Goal: Task Accomplishment & Management: Manage account settings

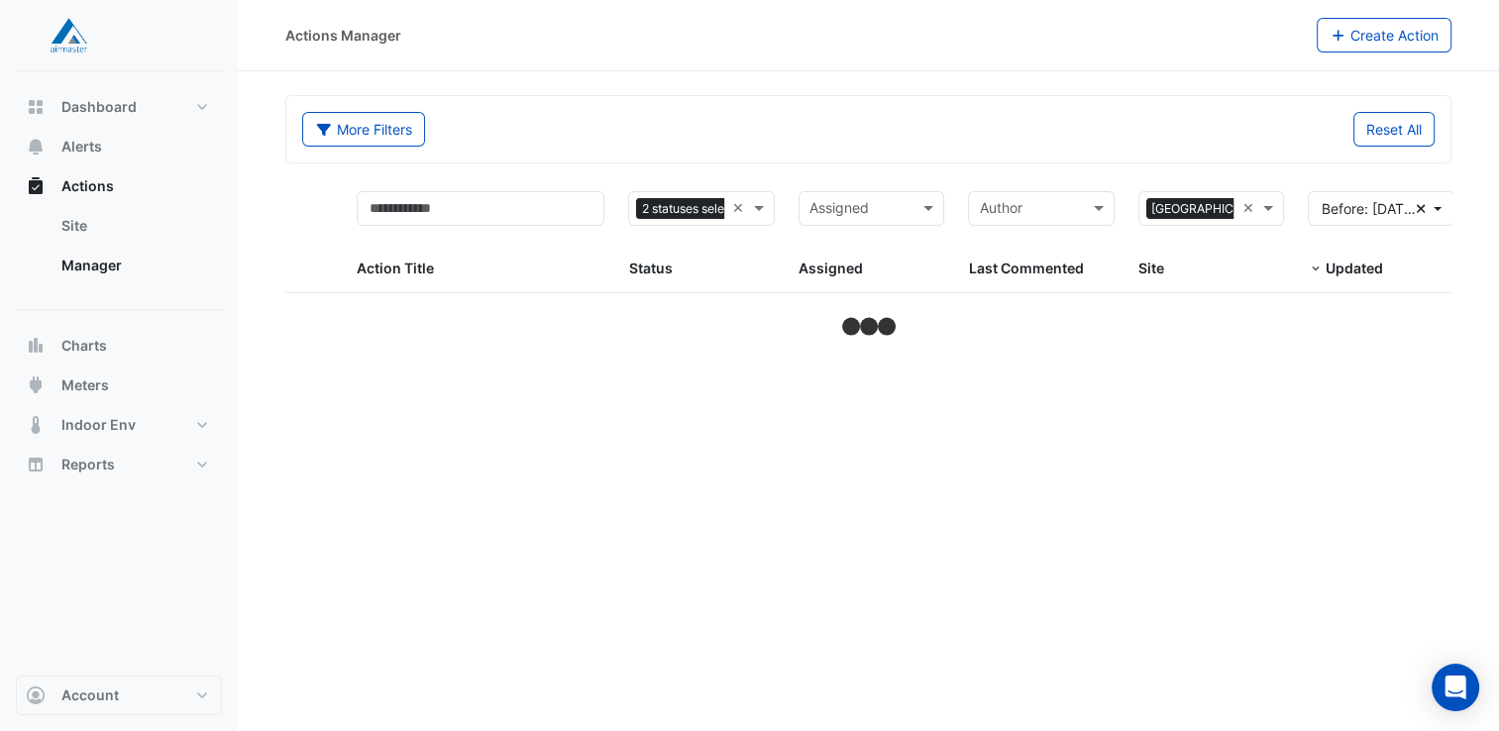
select select "**"
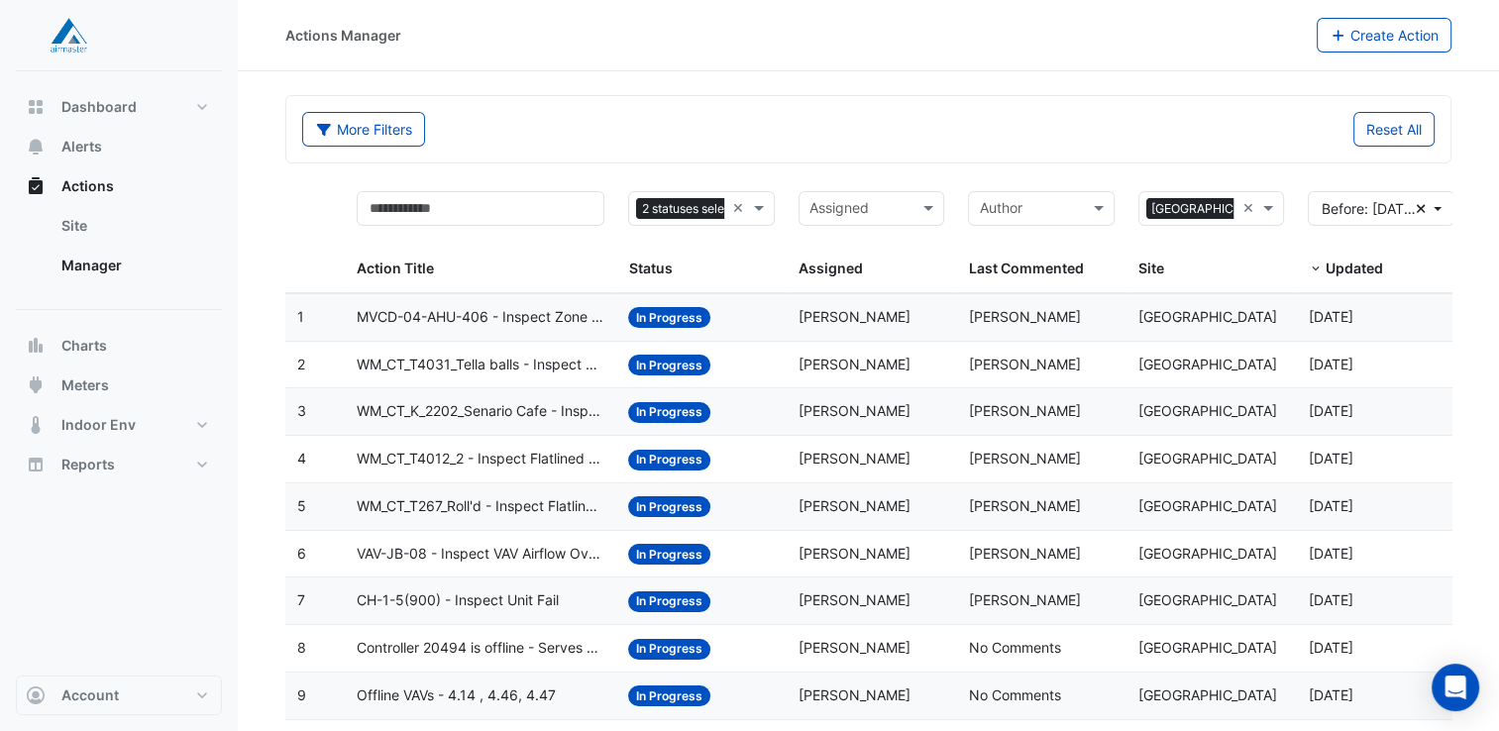
click at [888, 214] on input "text" at bounding box center [860, 210] width 102 height 23
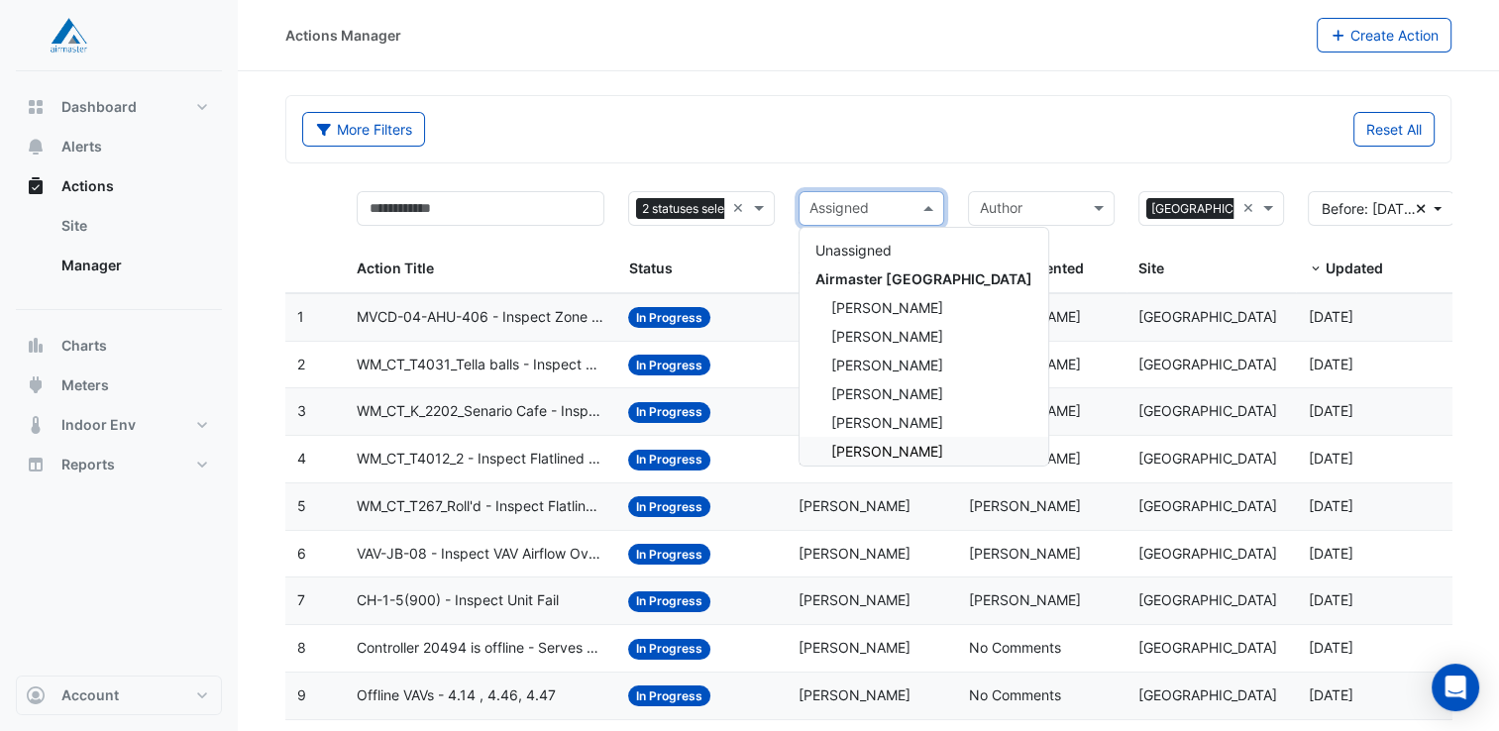
click at [884, 421] on span "[PERSON_NAME]" at bounding box center [887, 422] width 112 height 17
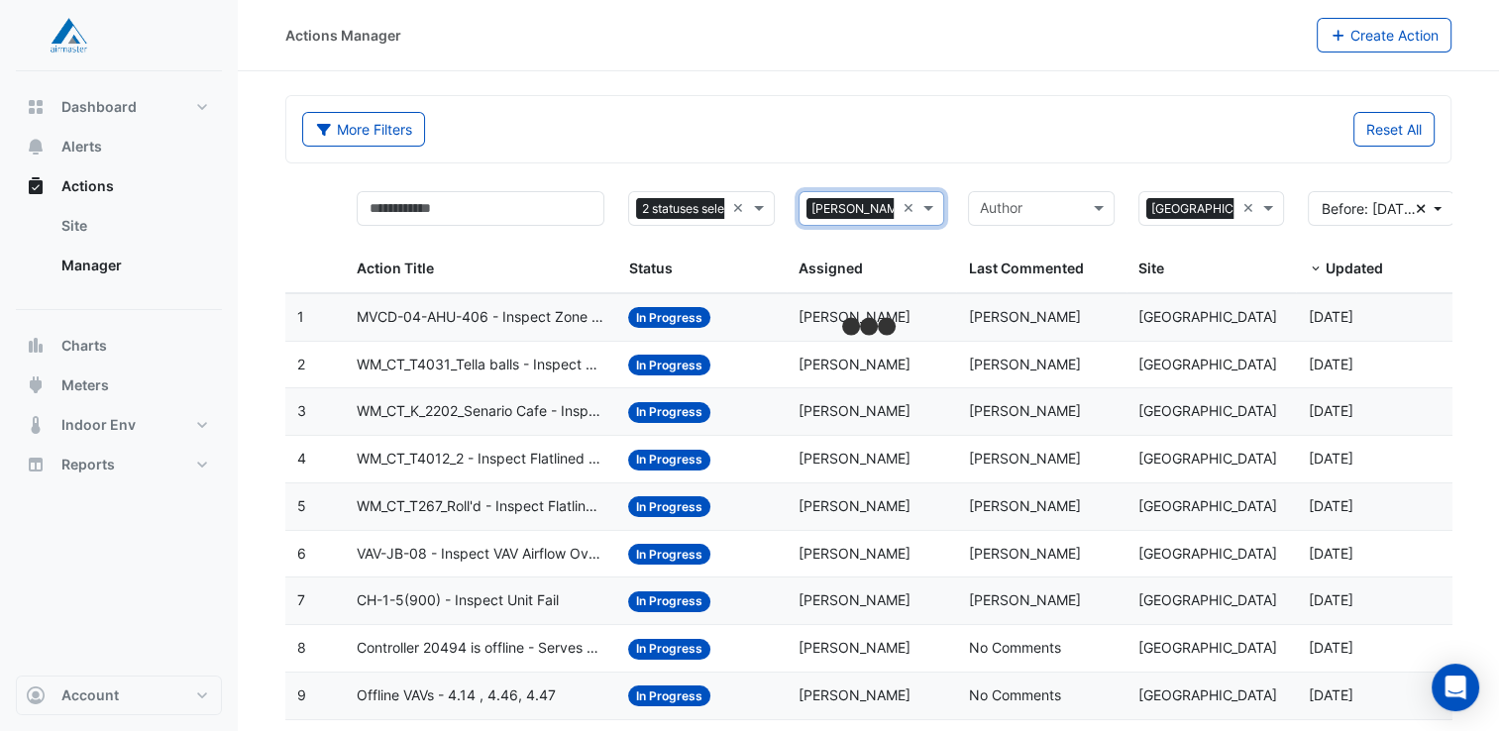
click at [731, 112] on div "More Filters" at bounding box center [579, 129] width 579 height 35
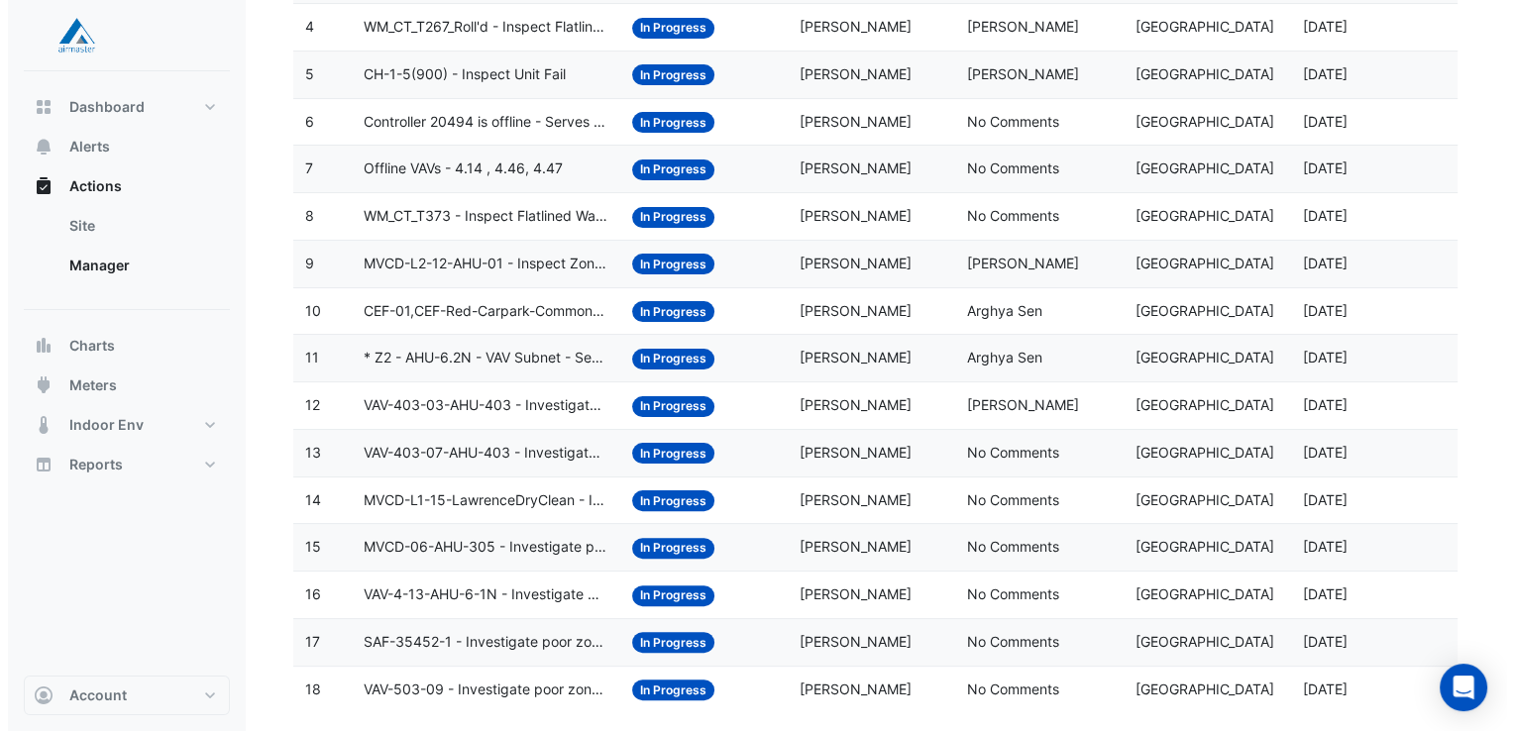
scroll to position [463, 0]
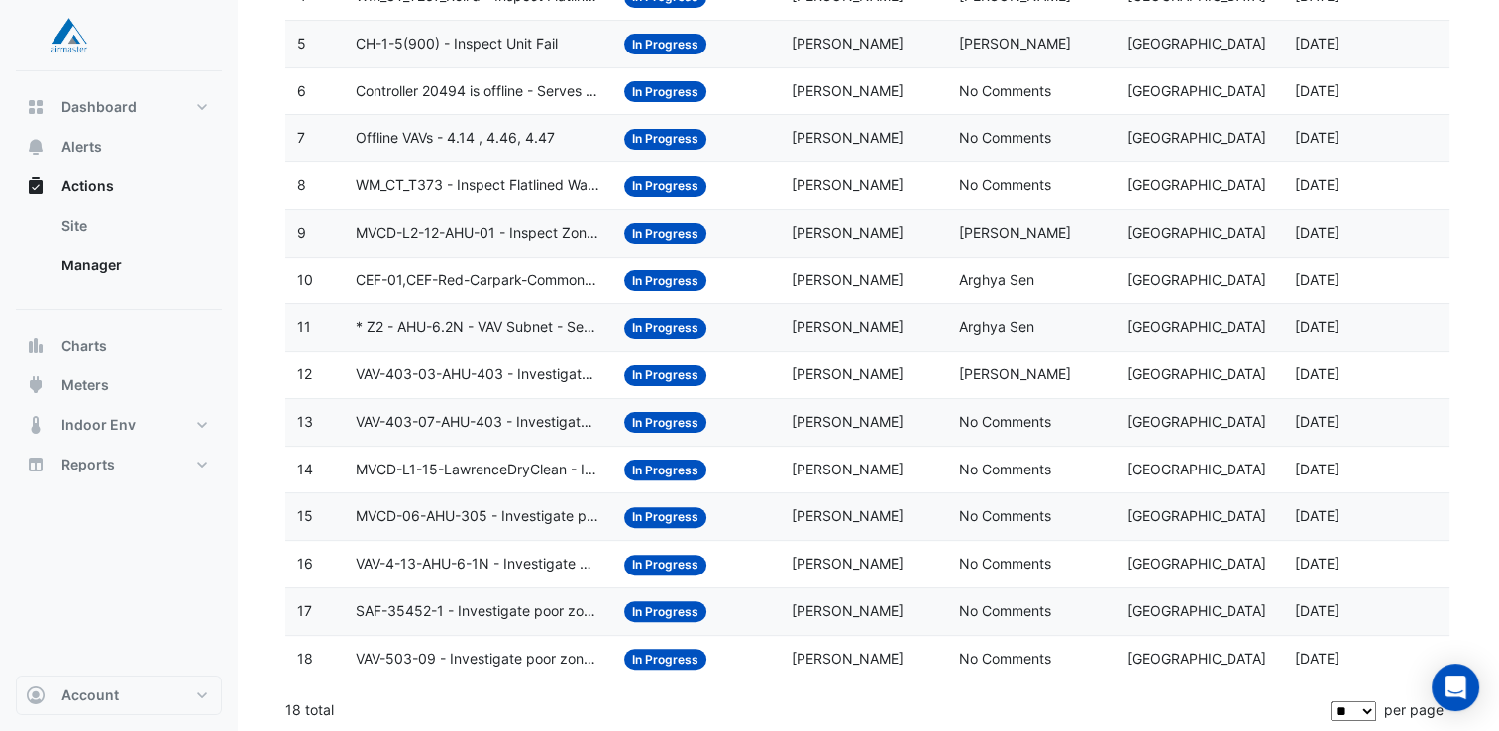
click at [503, 274] on span "CEF-01,CEF-Red-Carpark-Common - Inspect Carpark CO [GEOGRAPHIC_DATA]" at bounding box center [478, 280] width 245 height 23
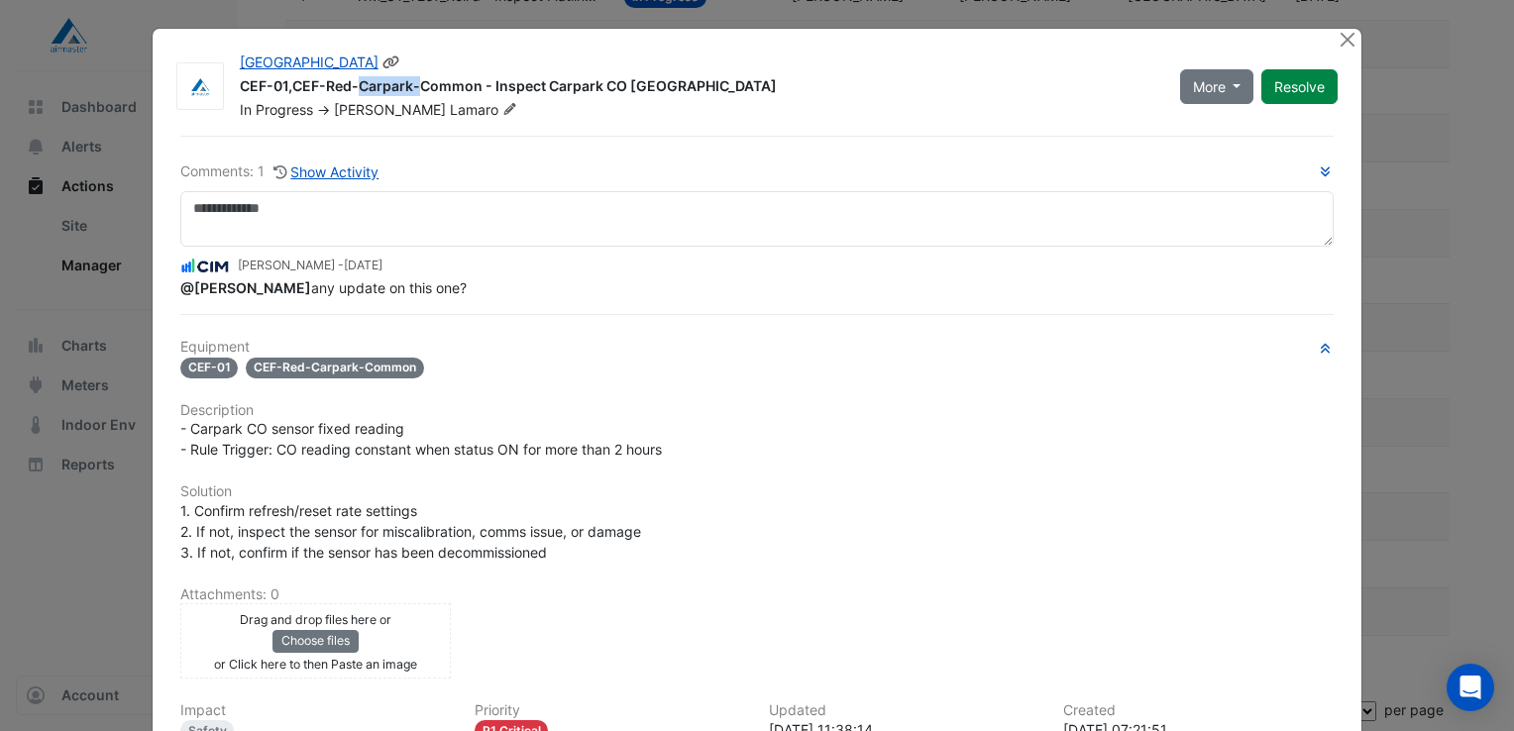
drag, startPoint x: 233, startPoint y: 81, endPoint x: 291, endPoint y: 85, distance: 58.6
click at [291, 85] on div "CEF-01,CEF-Red-Carpark-Common - Inspect Carpark CO [GEOGRAPHIC_DATA]" at bounding box center [698, 88] width 916 height 24
drag, startPoint x: 291, startPoint y: 85, endPoint x: 539, endPoint y: 267, distance: 307.0
click at [539, 267] on div "[PERSON_NAME] - [DATE]" at bounding box center [756, 266] width 1153 height 23
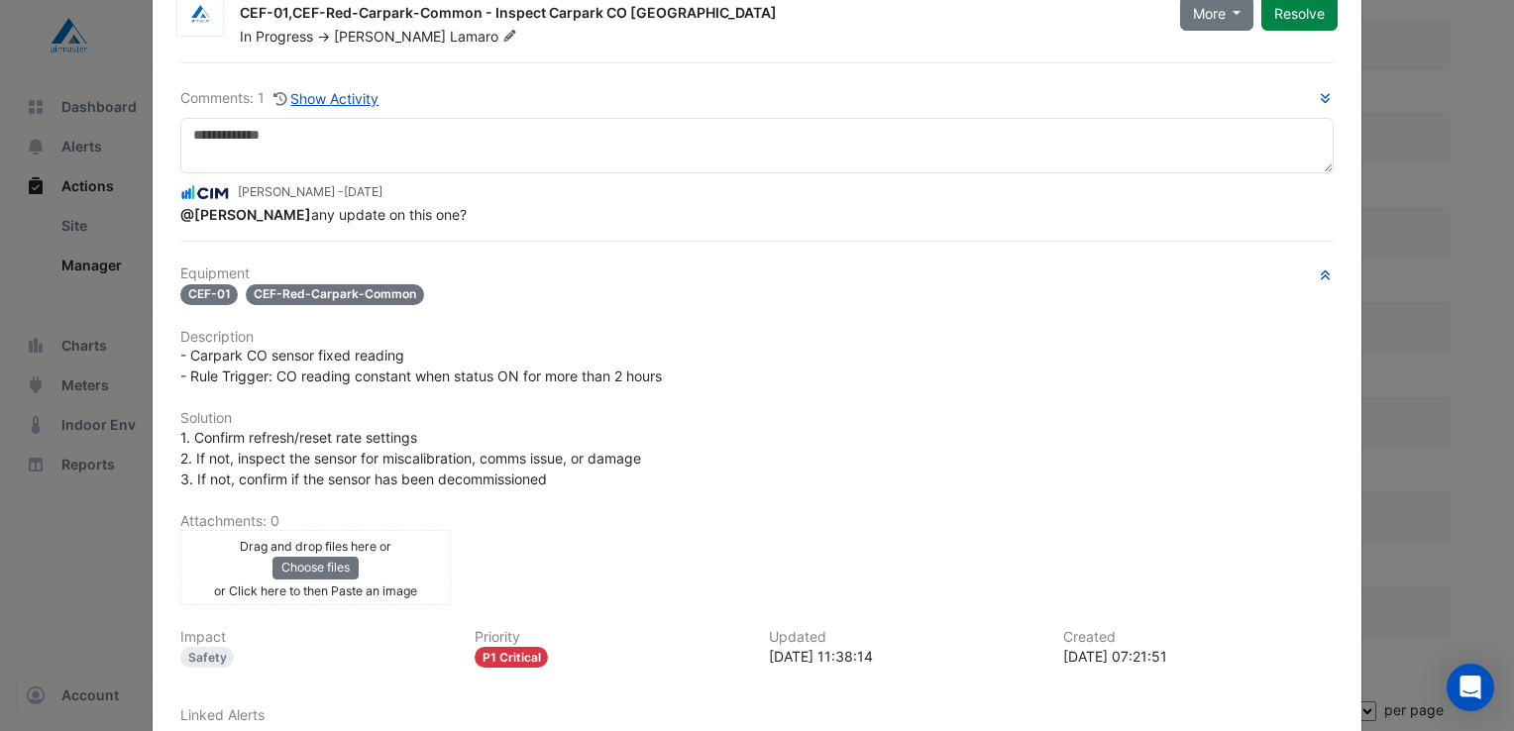
scroll to position [0, 0]
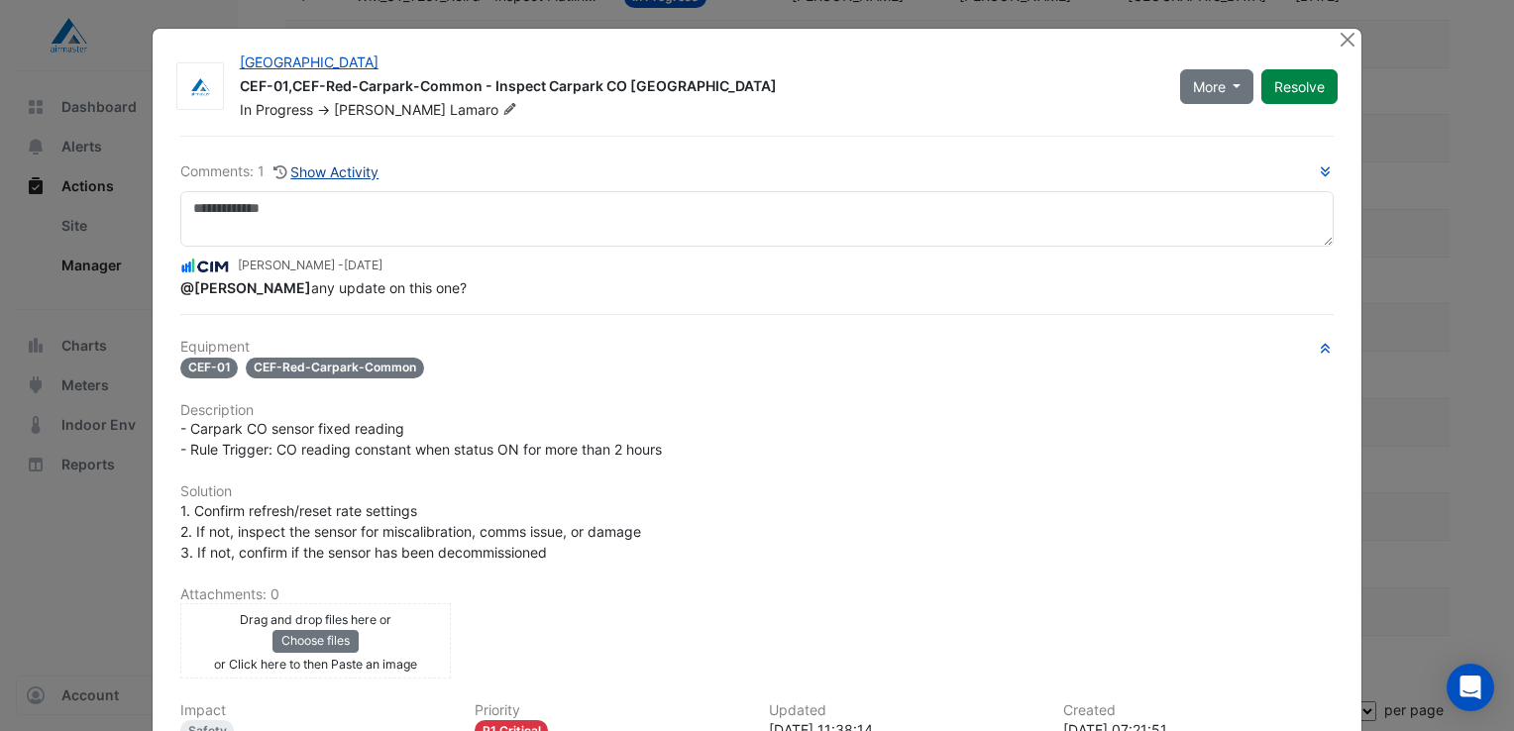
click at [348, 172] on button "Show Activity" at bounding box center [326, 172] width 108 height 23
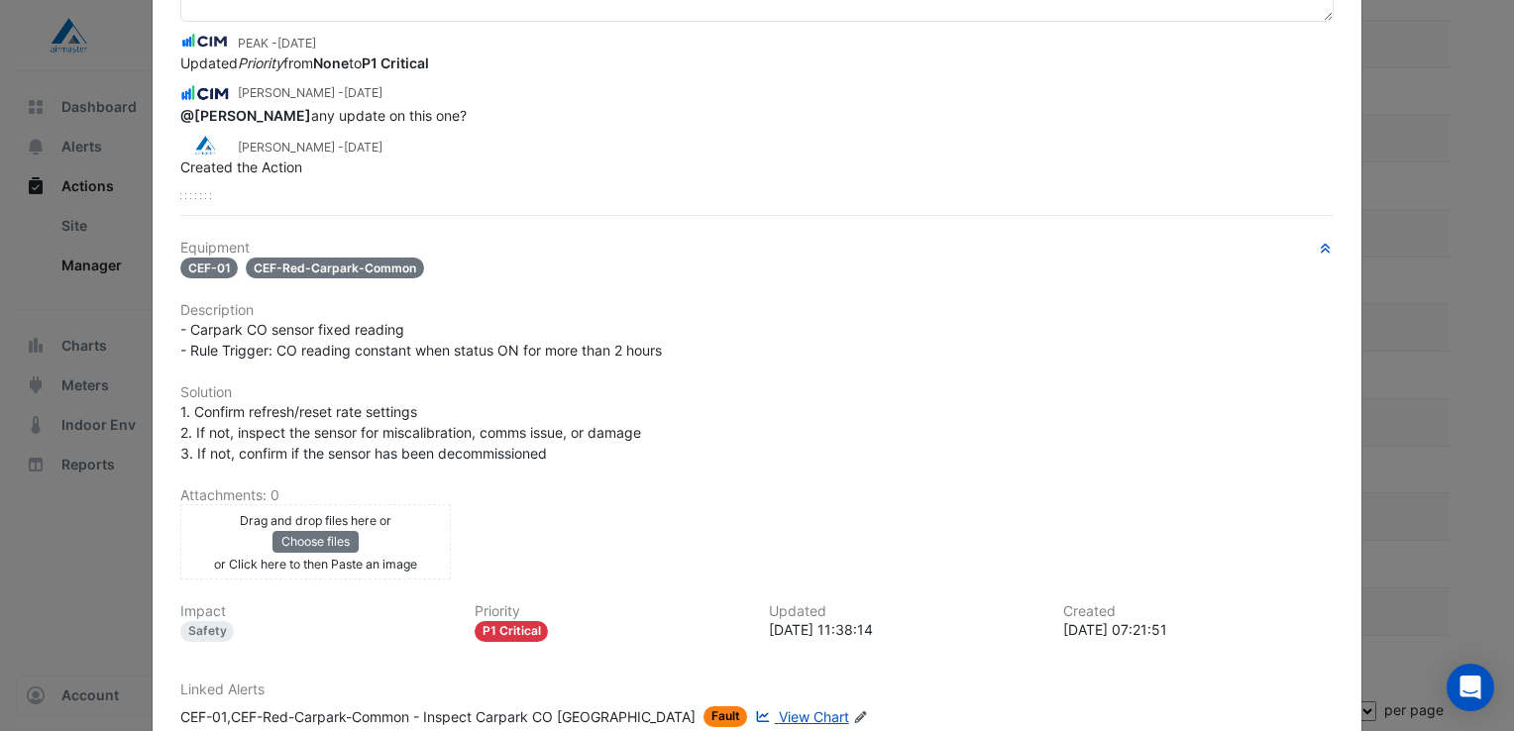
scroll to position [347, 0]
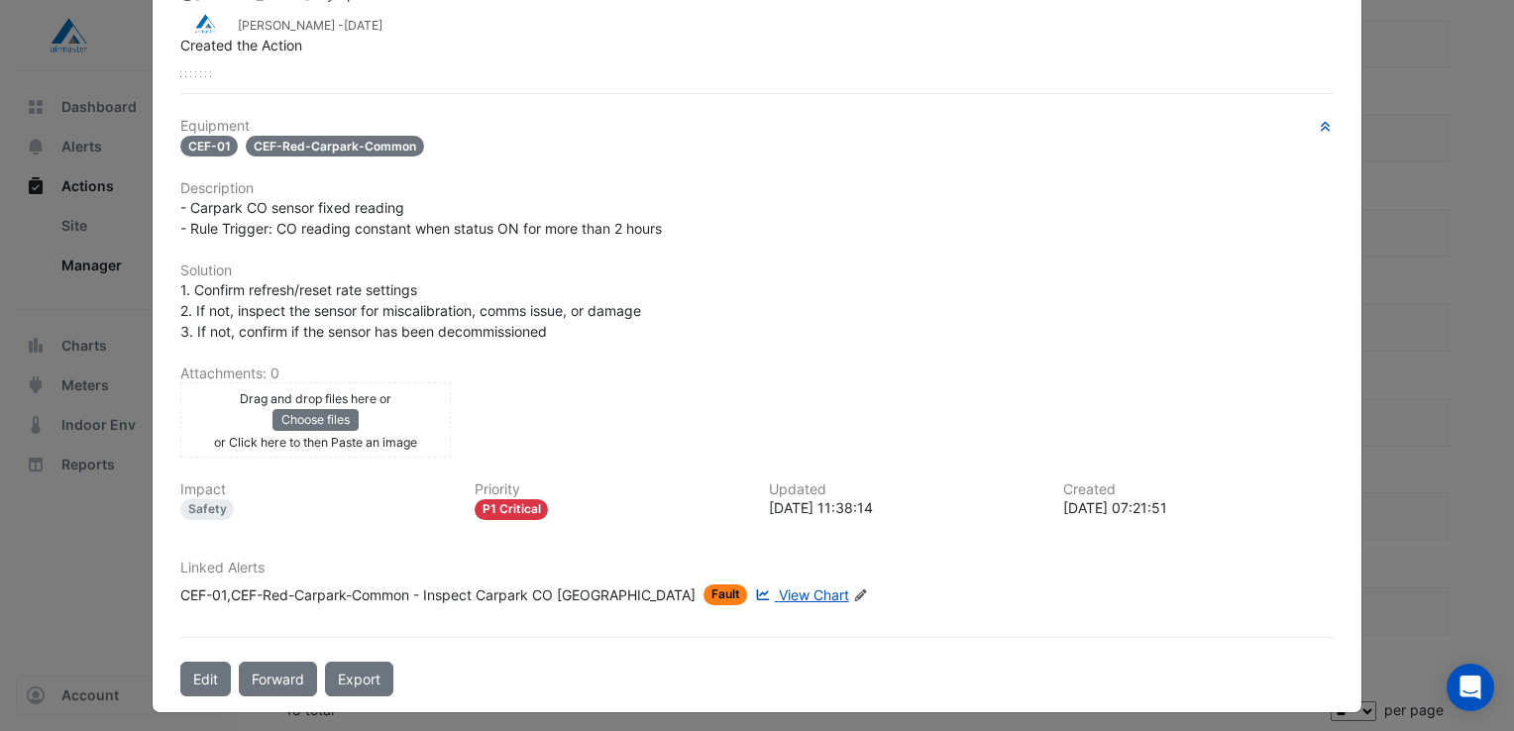
click at [779, 587] on span "View Chart" at bounding box center [814, 595] width 70 height 17
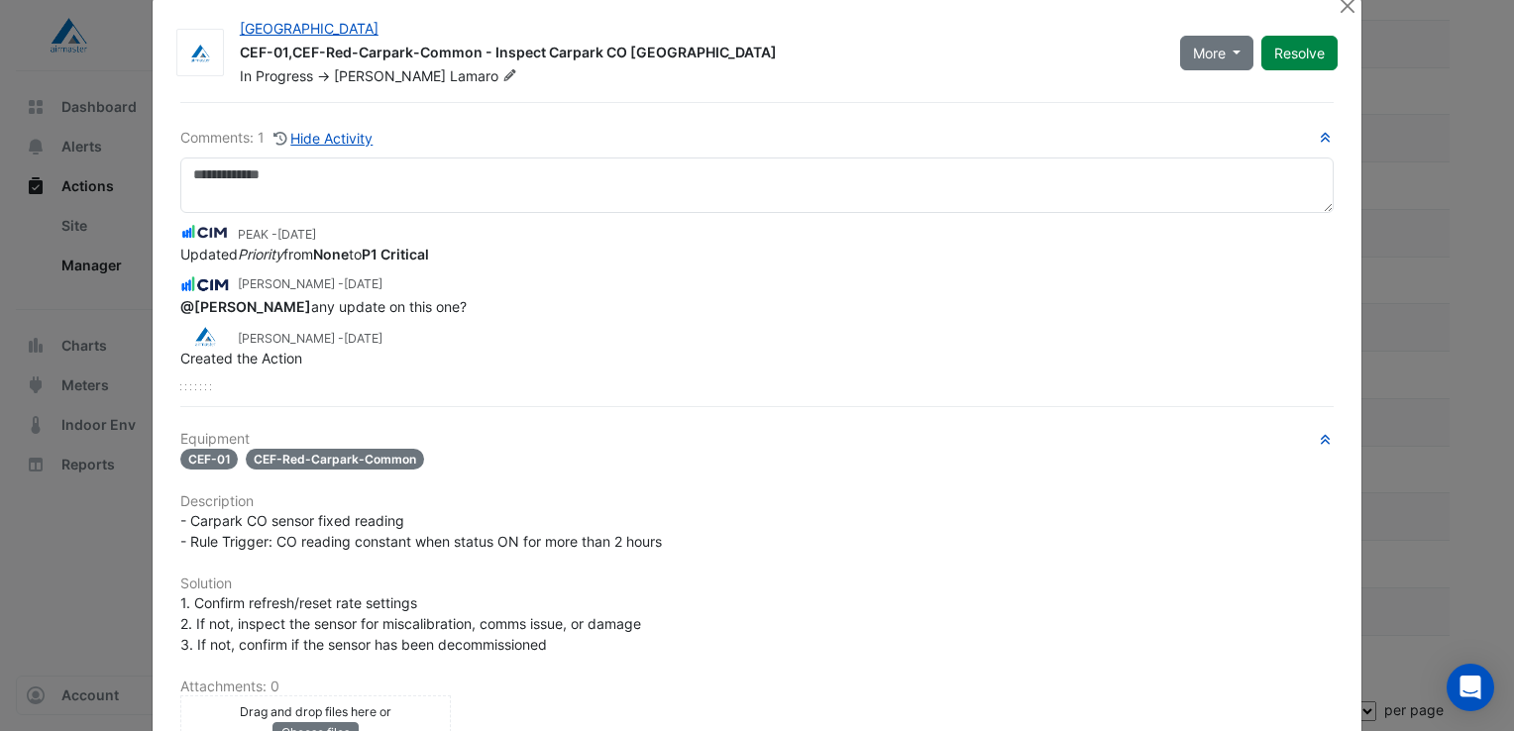
scroll to position [0, 0]
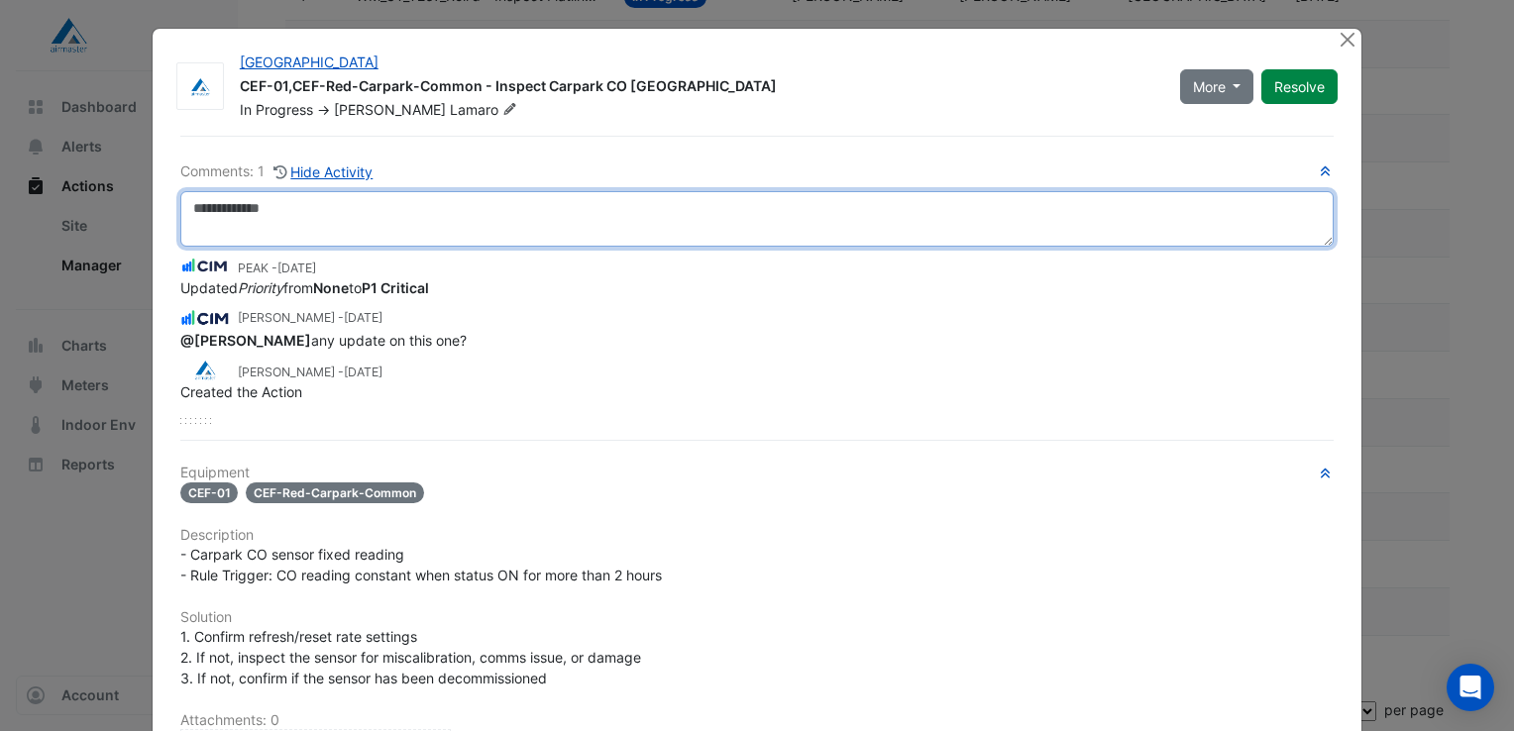
click at [317, 217] on textarea at bounding box center [756, 218] width 1153 height 55
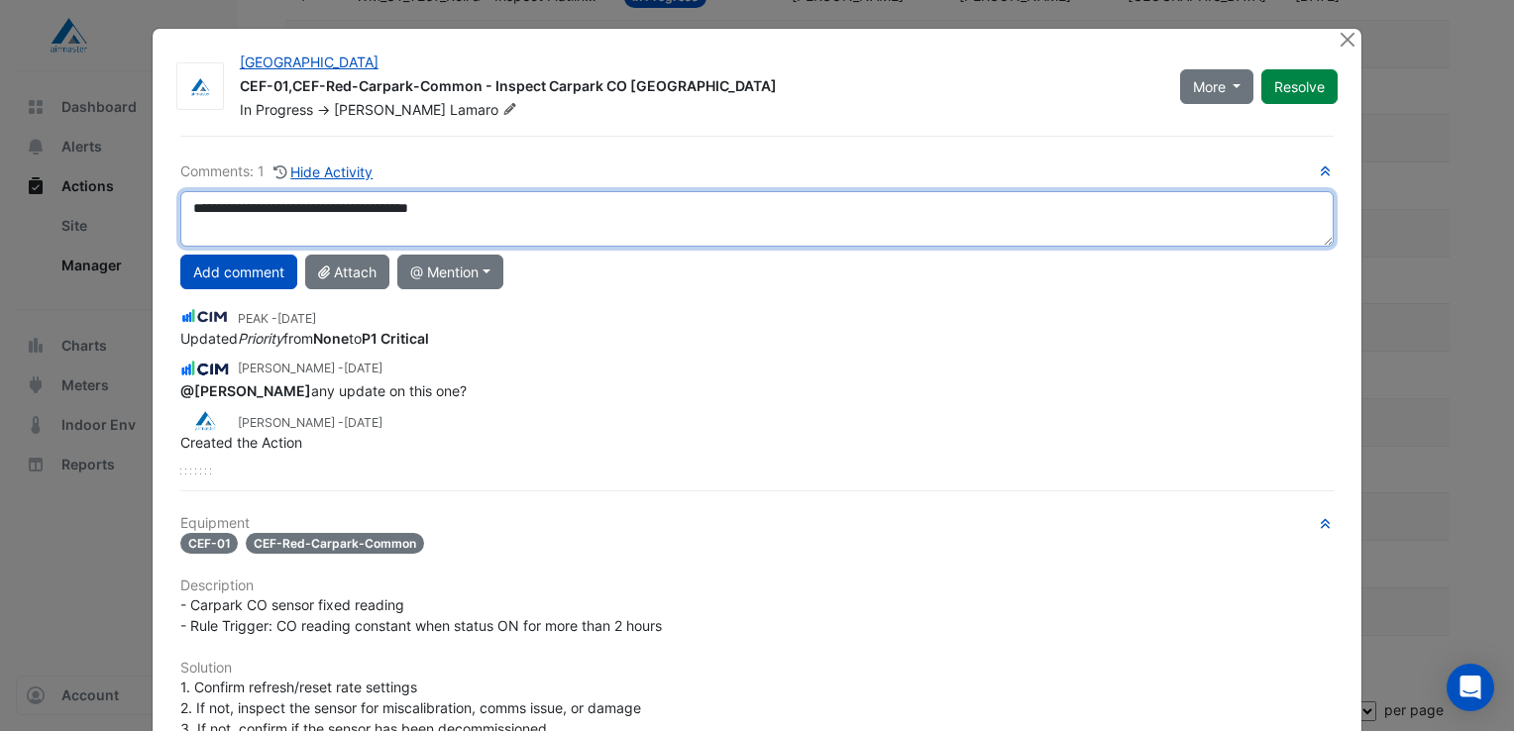
scroll to position [396, 0]
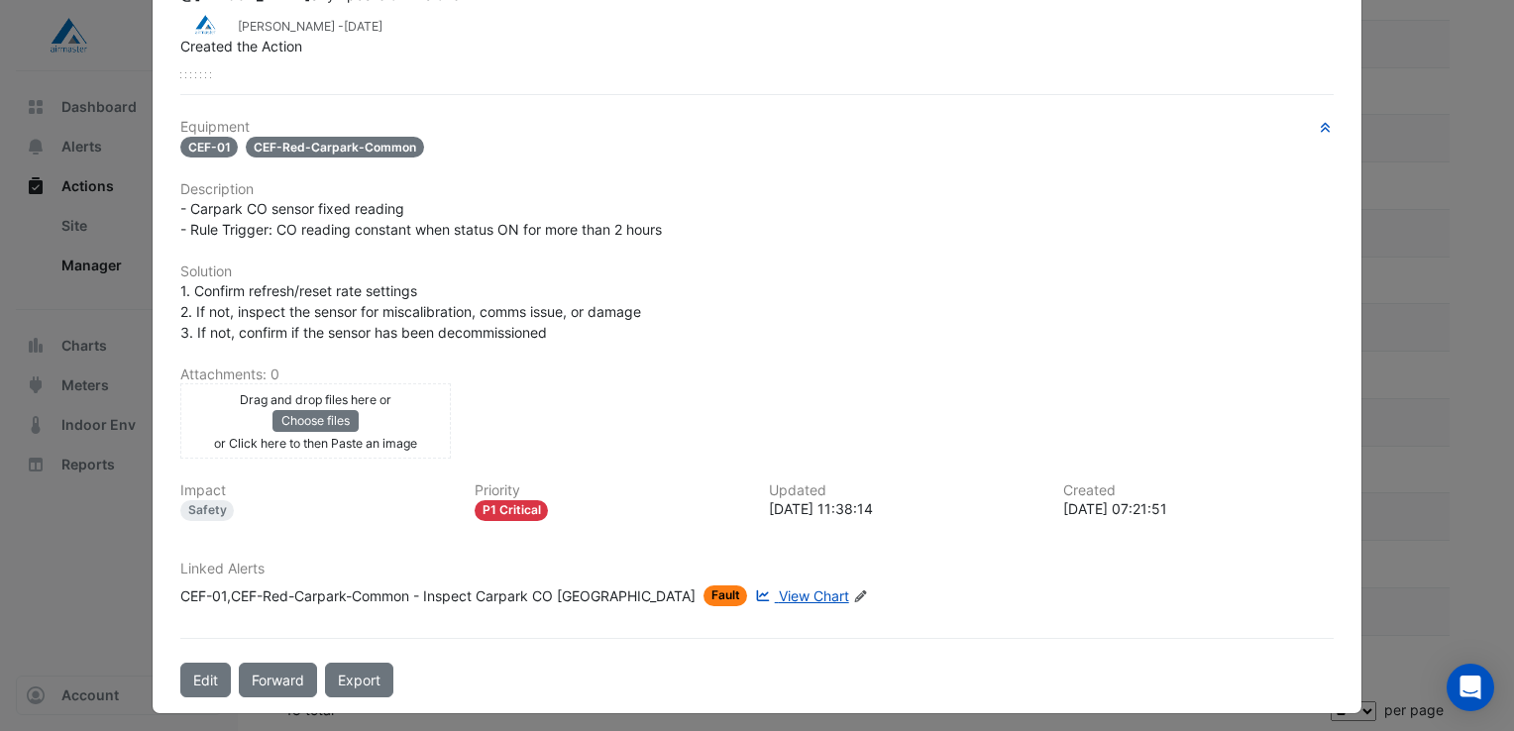
type textarea "**********"
click at [783, 589] on span "View Chart" at bounding box center [814, 596] width 70 height 17
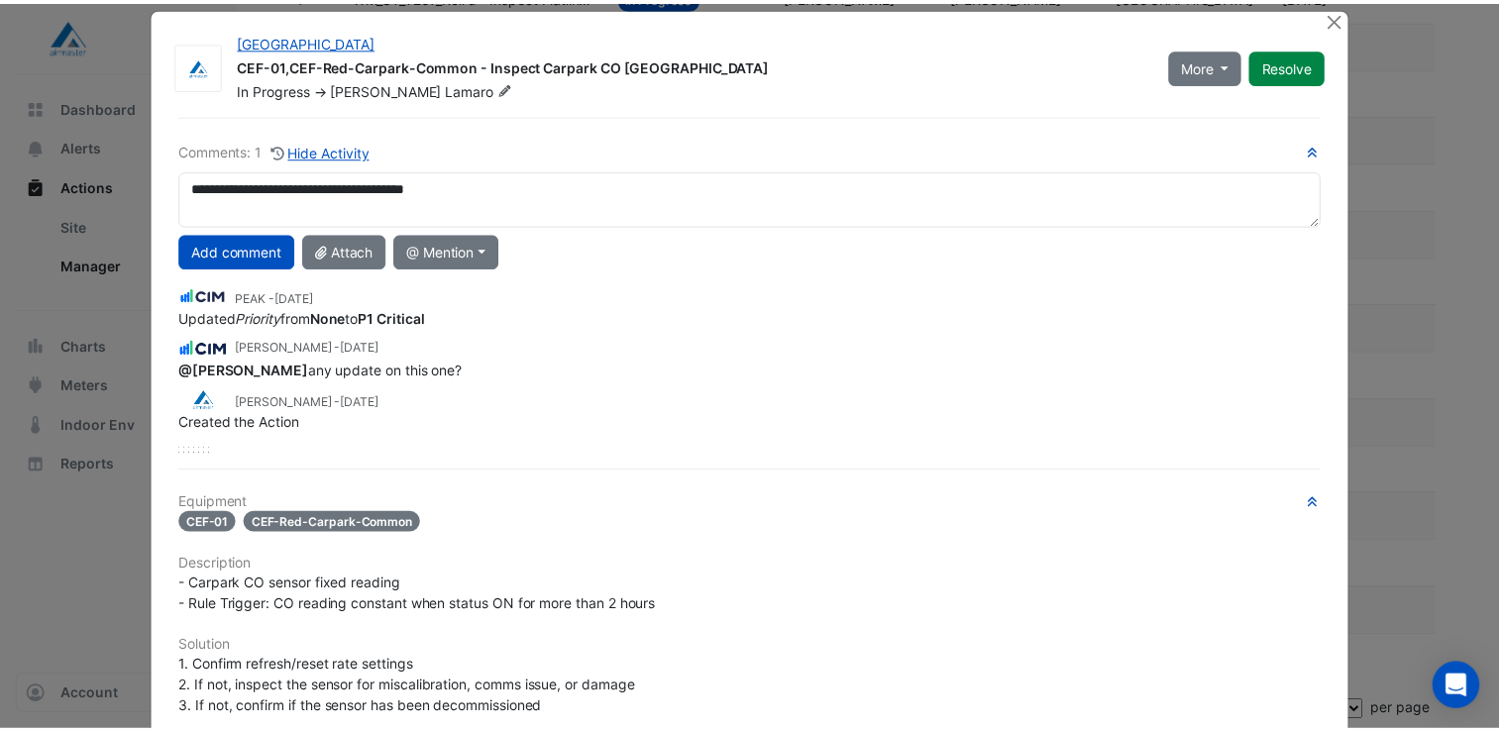
scroll to position [0, 0]
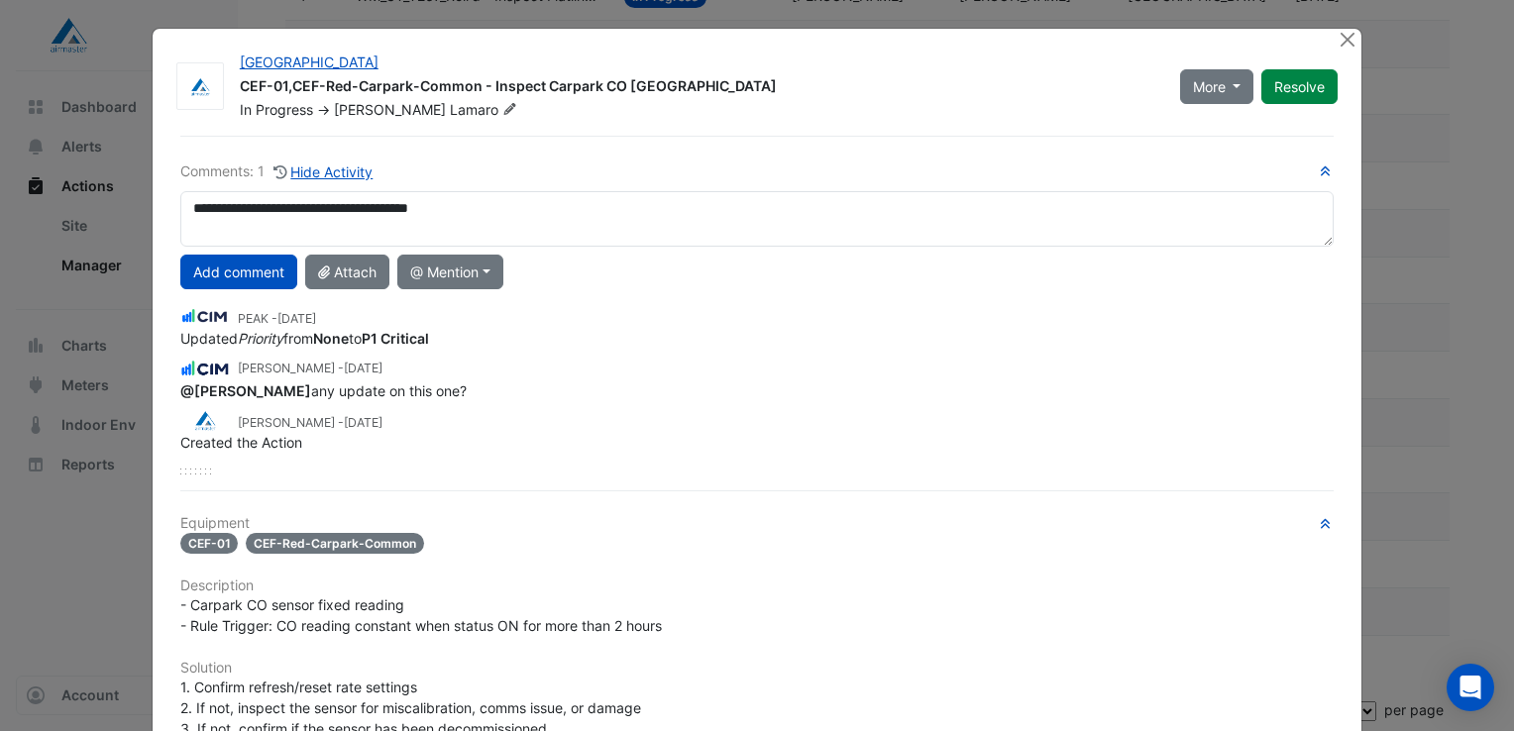
click at [556, 186] on div "**********" at bounding box center [756, 318] width 1153 height 314
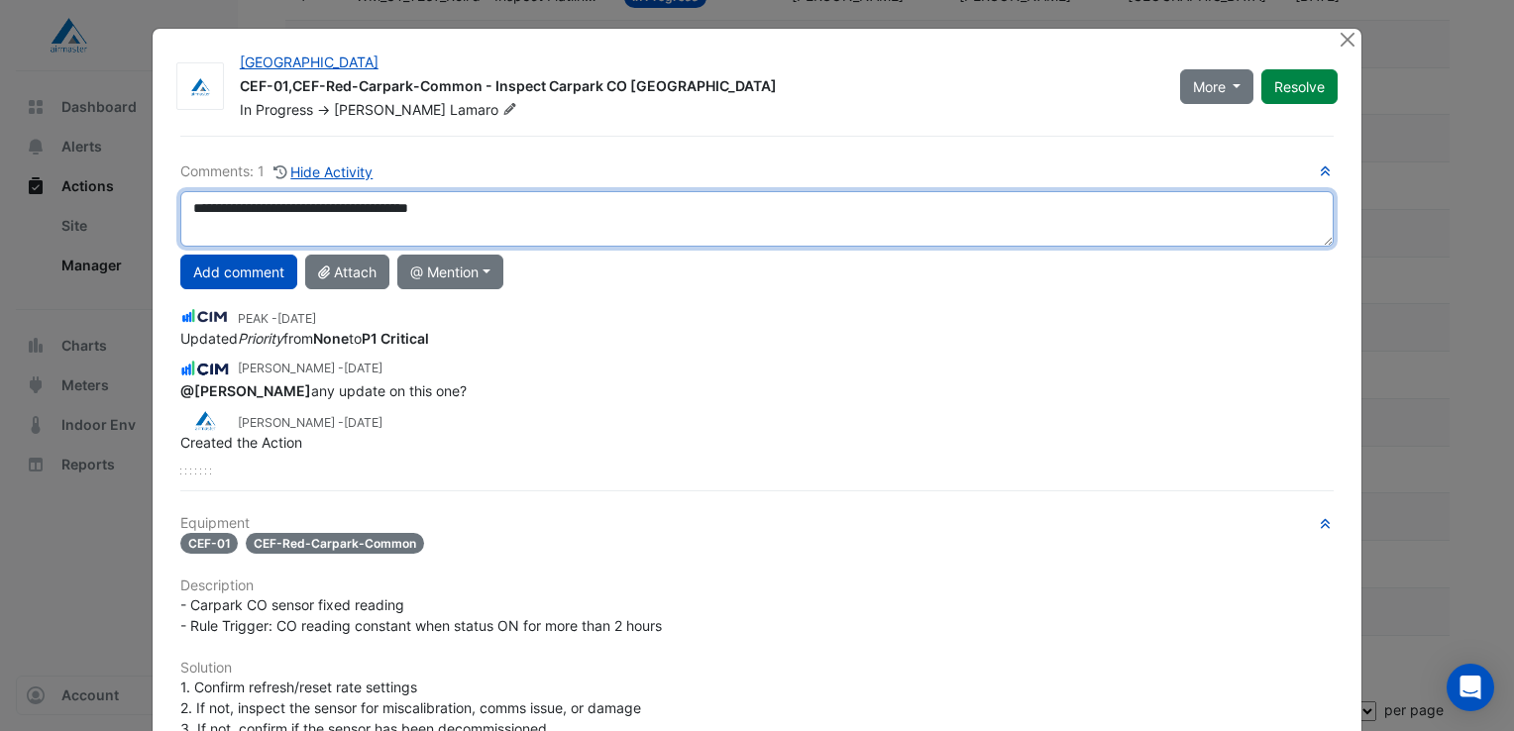
click at [564, 209] on textarea "**********" at bounding box center [756, 218] width 1153 height 55
drag, startPoint x: 556, startPoint y: 216, endPoint x: 0, endPoint y: 200, distance: 556.1
click at [0, 198] on html "Actions Manager Create Action More Filters Reset All Status 2 statuses selected…" at bounding box center [757, 136] width 1514 height 1198
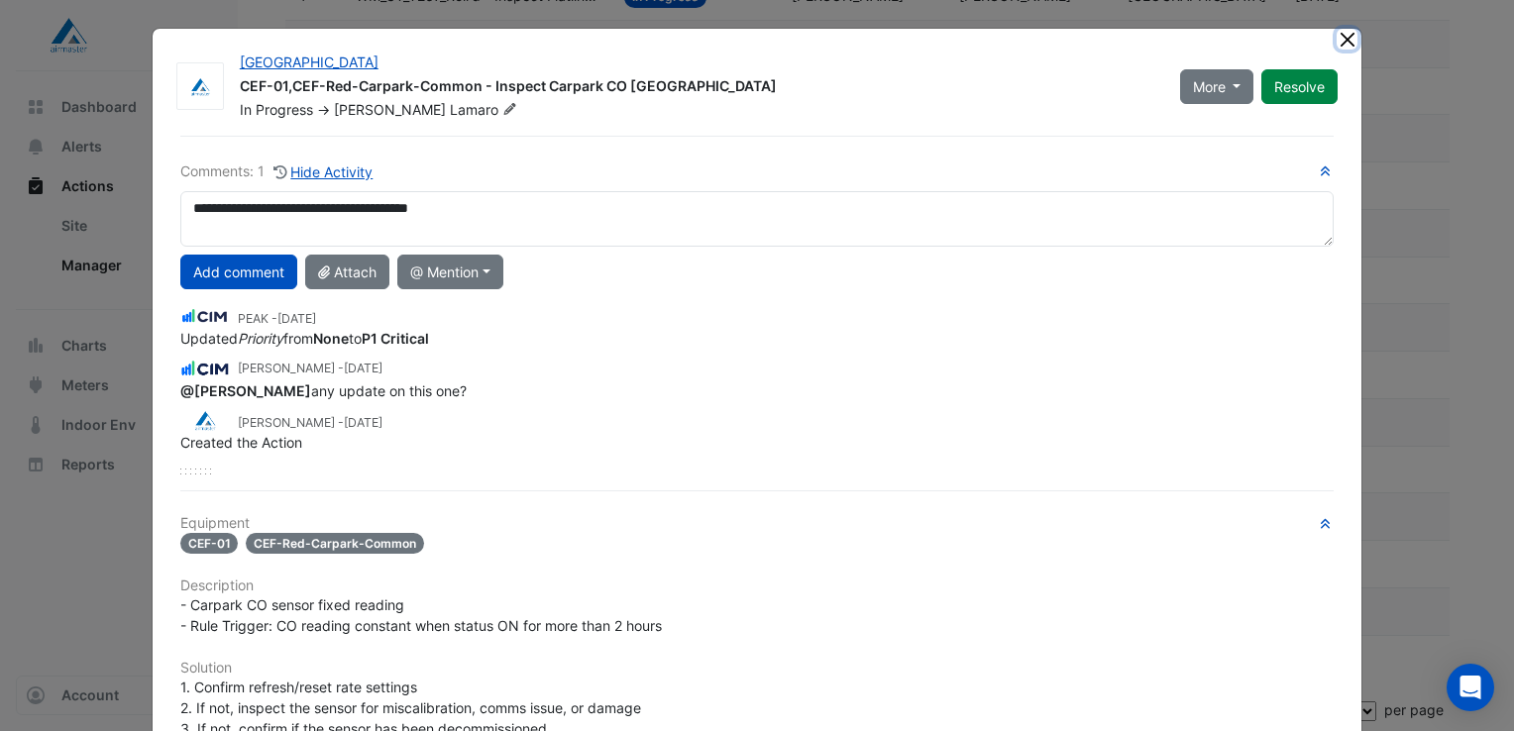
click at [1342, 38] on button "Close" at bounding box center [1347, 39] width 21 height 21
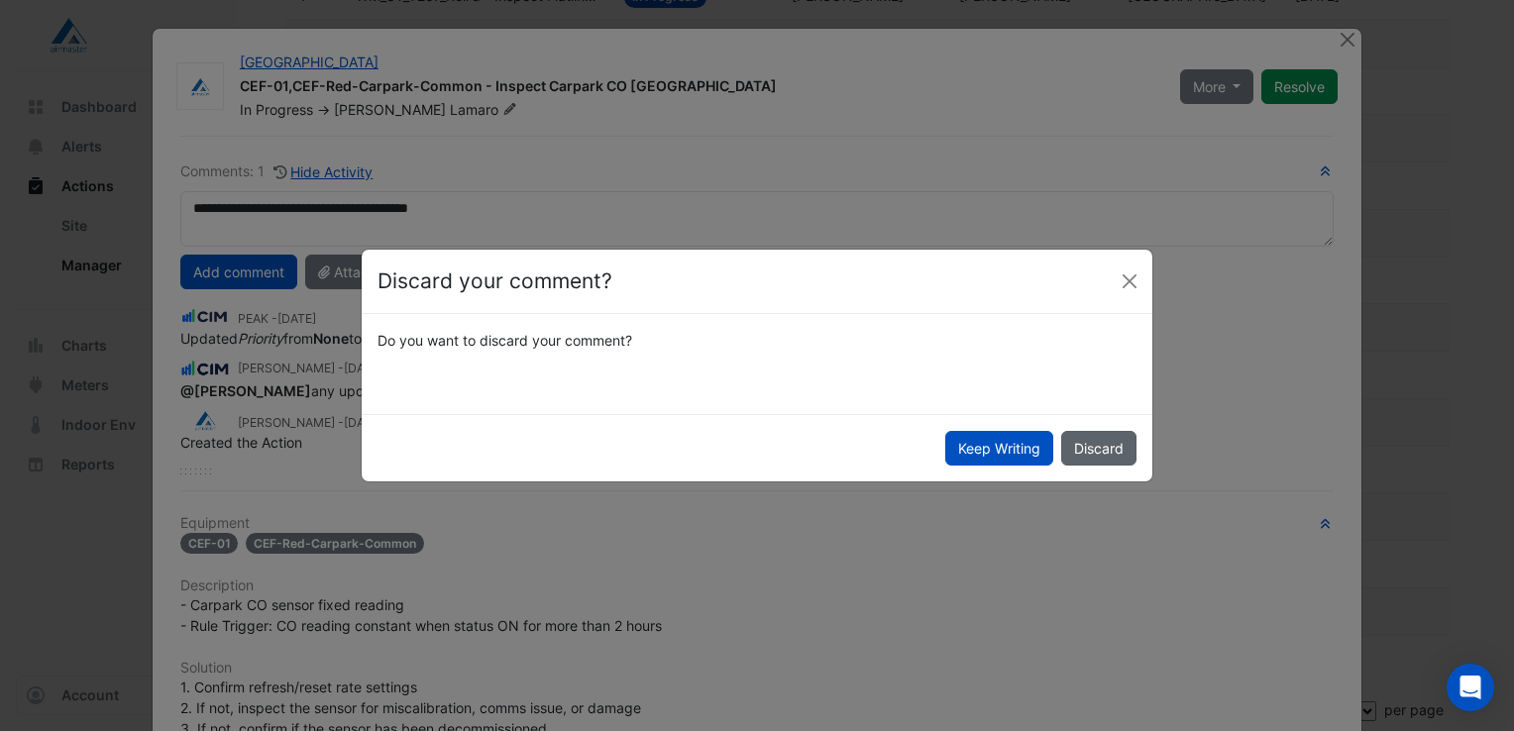
click at [1089, 449] on button "Discard" at bounding box center [1098, 448] width 75 height 35
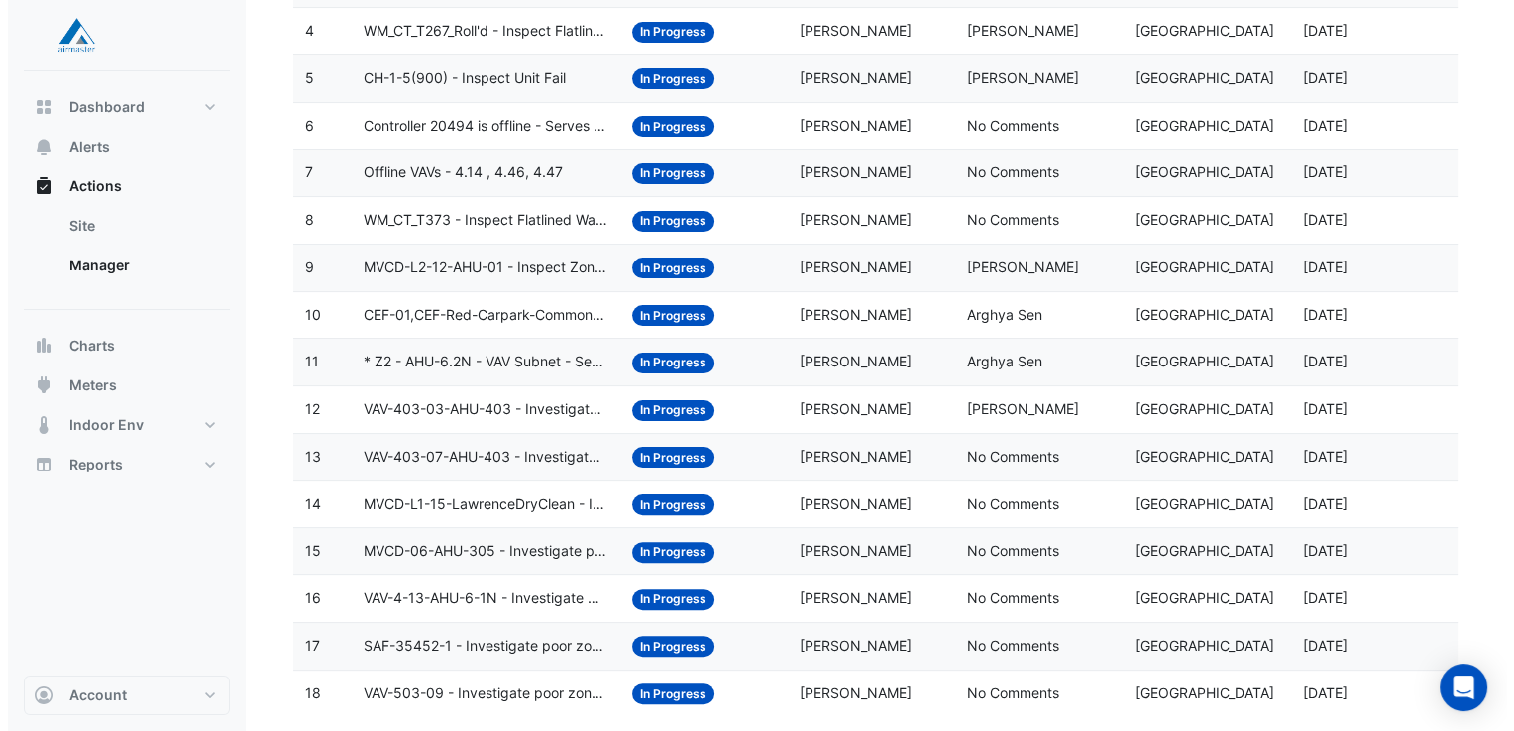
scroll to position [463, 0]
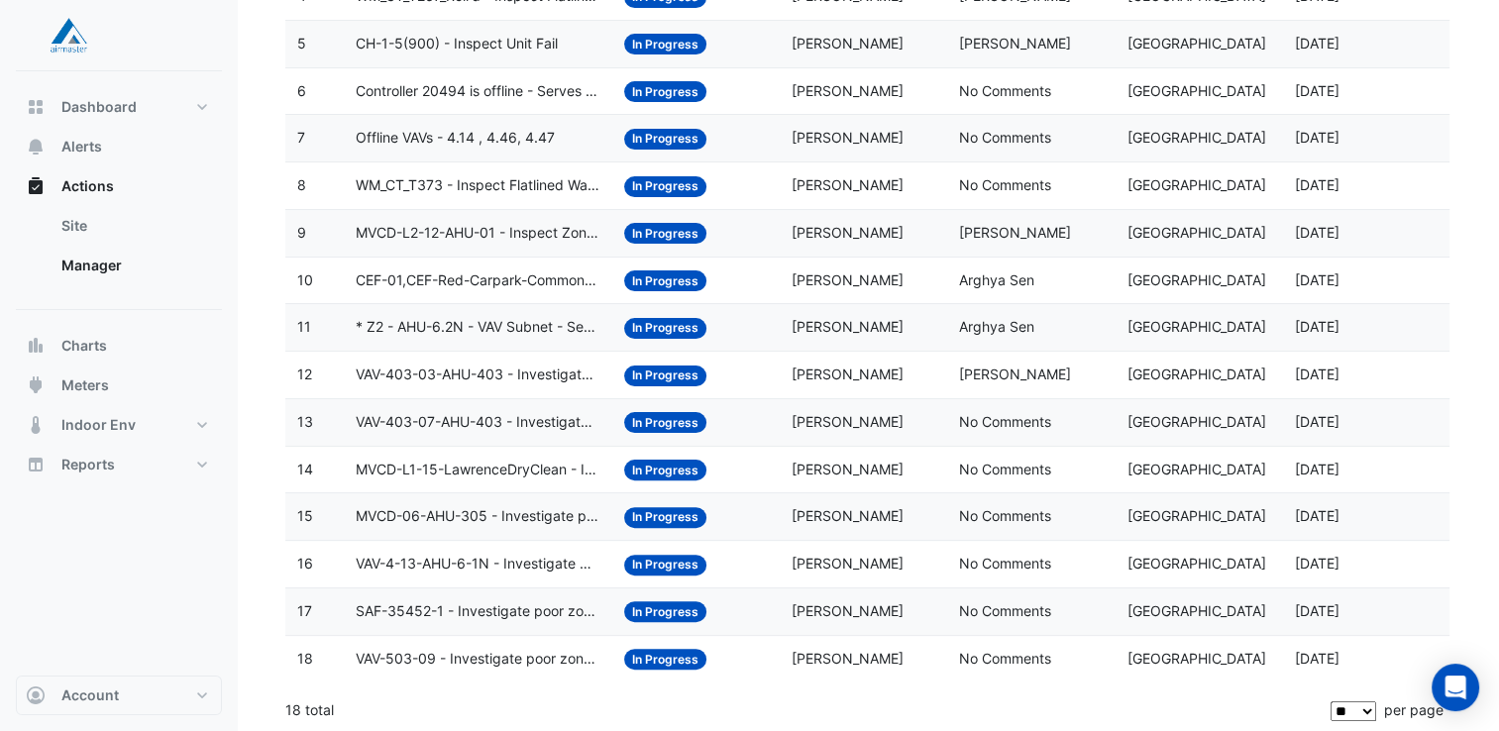
click at [1364, 703] on select "** ** ** ***" at bounding box center [1354, 711] width 46 height 20
click at [1331, 701] on select "** ** ** ***" at bounding box center [1354, 711] width 46 height 20
click at [482, 269] on span "CEF-01,CEF-Red-Carpark-Common - Inspect Carpark CO [GEOGRAPHIC_DATA]" at bounding box center [478, 280] width 245 height 23
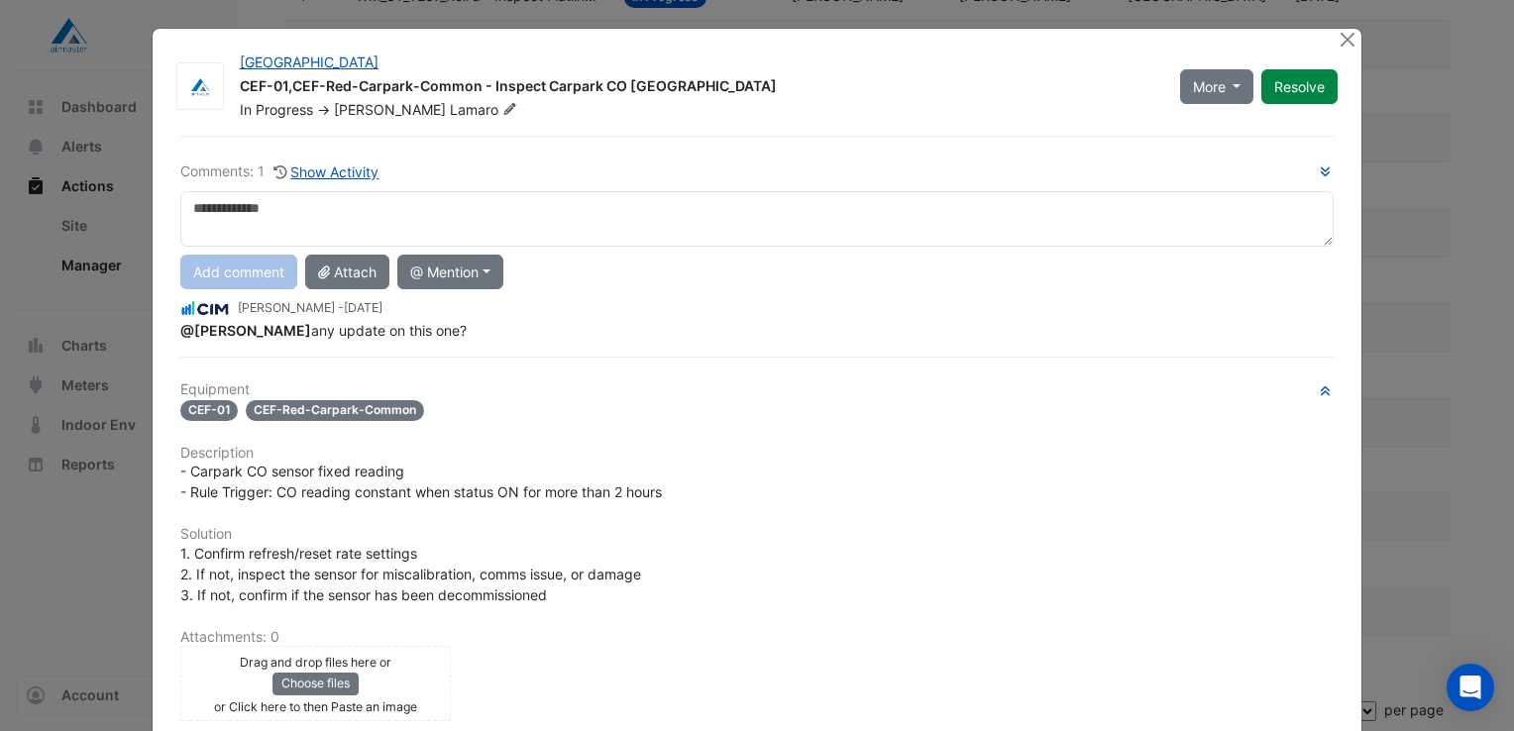
click at [303, 219] on textarea at bounding box center [756, 218] width 1153 height 55
drag, startPoint x: 406, startPoint y: 210, endPoint x: 666, endPoint y: 236, distance: 260.9
click at [657, 236] on textarea "**********" at bounding box center [756, 218] width 1153 height 55
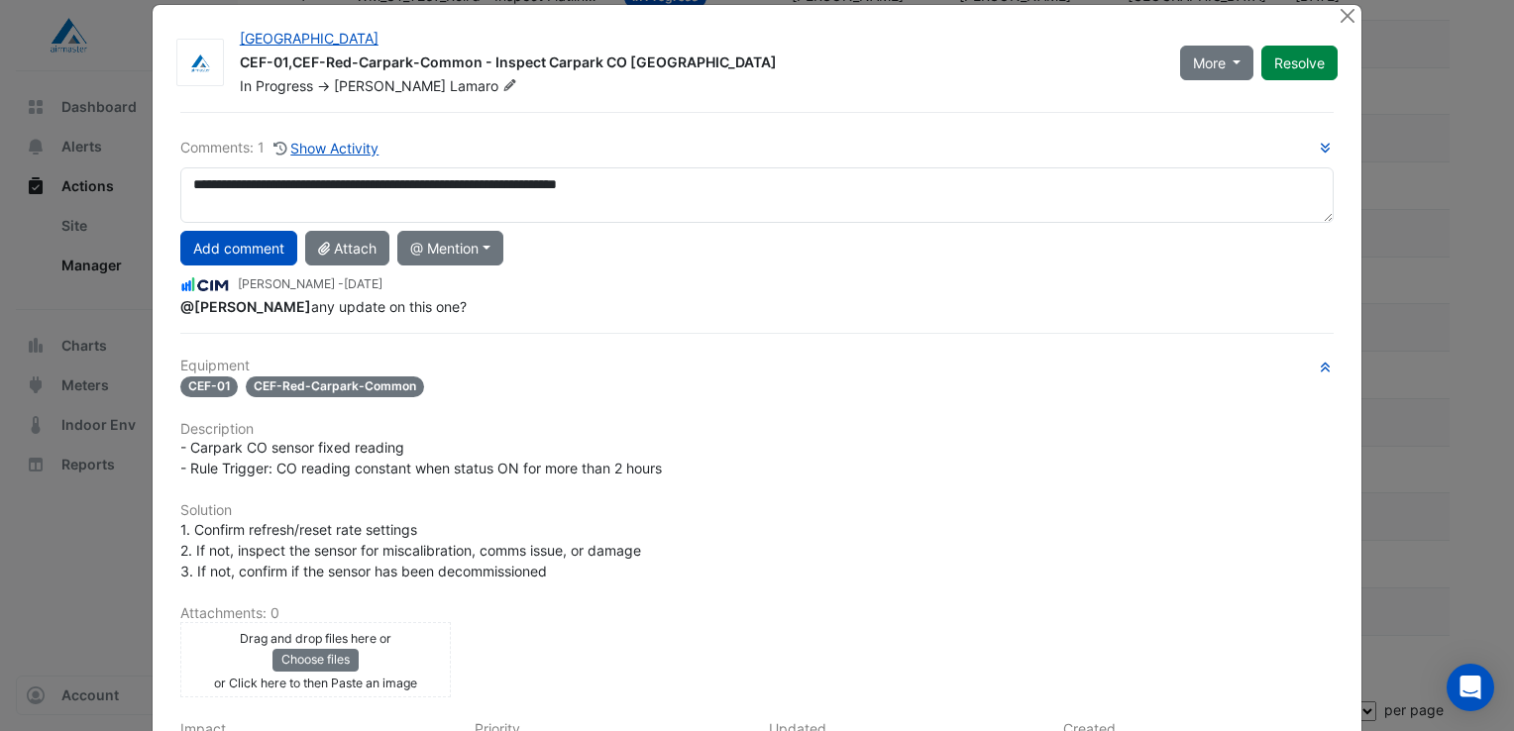
scroll to position [99, 0]
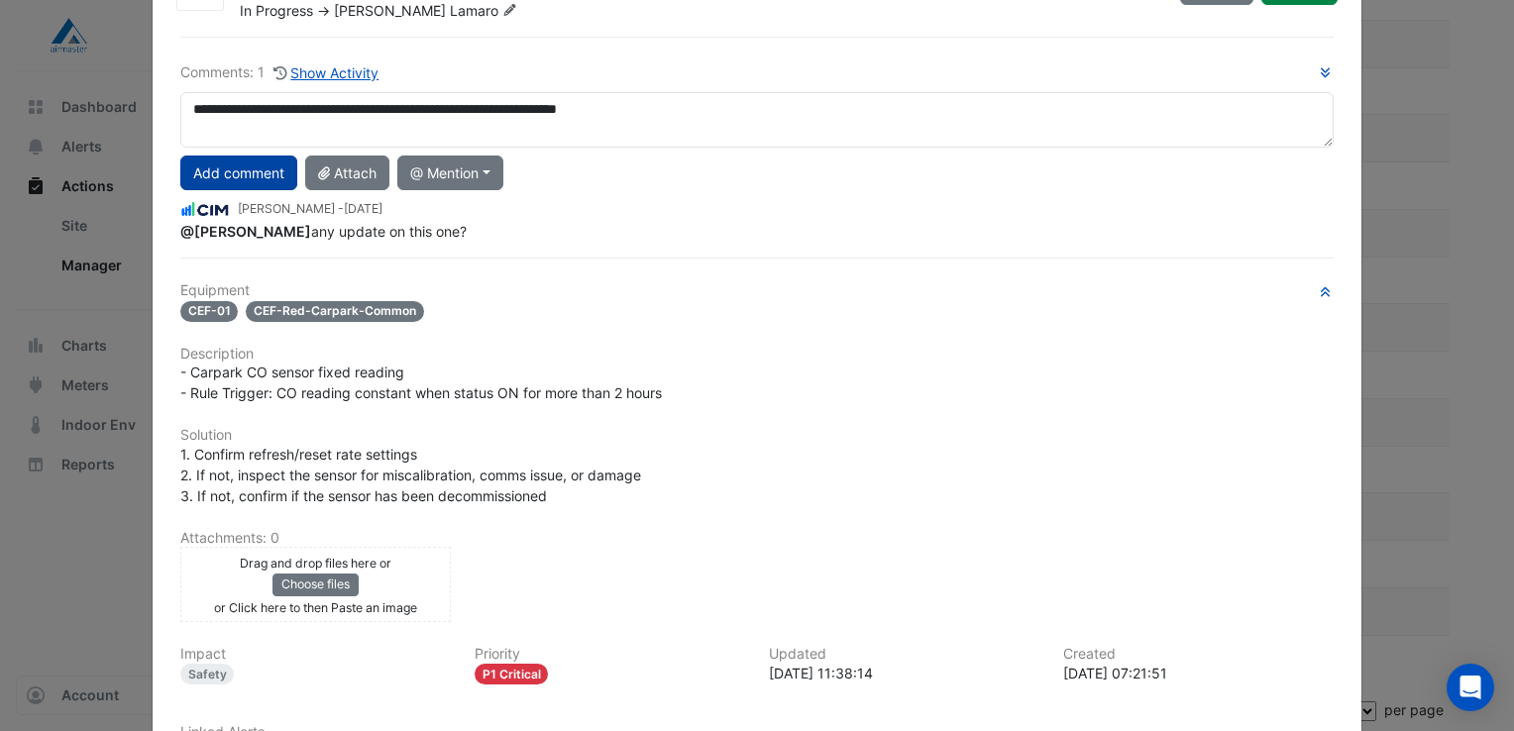
type textarea "**********"
click at [245, 175] on button "Add comment" at bounding box center [238, 173] width 117 height 35
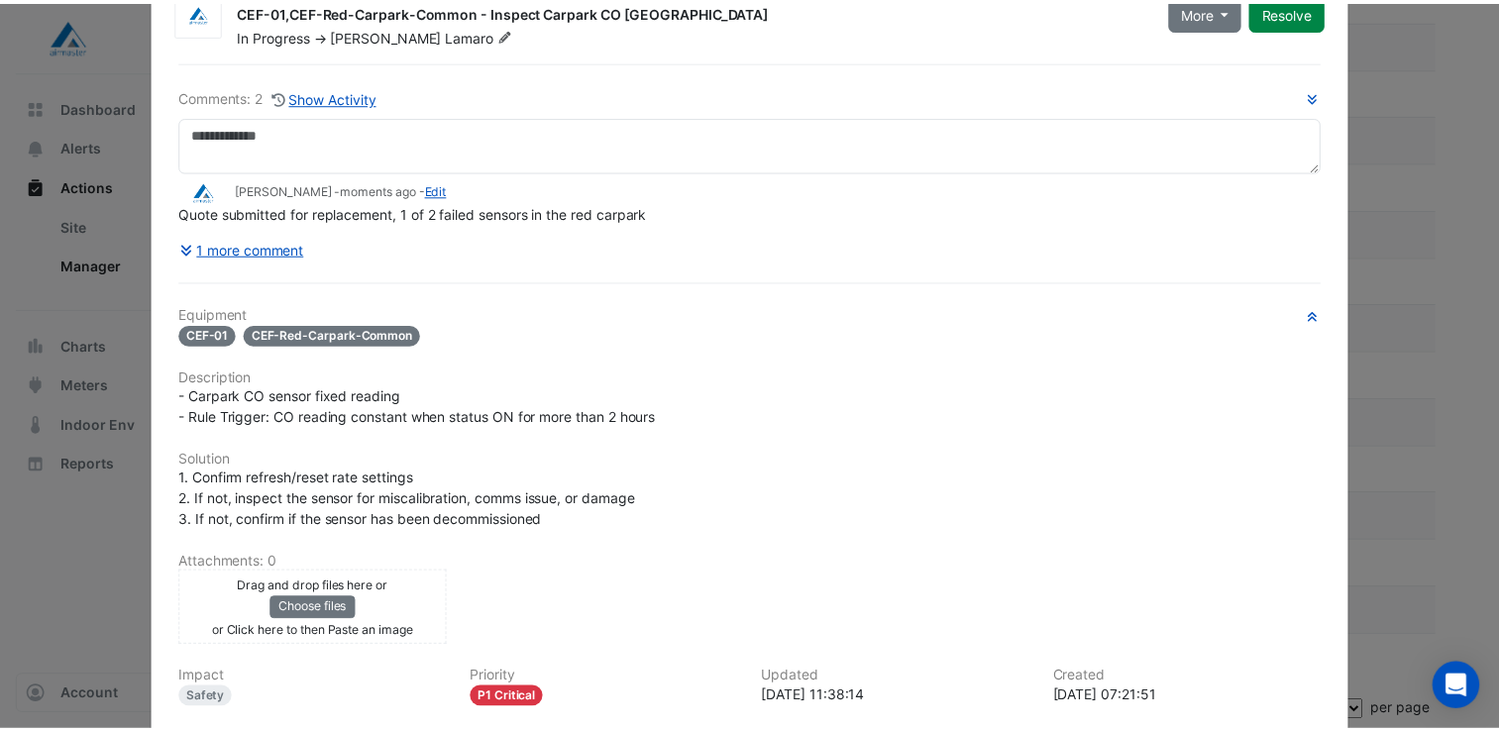
scroll to position [0, 0]
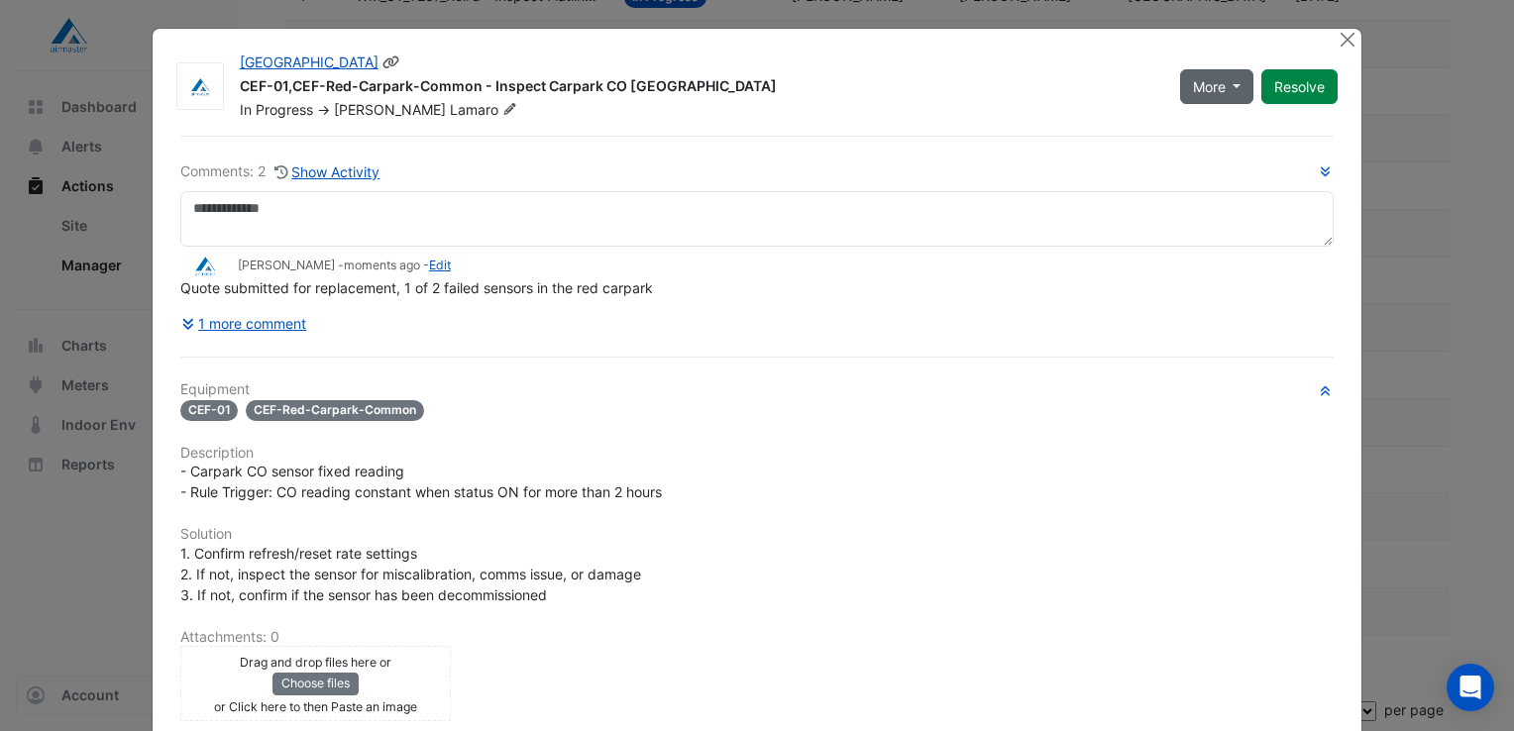
click at [1218, 88] on button "More" at bounding box center [1217, 86] width 74 height 35
click at [1060, 311] on div "1 more comment" at bounding box center [756, 323] width 1153 height 35
click at [1299, 85] on button "Resolve" at bounding box center [1299, 86] width 76 height 35
click at [1338, 41] on button "Close" at bounding box center [1347, 39] width 21 height 21
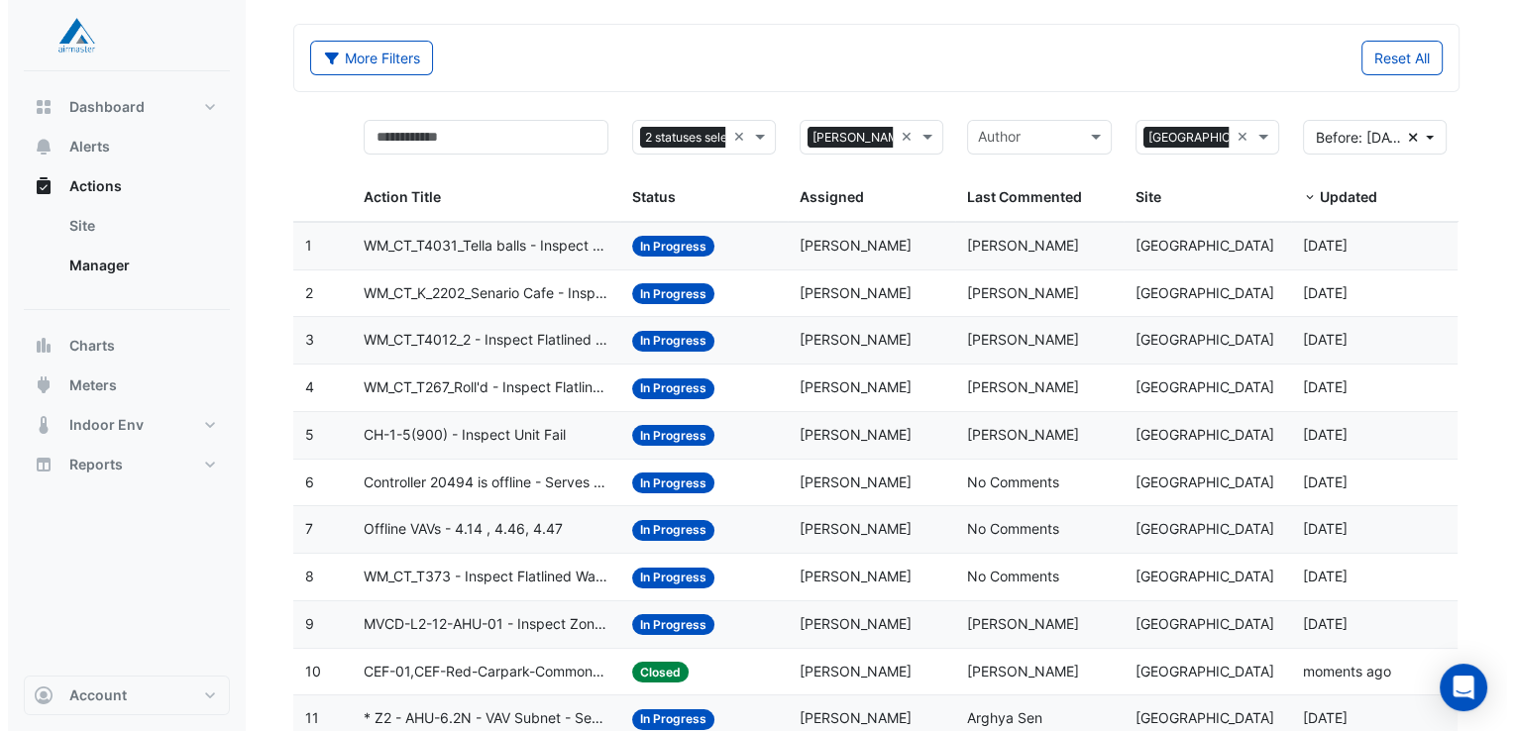
scroll to position [66, 0]
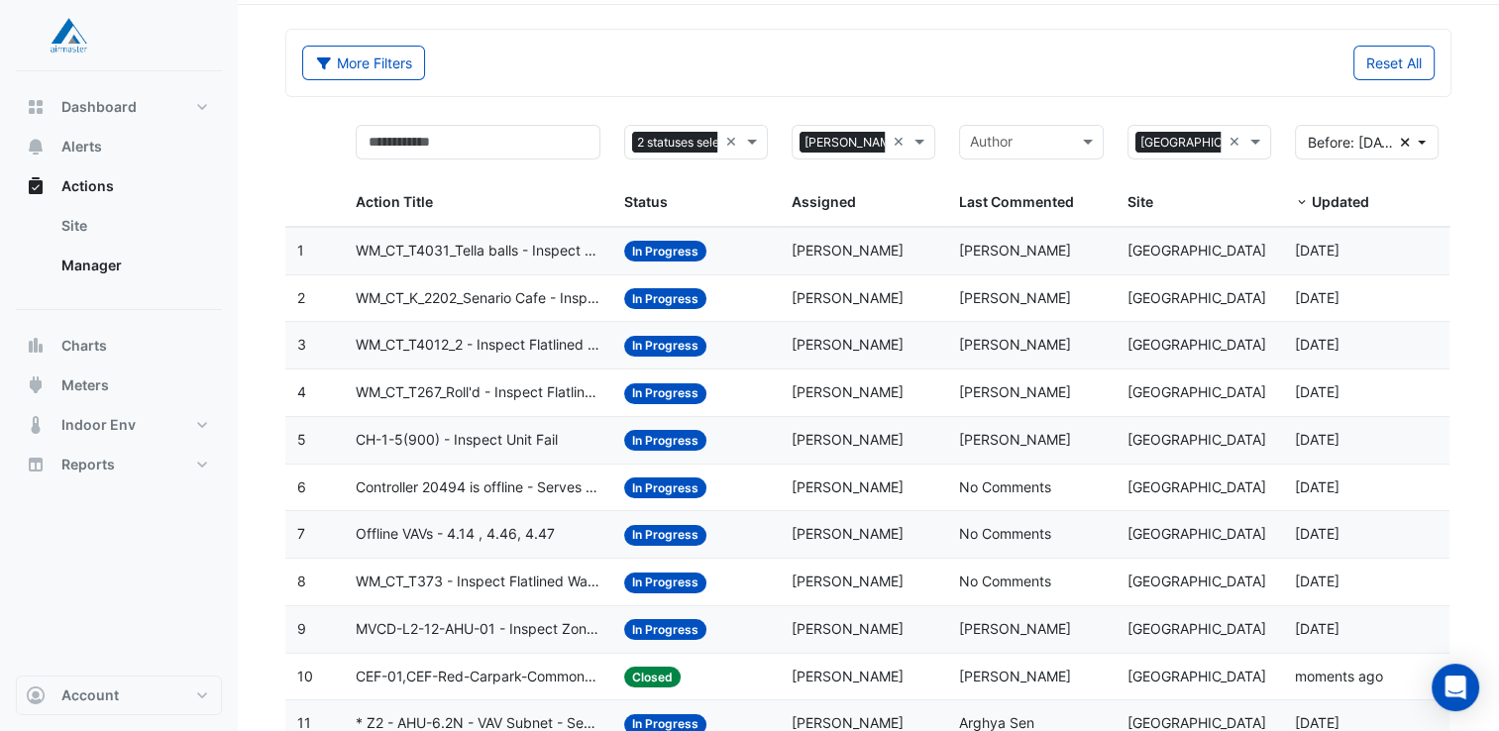
click at [460, 485] on span "Controller 20494 is offline - Serves exhaust fans for the DJ and SUW Substation" at bounding box center [478, 488] width 245 height 23
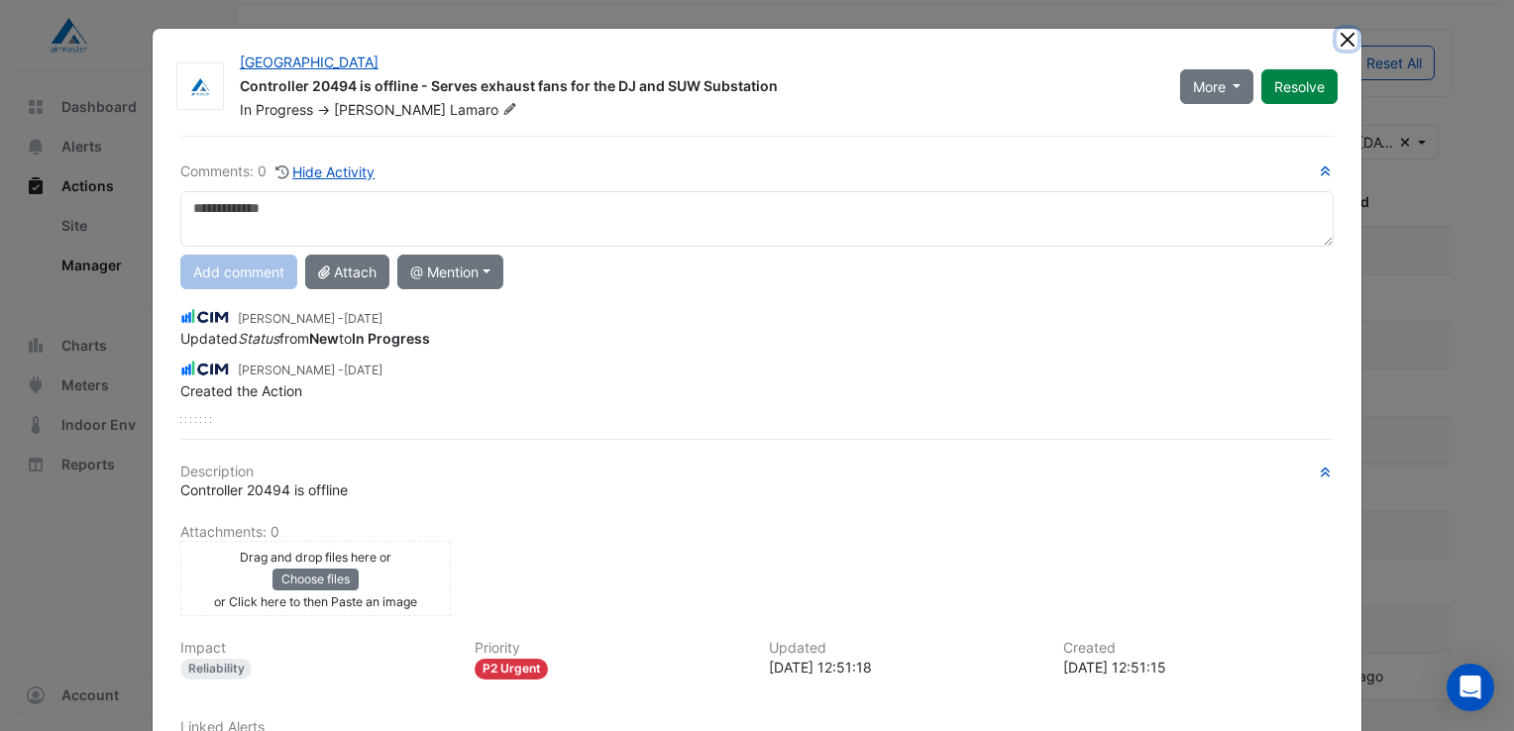
click at [1344, 39] on button "Close" at bounding box center [1347, 39] width 21 height 21
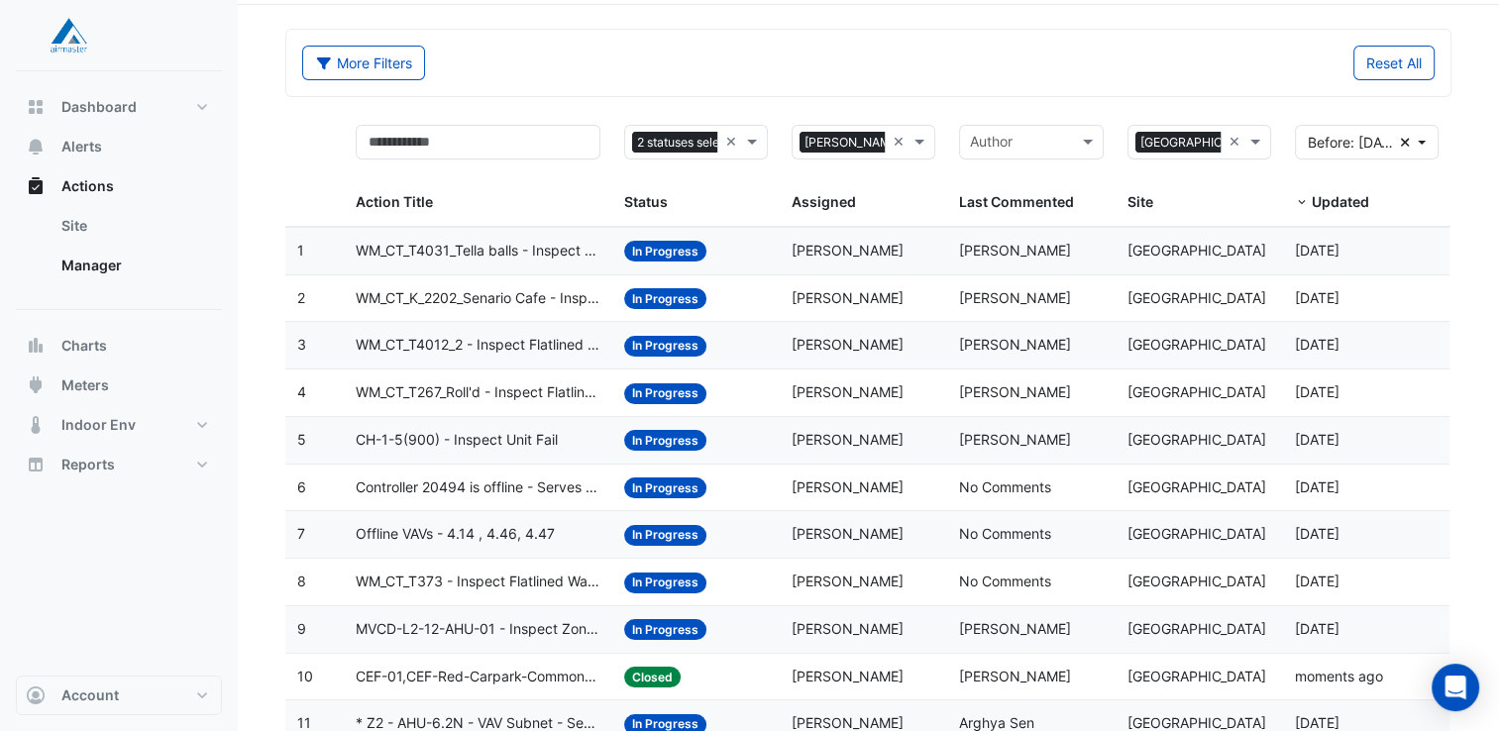
click at [454, 434] on span "CH-1-5(900) - Inspect Unit Fail" at bounding box center [457, 440] width 202 height 23
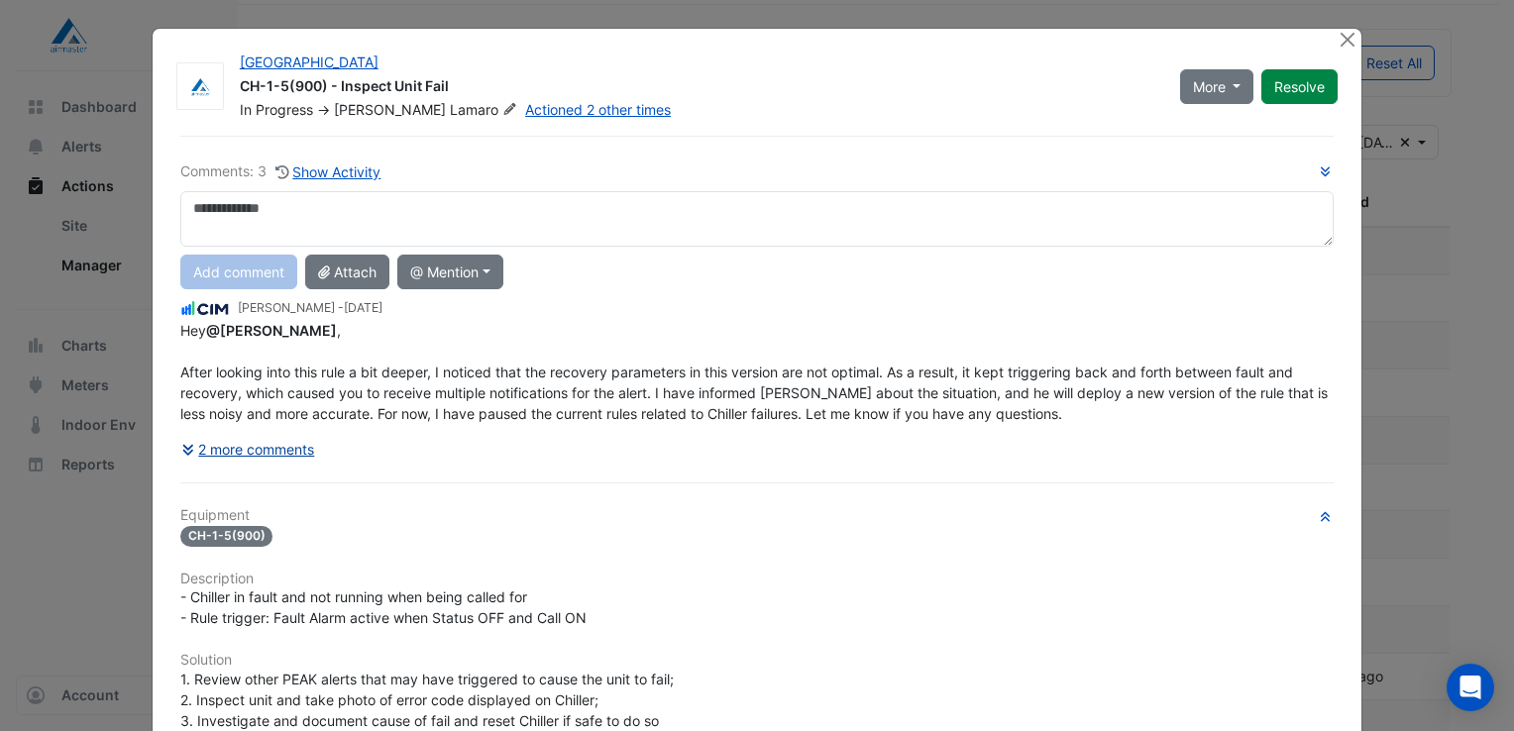
click at [266, 445] on button "2 more comments" at bounding box center [248, 449] width 136 height 35
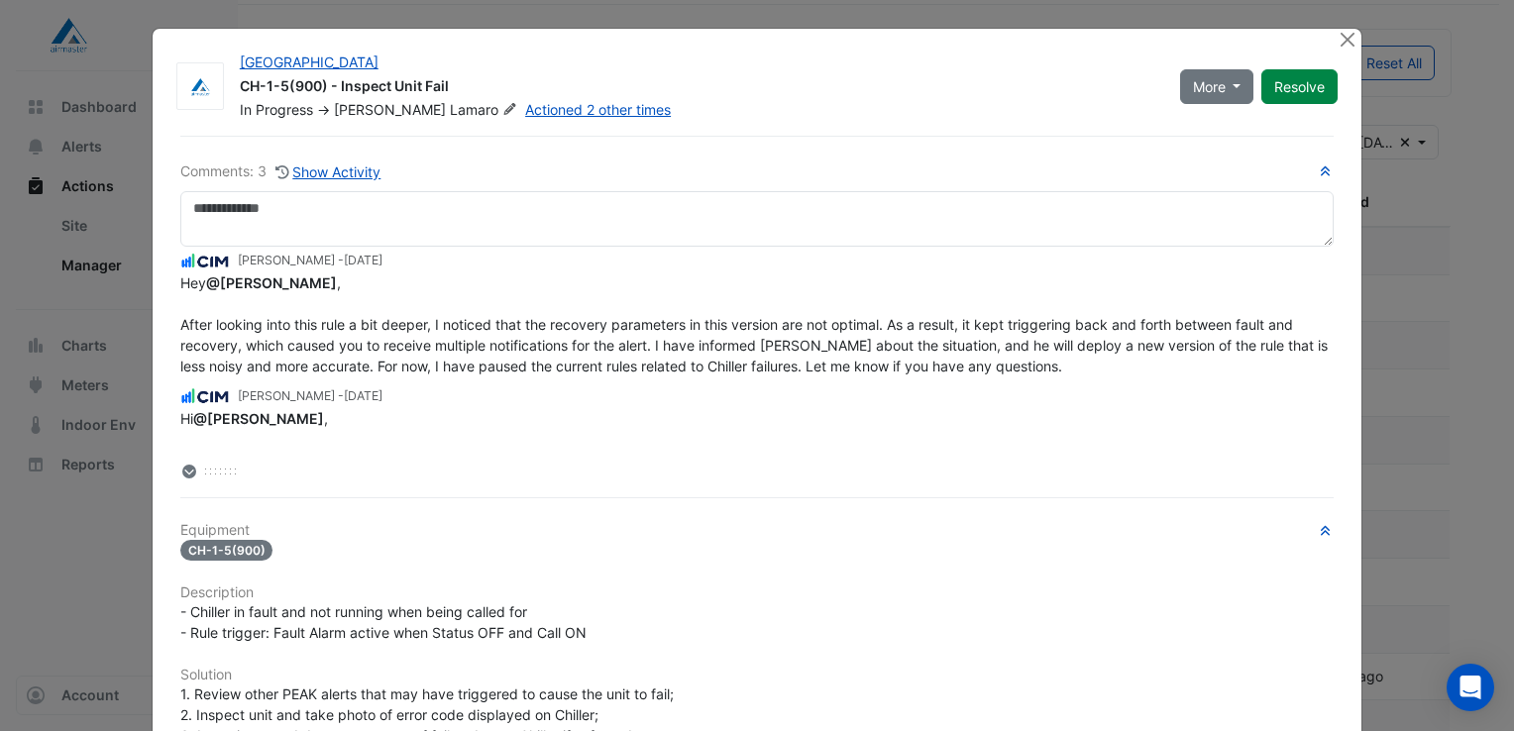
scroll to position [0, 0]
click at [1347, 34] on button "Close" at bounding box center [1347, 39] width 21 height 21
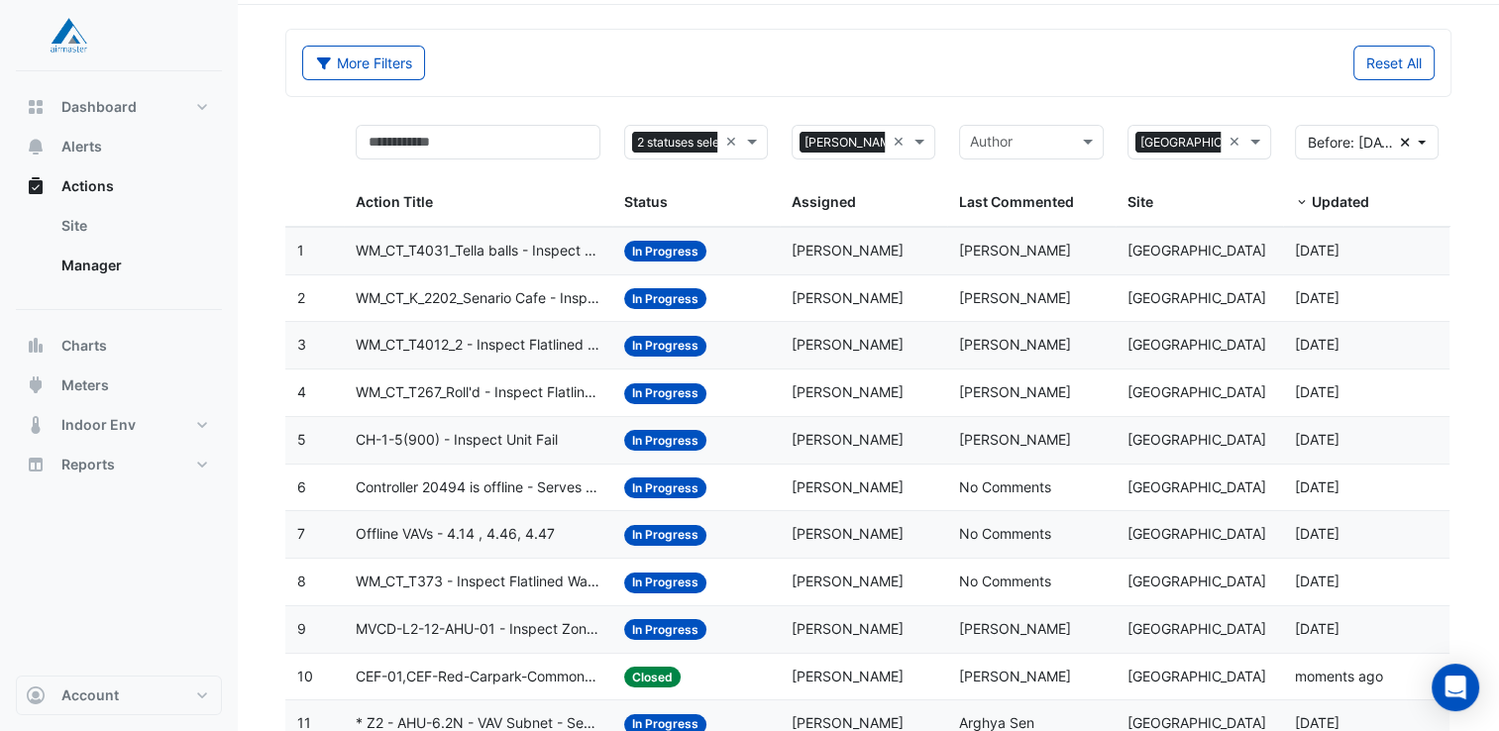
click at [460, 382] on span "WM_CT_T267_Roll'd - Inspect Flatlined Water Sub-Meter" at bounding box center [478, 392] width 245 height 23
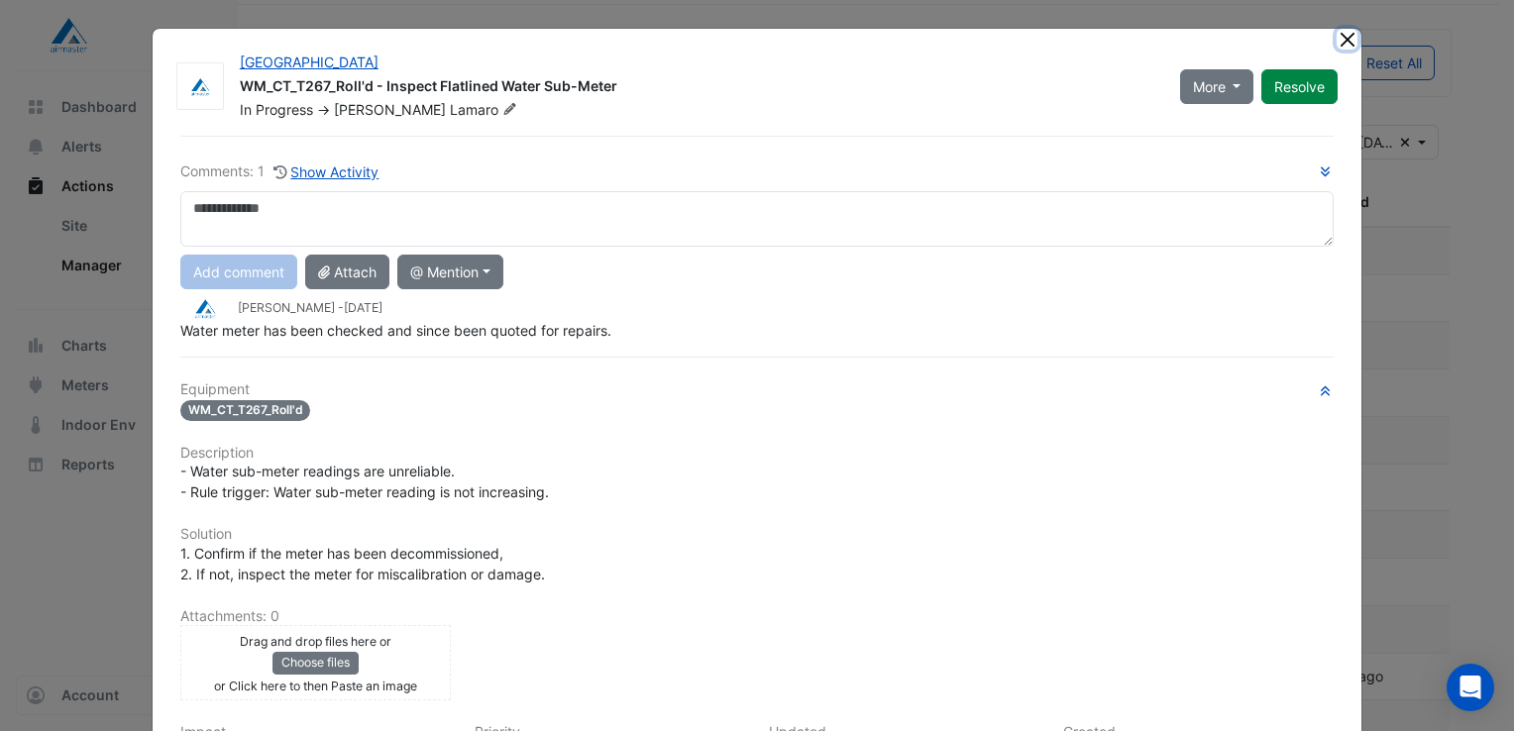
click at [1342, 42] on button "Close" at bounding box center [1347, 39] width 21 height 21
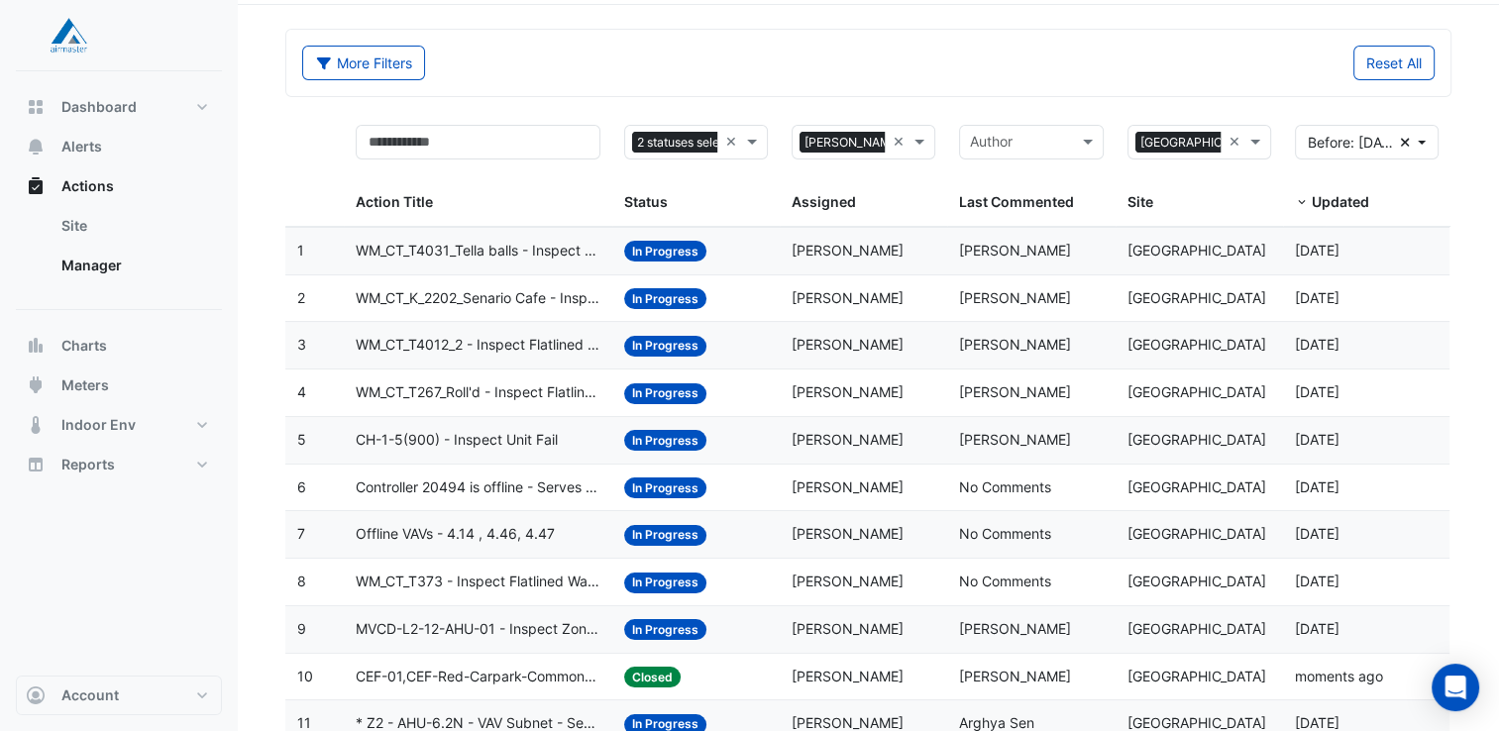
click at [552, 245] on span "WM_CT_T4031_Tella balls - Inspect Flatlined Water Sub-Meter" at bounding box center [478, 251] width 245 height 23
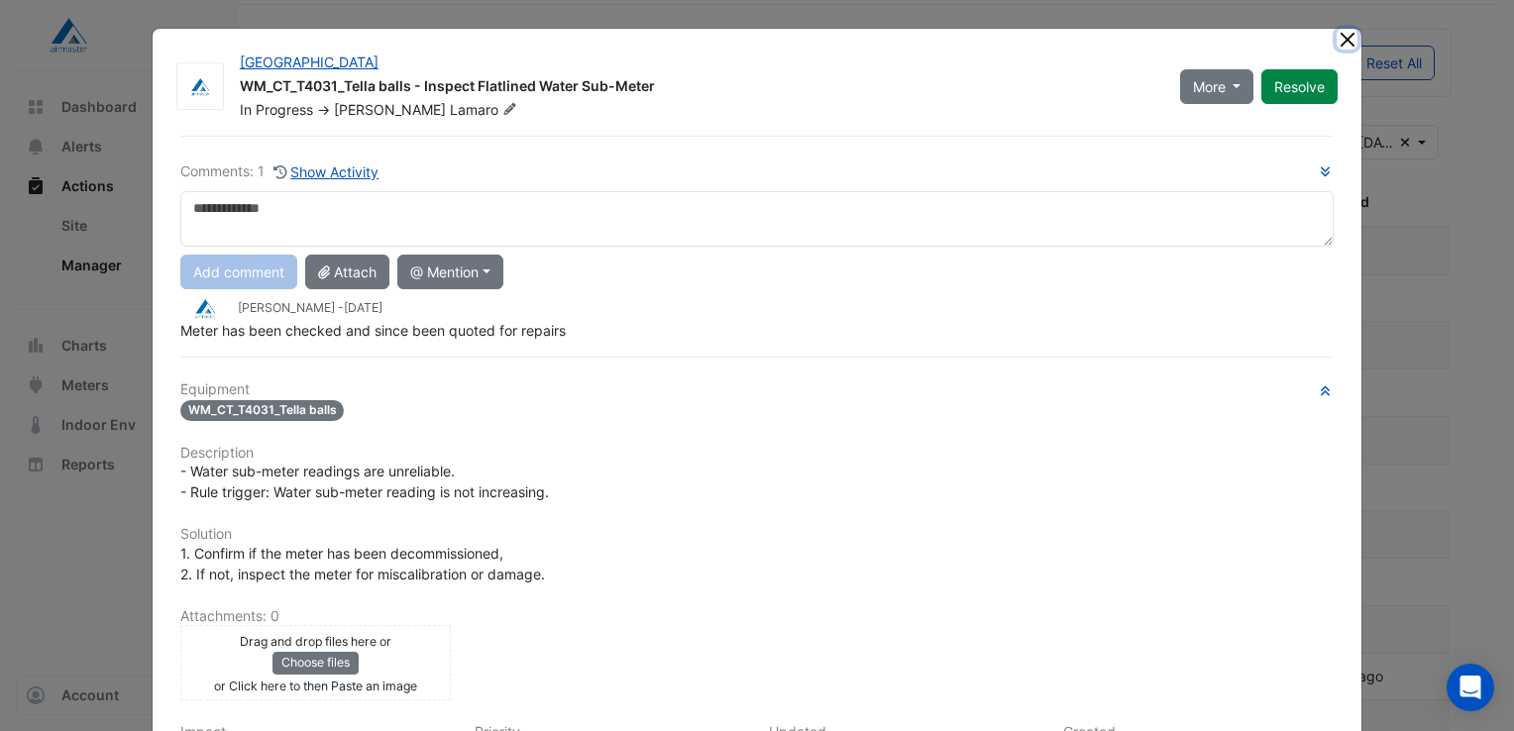
click at [1344, 44] on button "Close" at bounding box center [1347, 39] width 21 height 21
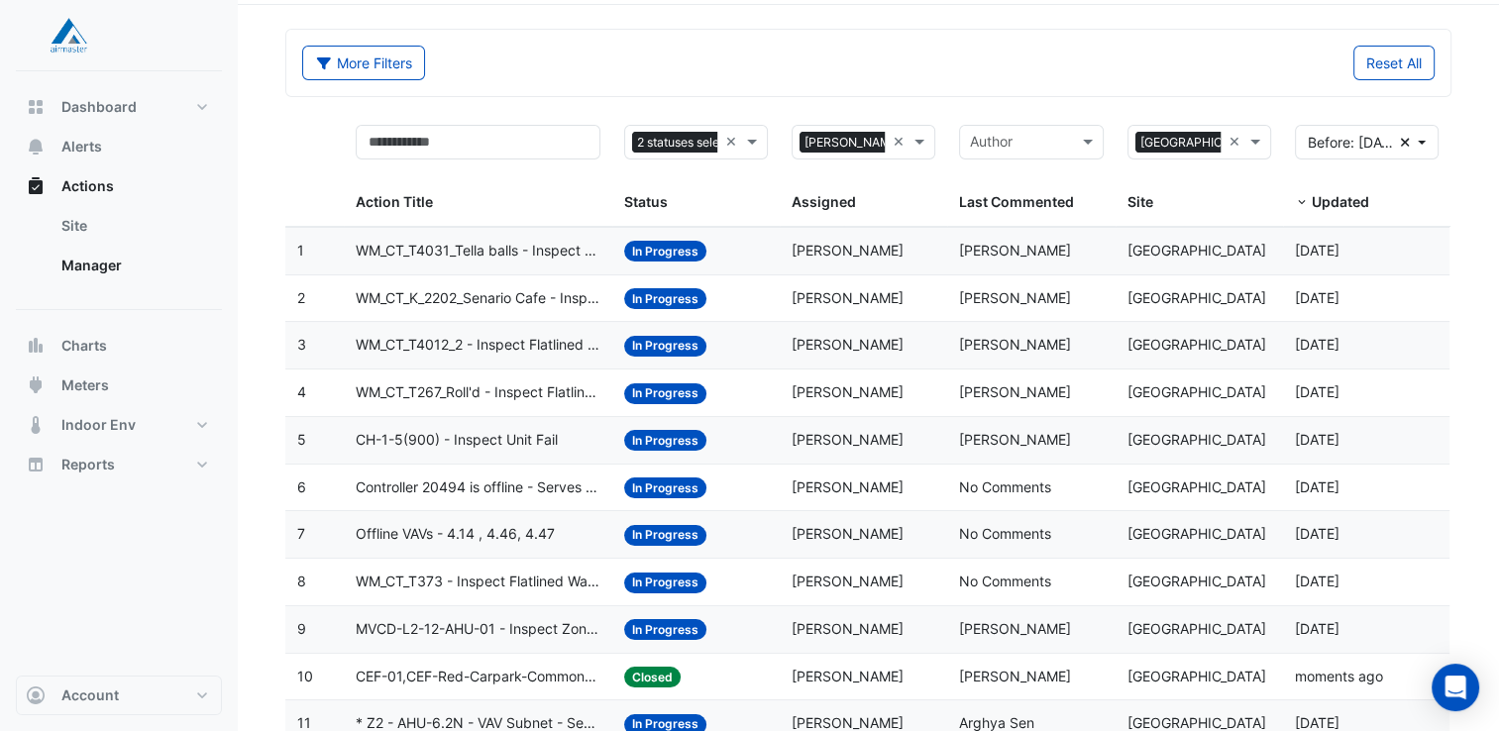
click at [431, 287] on span "WM_CT_K_2202_Senario Cafe - Inspect Flatlined Water Sub-Meter" at bounding box center [478, 298] width 245 height 23
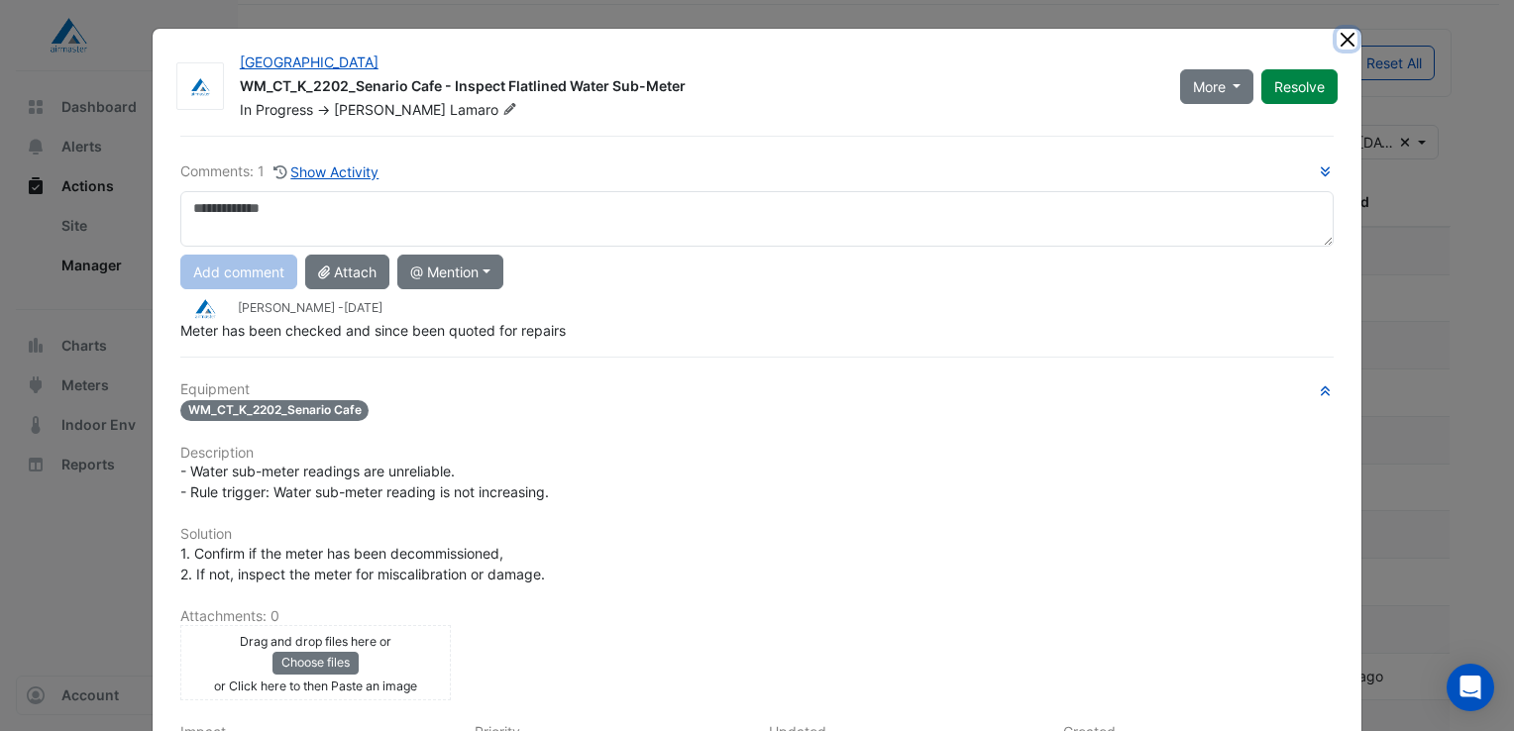
click at [1340, 38] on button "Close" at bounding box center [1347, 39] width 21 height 21
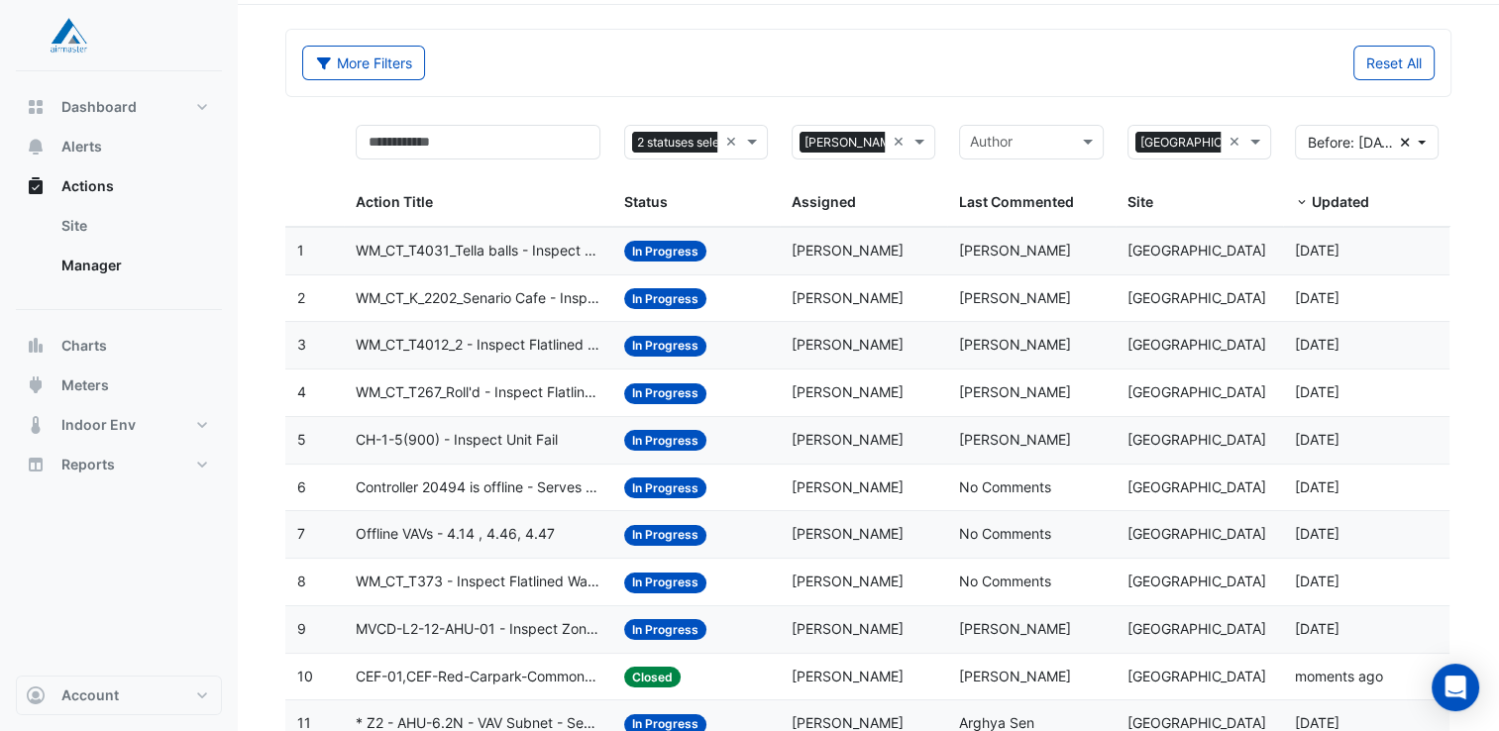
click at [487, 345] on span "WM_CT_T4012_2 - Inspect Flatlined Water Sub-Meter" at bounding box center [478, 345] width 245 height 23
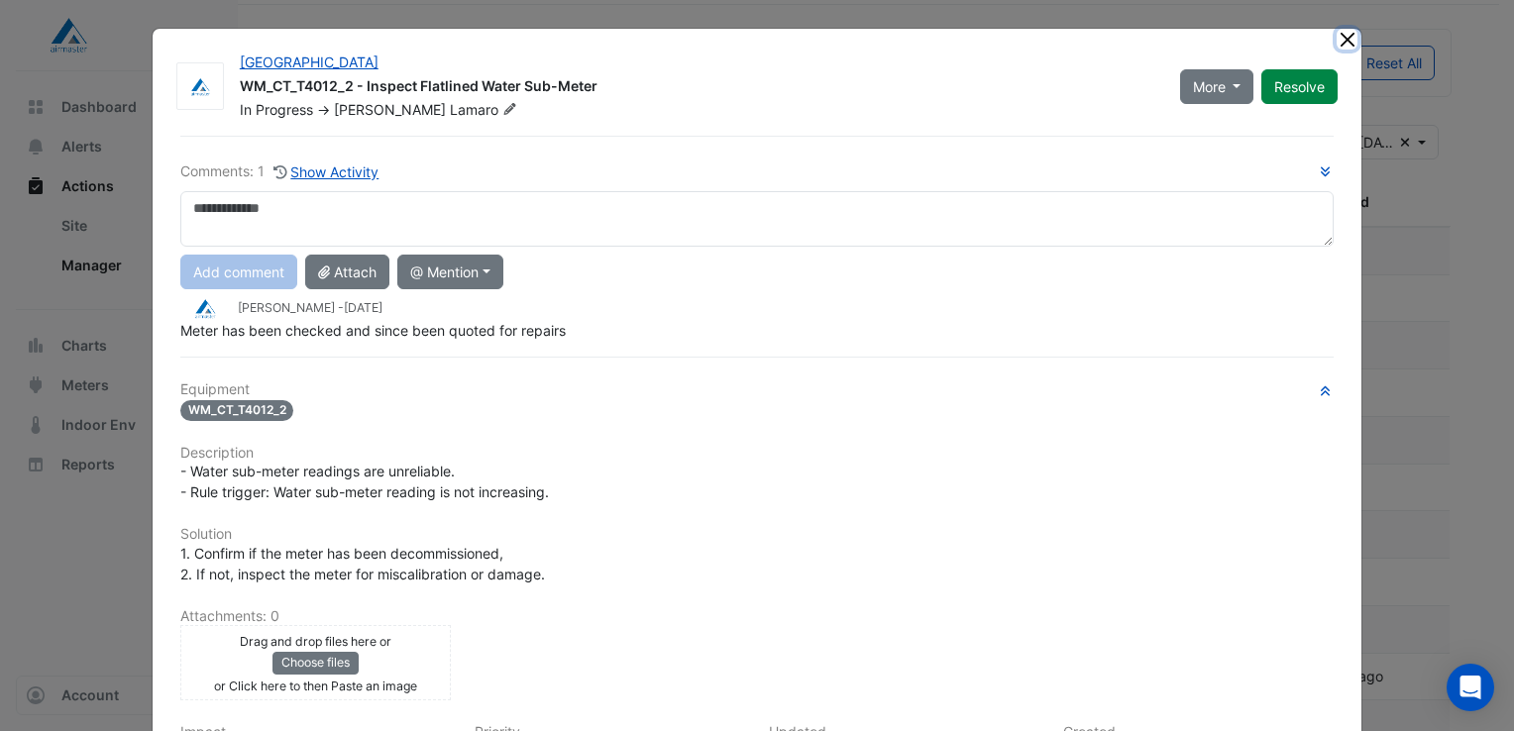
click at [1337, 35] on button "Close" at bounding box center [1347, 39] width 21 height 21
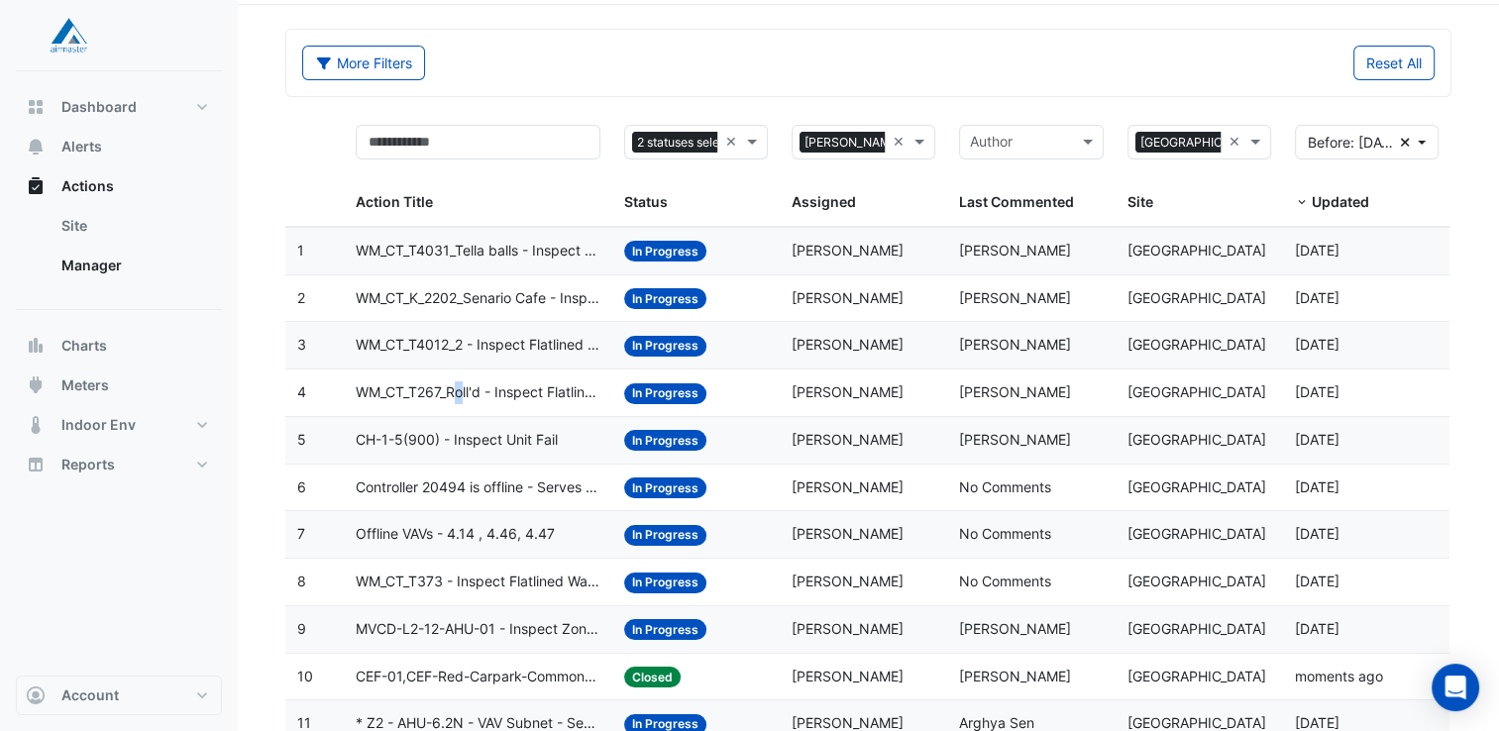
click at [464, 385] on span "WM_CT_T267_Roll'd - Inspect Flatlined Water Sub-Meter" at bounding box center [478, 392] width 245 height 23
click at [534, 382] on span "WM_CT_T267_Roll'd - Inspect Flatlined Water Sub-Meter" at bounding box center [478, 392] width 245 height 23
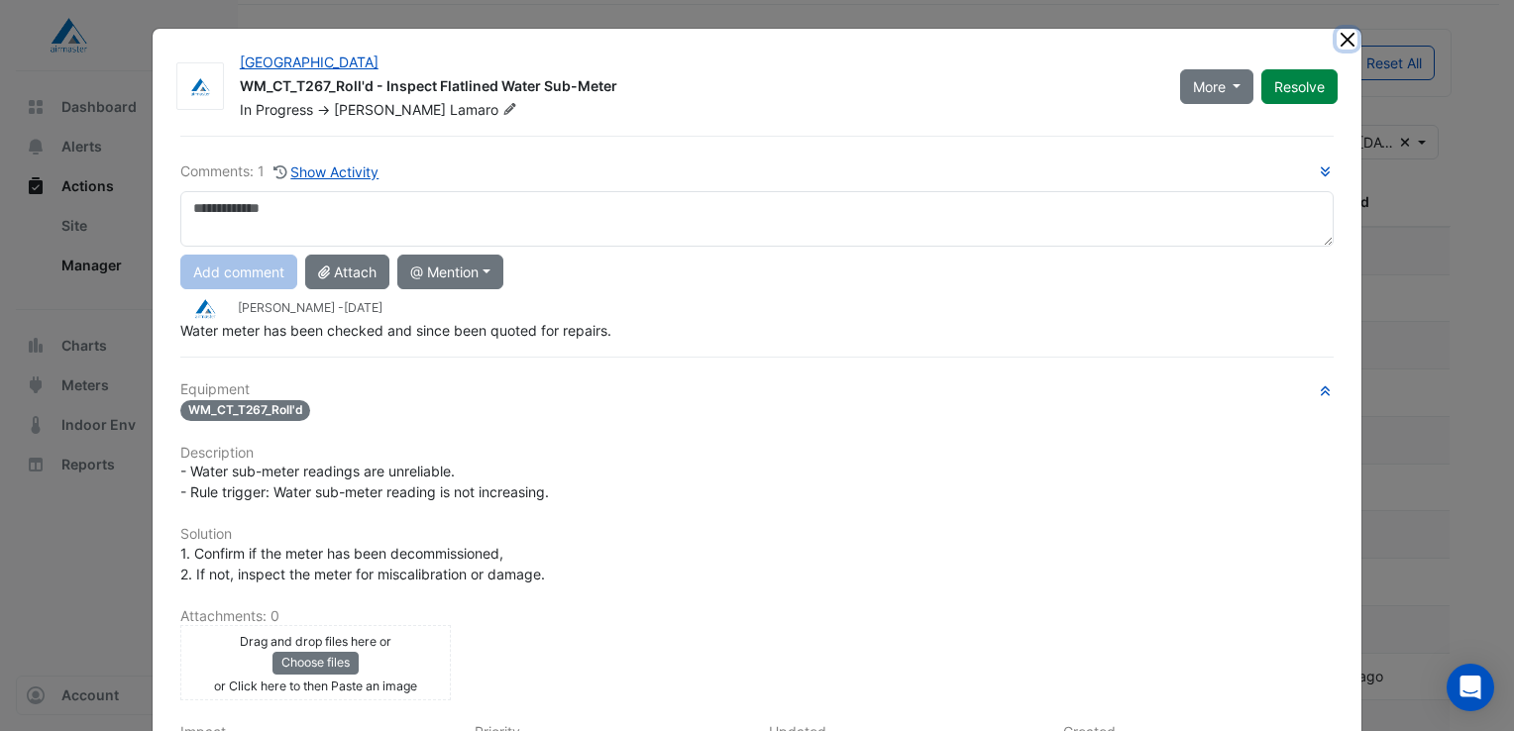
click at [1344, 38] on button "Close" at bounding box center [1347, 39] width 21 height 21
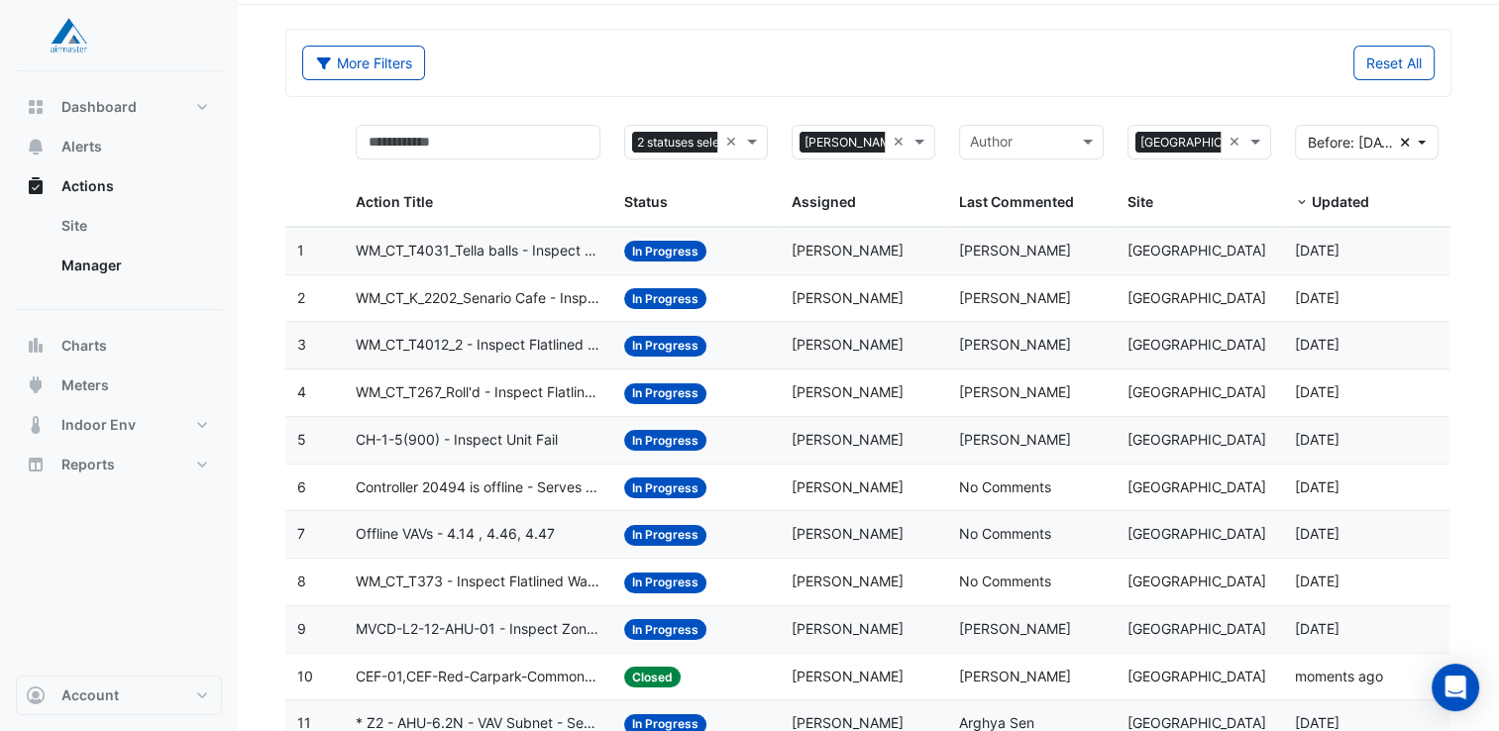
click at [531, 430] on span "CH-1-5(900) - Inspect Unit Fail" at bounding box center [457, 440] width 202 height 23
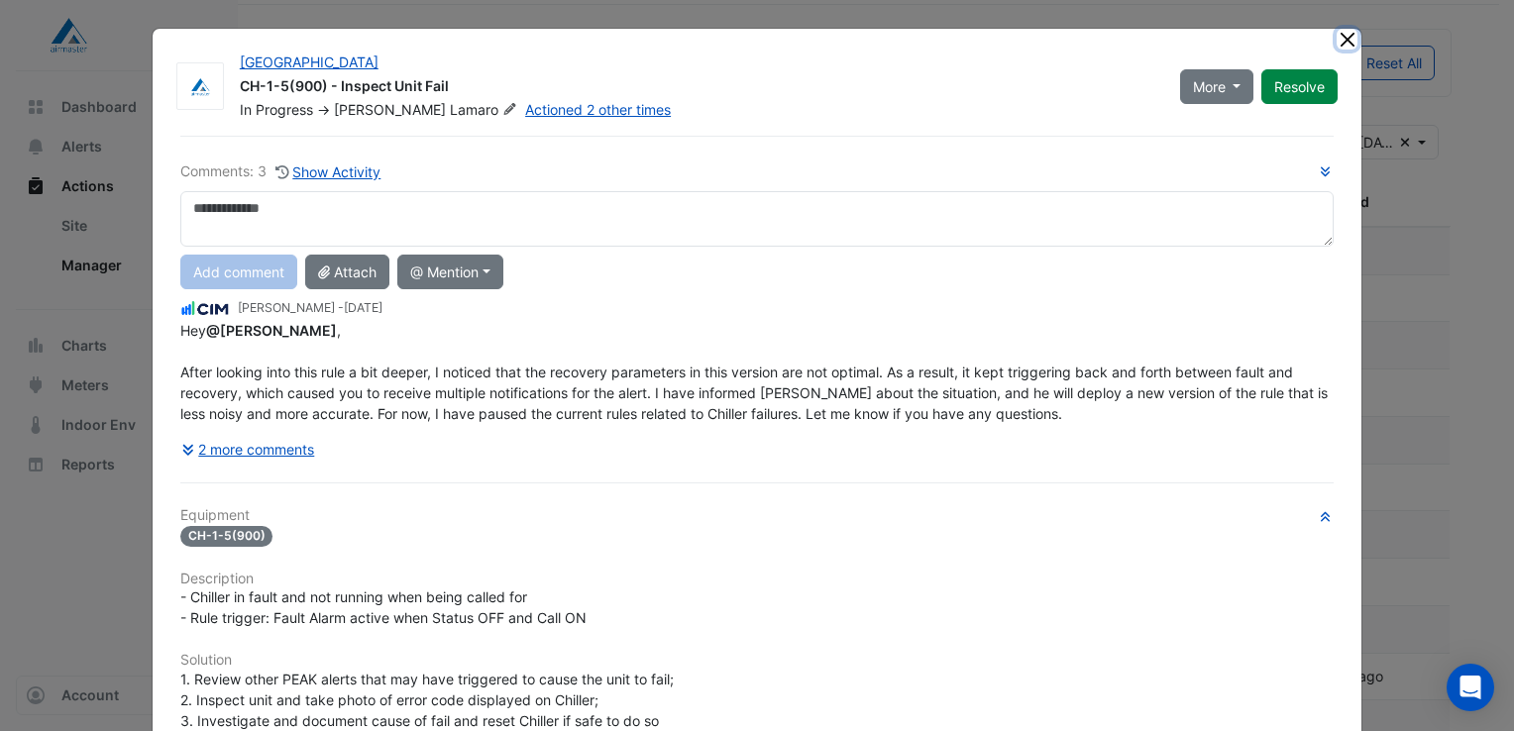
click at [1343, 30] on button "Close" at bounding box center [1347, 39] width 21 height 21
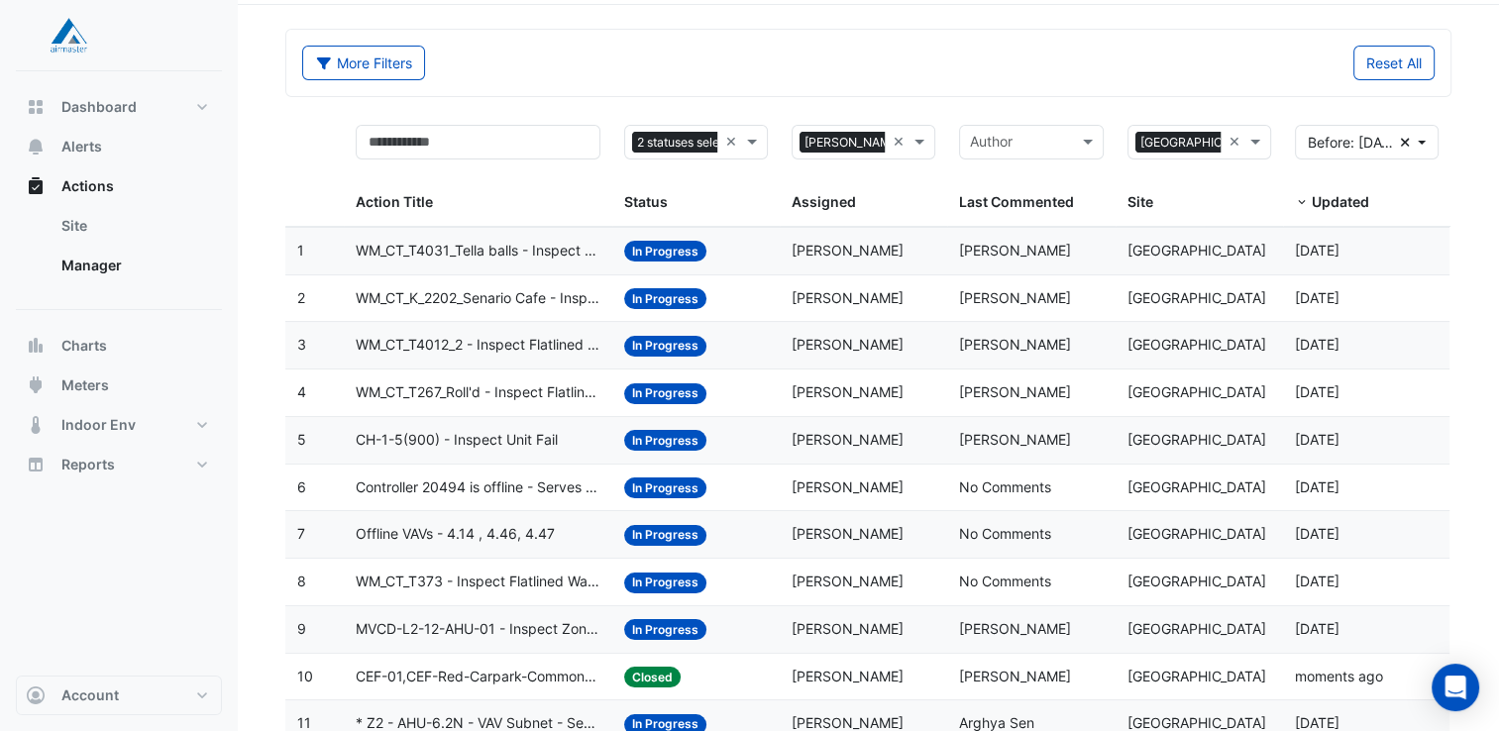
click at [484, 485] on span "Controller 20494 is offline - Serves exhaust fans for the DJ and SUW Substation" at bounding box center [478, 488] width 245 height 23
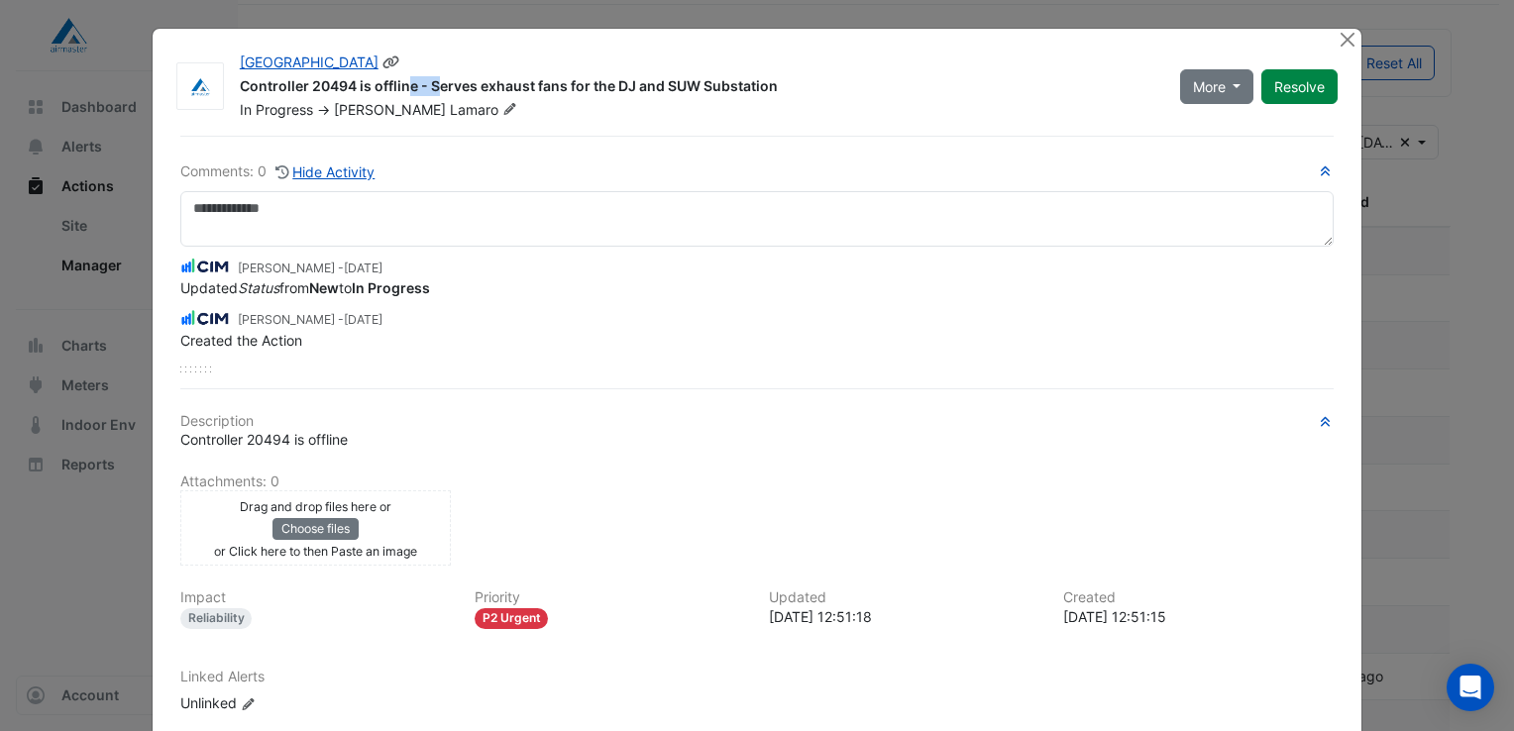
drag, startPoint x: 303, startPoint y: 83, endPoint x: 345, endPoint y: 87, distance: 41.8
click at [345, 87] on div "Controller 20494 is offline - Serves exhaust fans for the DJ and SUW Substation" at bounding box center [698, 88] width 916 height 24
drag, startPoint x: 345, startPoint y: 87, endPoint x: 485, endPoint y: 101, distance: 141.4
click at [485, 101] on div "In Progress -> [PERSON_NAME]" at bounding box center [698, 110] width 920 height 20
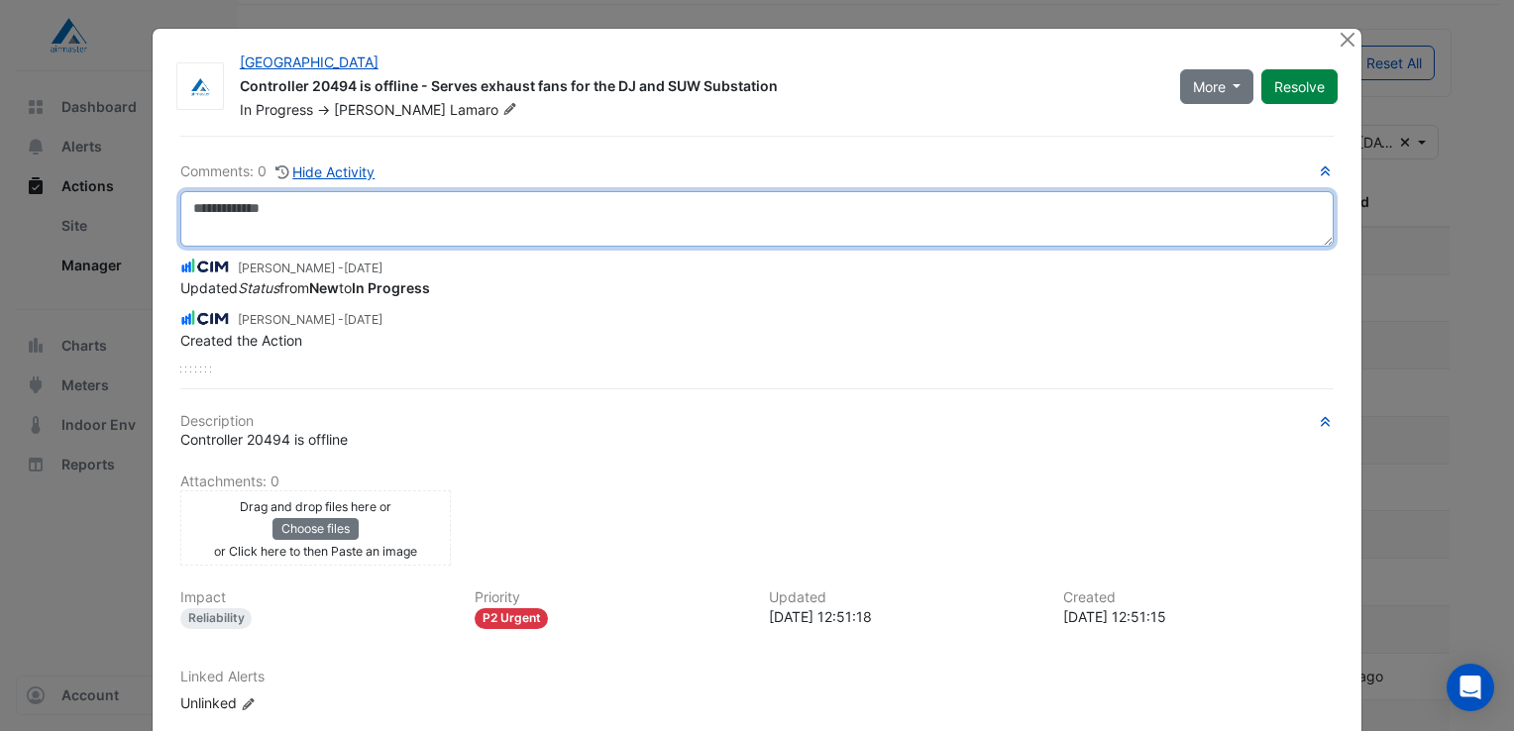
click at [309, 212] on textarea at bounding box center [756, 218] width 1153 height 55
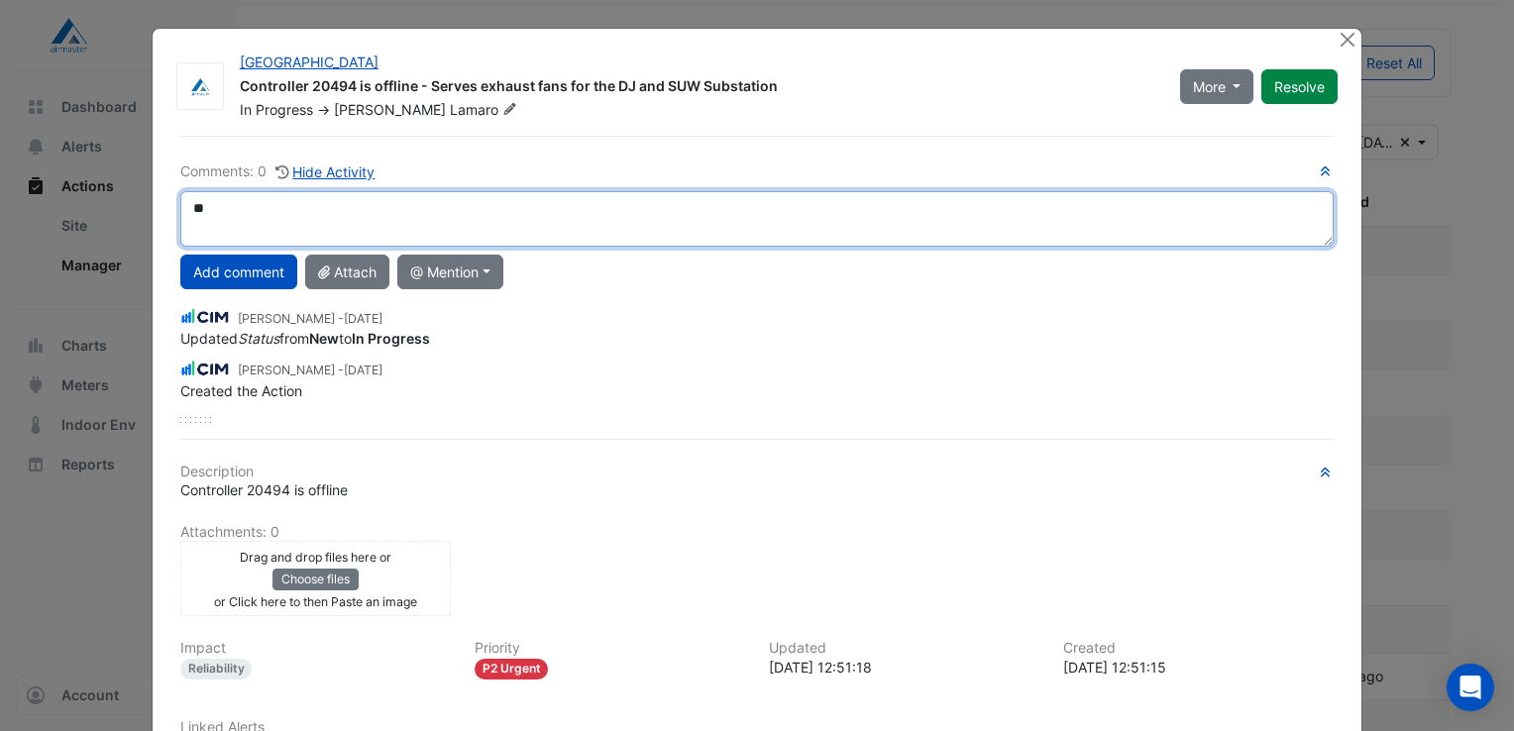
type textarea "*"
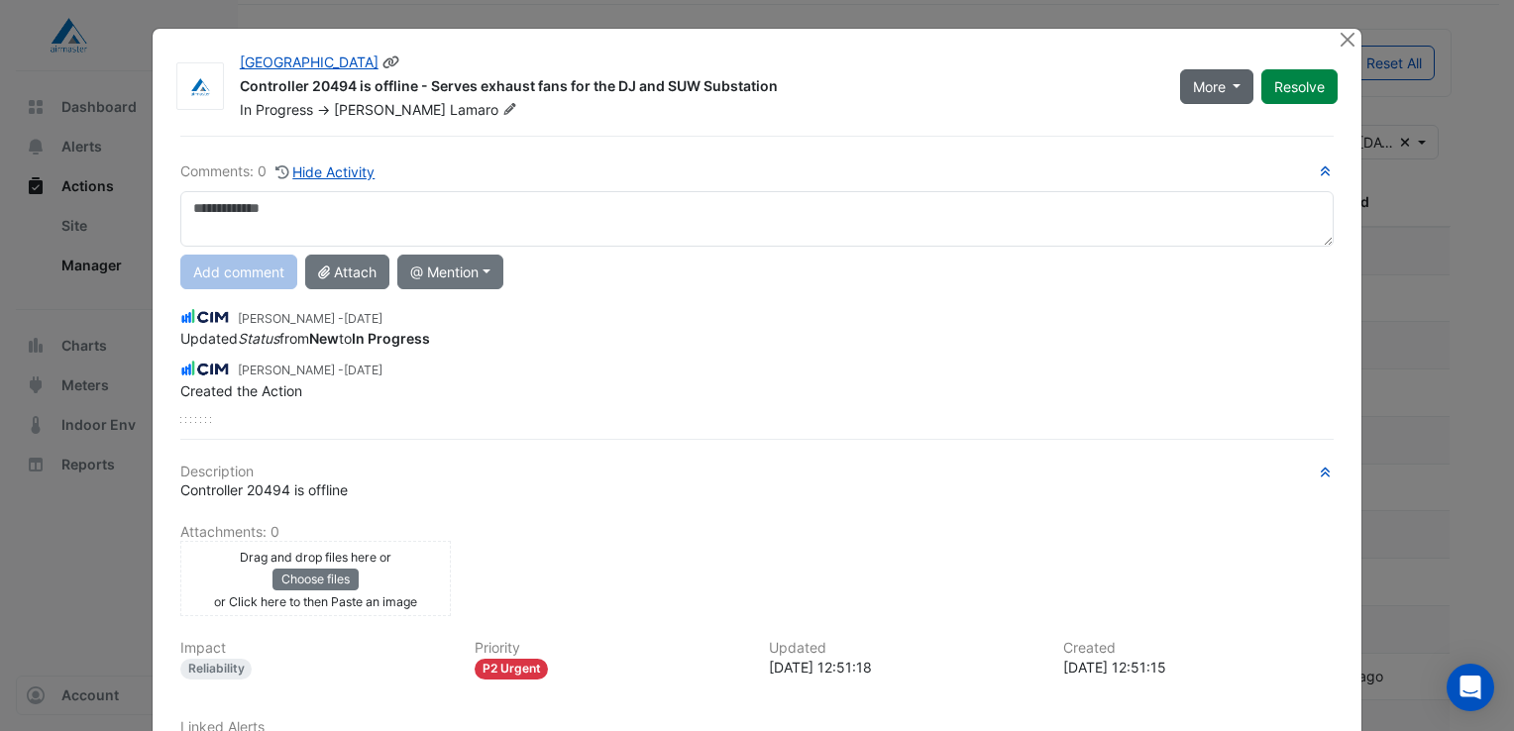
click at [1224, 88] on button "More" at bounding box center [1217, 86] width 74 height 35
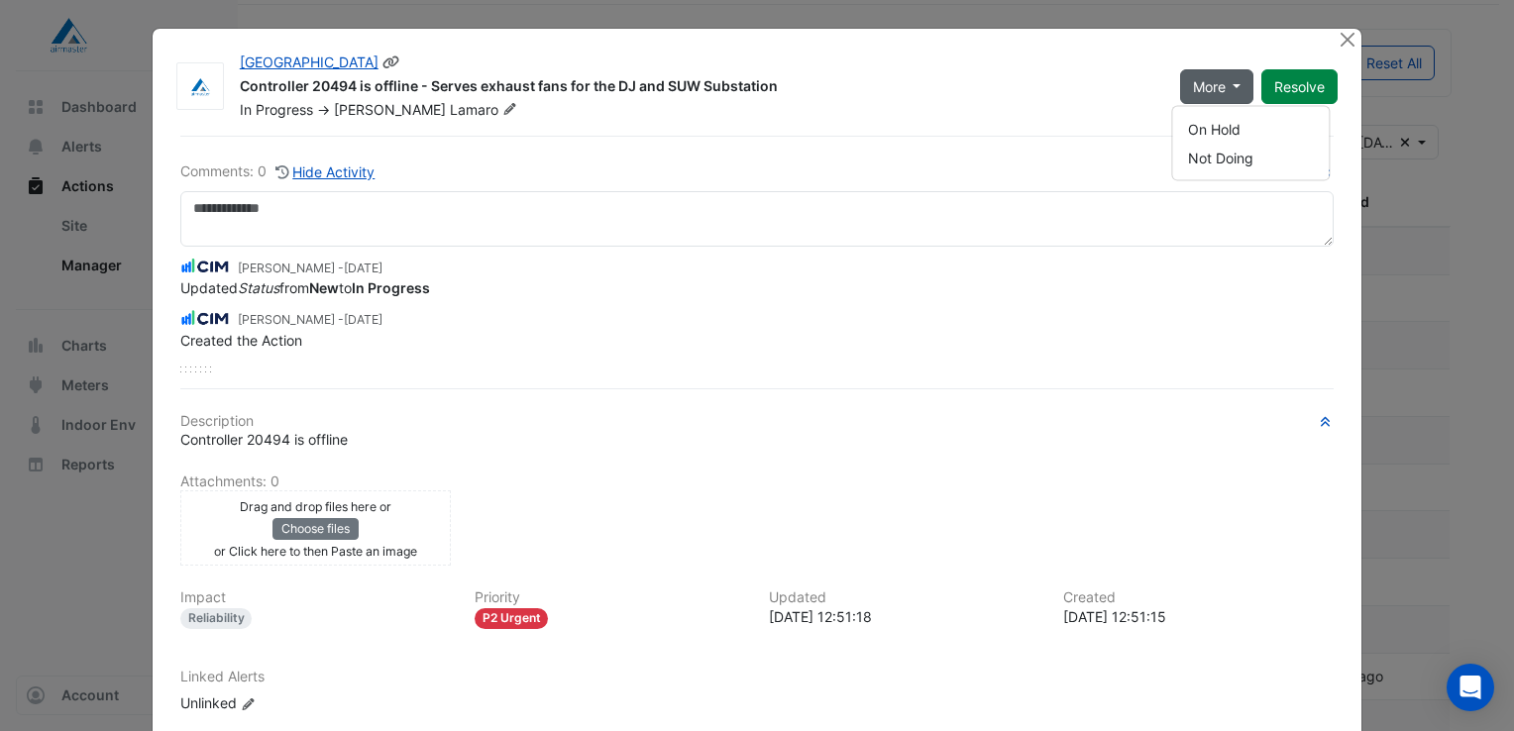
click at [1224, 80] on button "More" at bounding box center [1217, 86] width 74 height 35
click at [1342, 42] on button "Close" at bounding box center [1347, 39] width 21 height 21
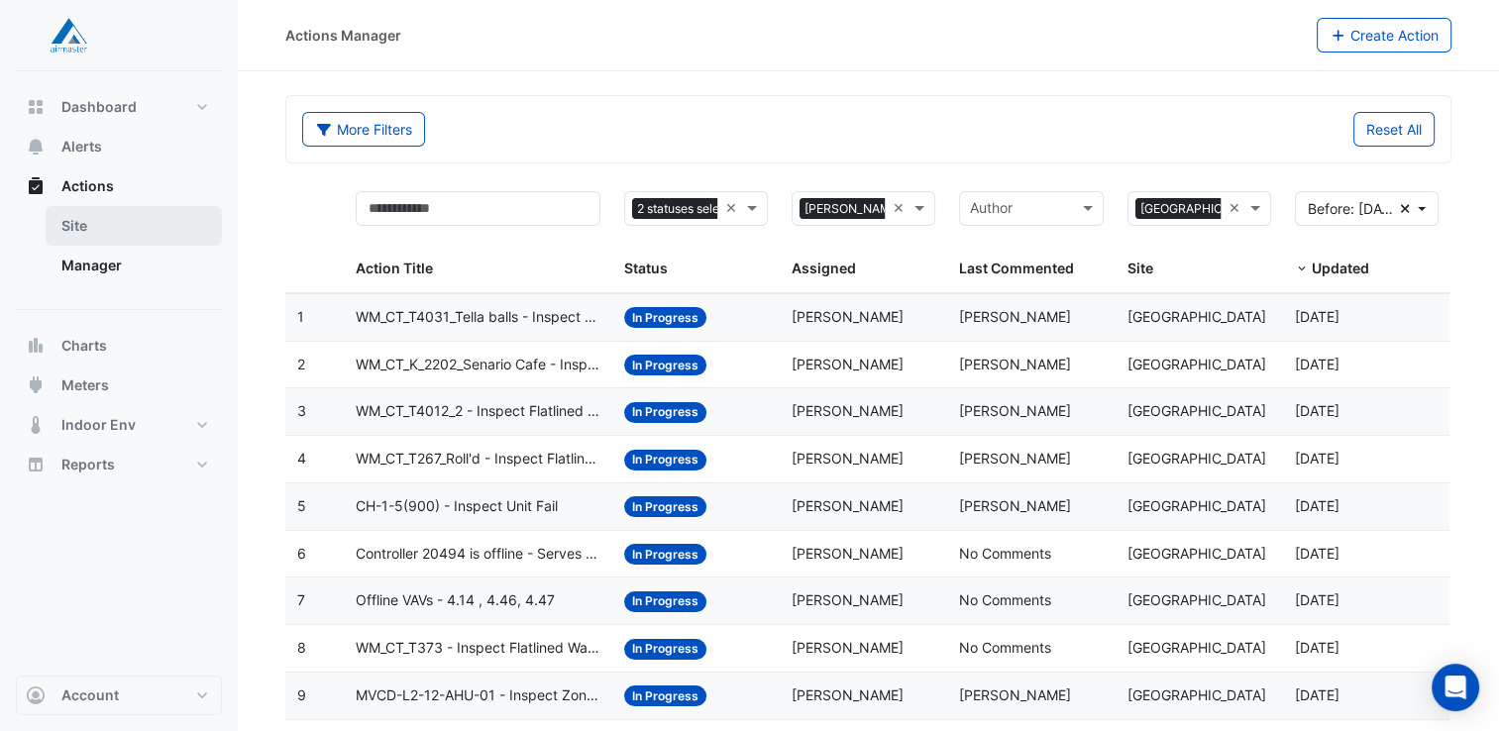
click at [97, 228] on link "Site" at bounding box center [134, 226] width 176 height 40
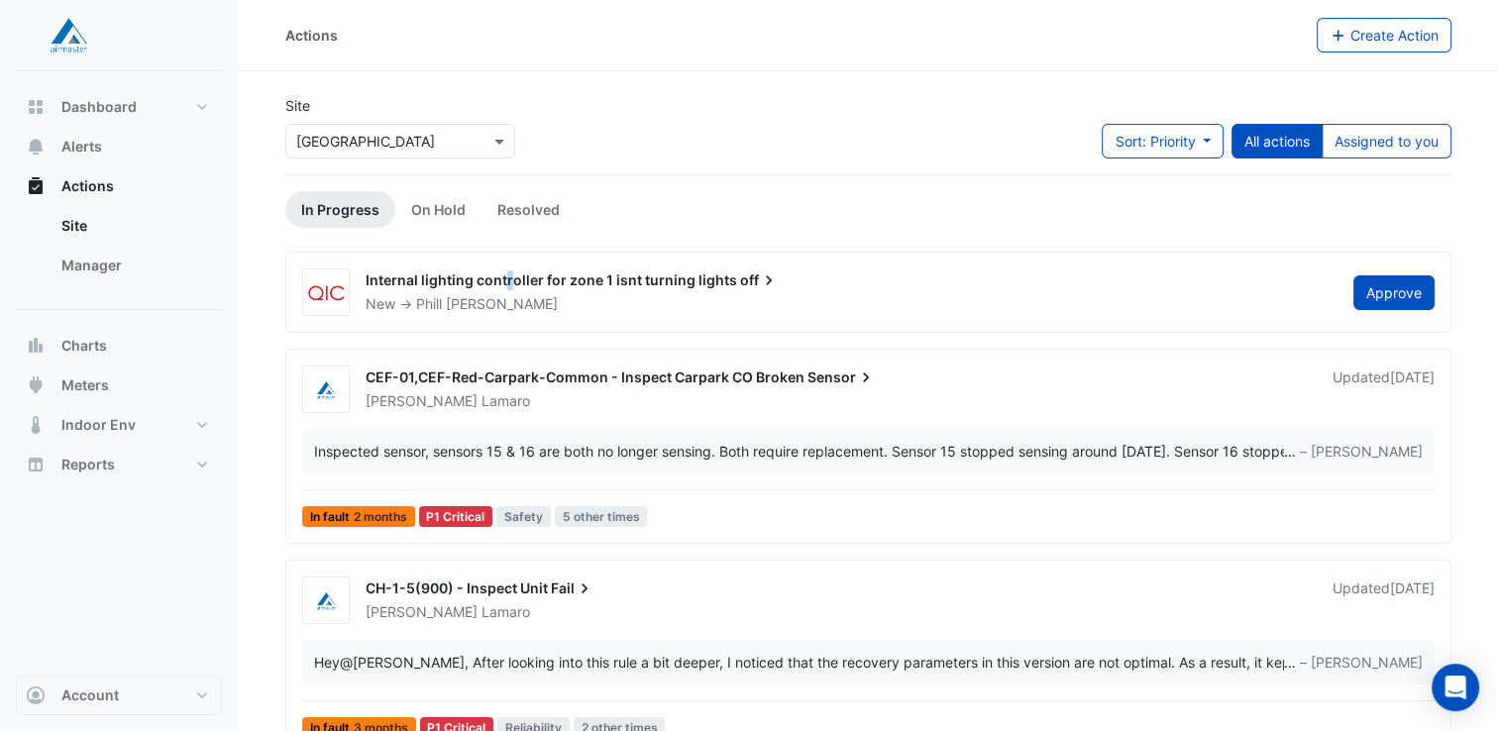
click at [507, 279] on span "Internal lighting controller for zone 1 isnt turning lights" at bounding box center [552, 279] width 372 height 17
drag, startPoint x: 507, startPoint y: 279, endPoint x: 499, endPoint y: 287, distance: 11.2
click at [499, 287] on span "Internal lighting controller for zone 1 isnt turning lights" at bounding box center [552, 279] width 372 height 17
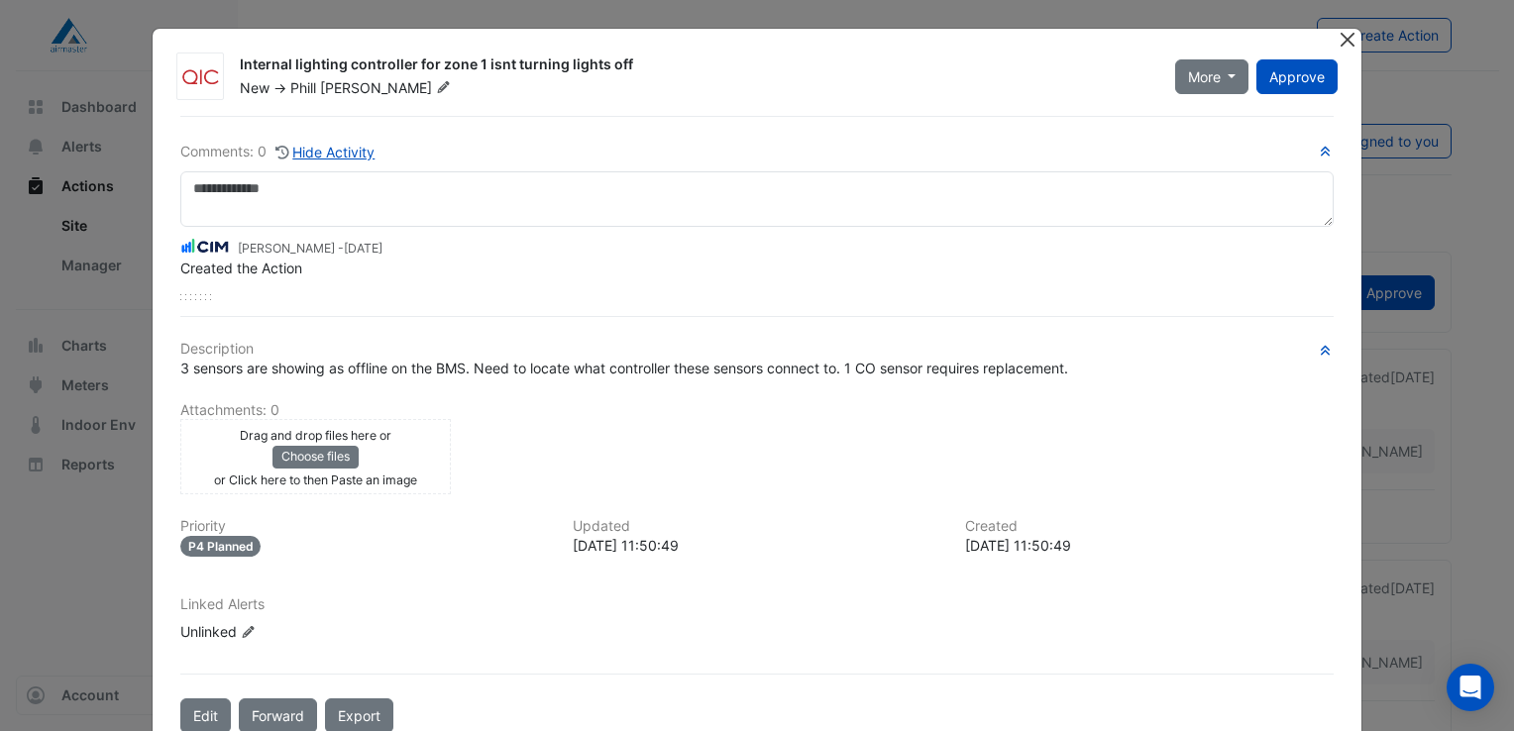
click at [1344, 38] on button "Close" at bounding box center [1347, 39] width 21 height 21
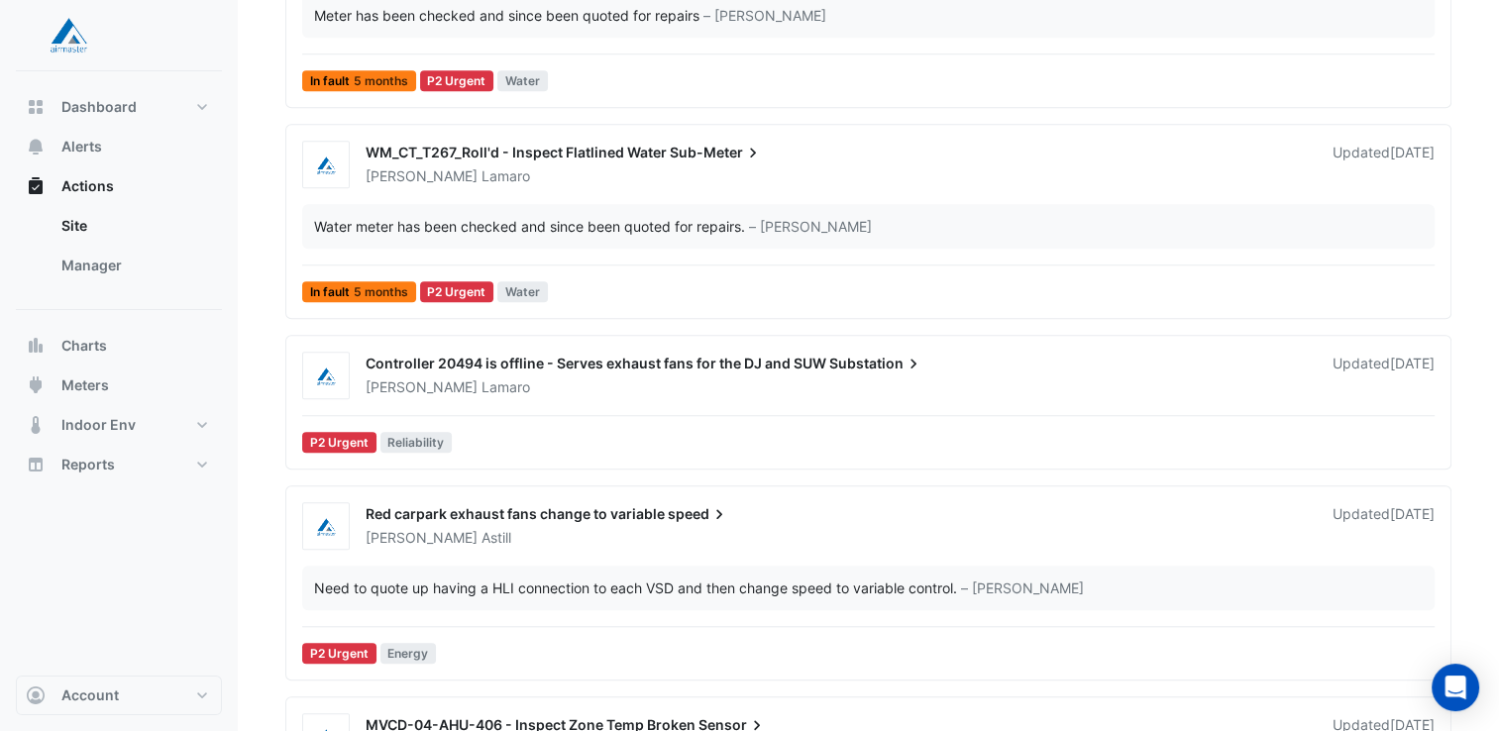
scroll to position [1684, 0]
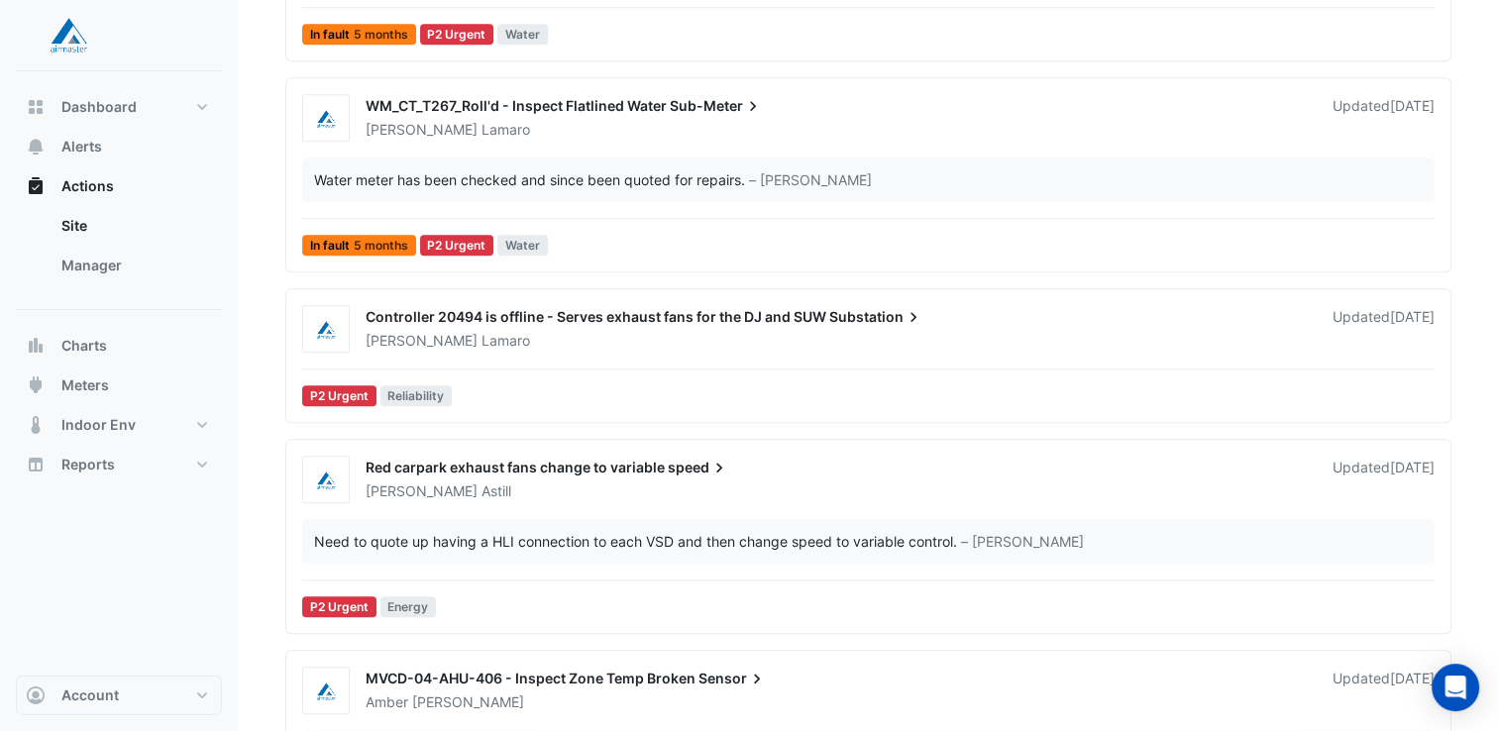
click at [495, 538] on div "Need to quote up having a HLI connection to each VSD and then change speed to v…" at bounding box center [635, 541] width 643 height 21
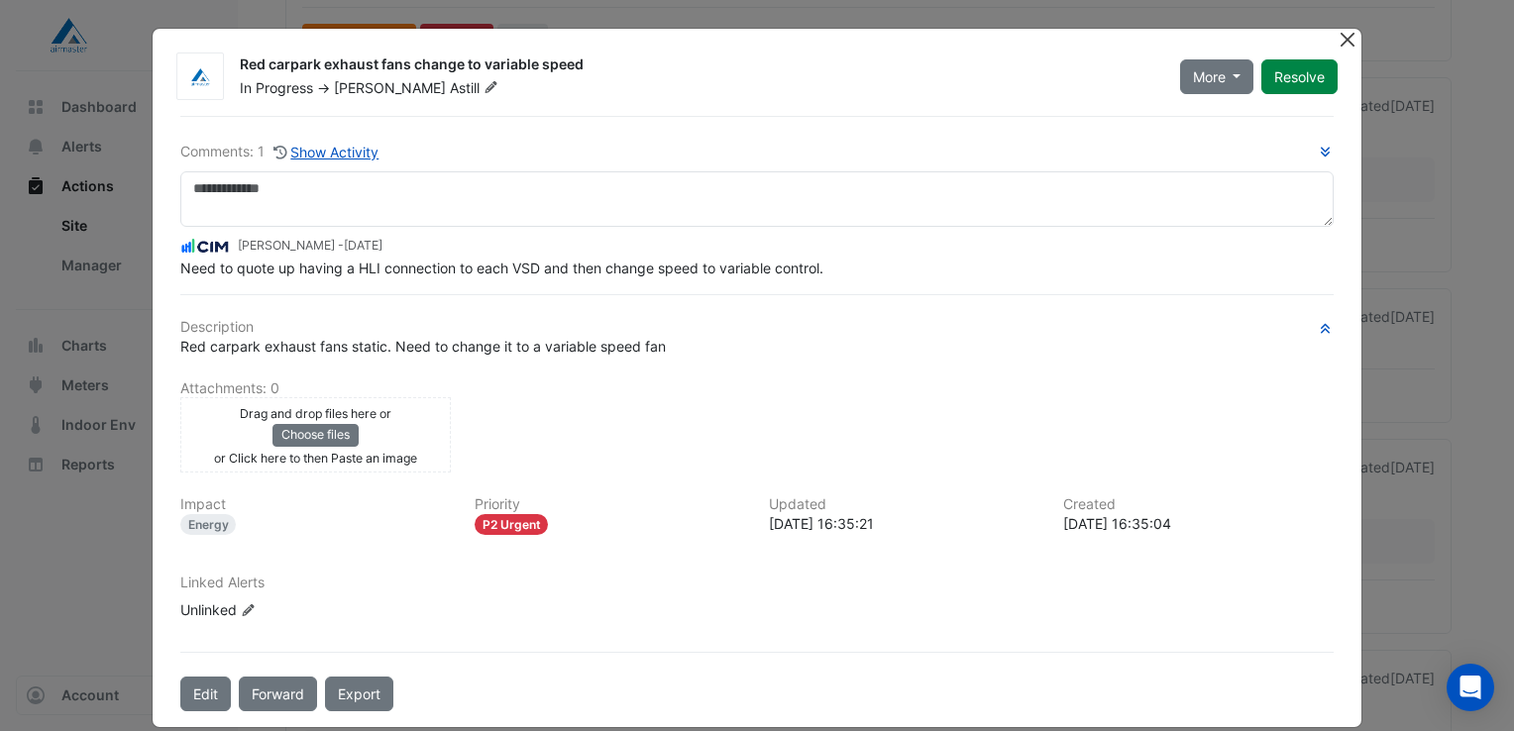
click at [1339, 35] on button "Close" at bounding box center [1347, 39] width 21 height 21
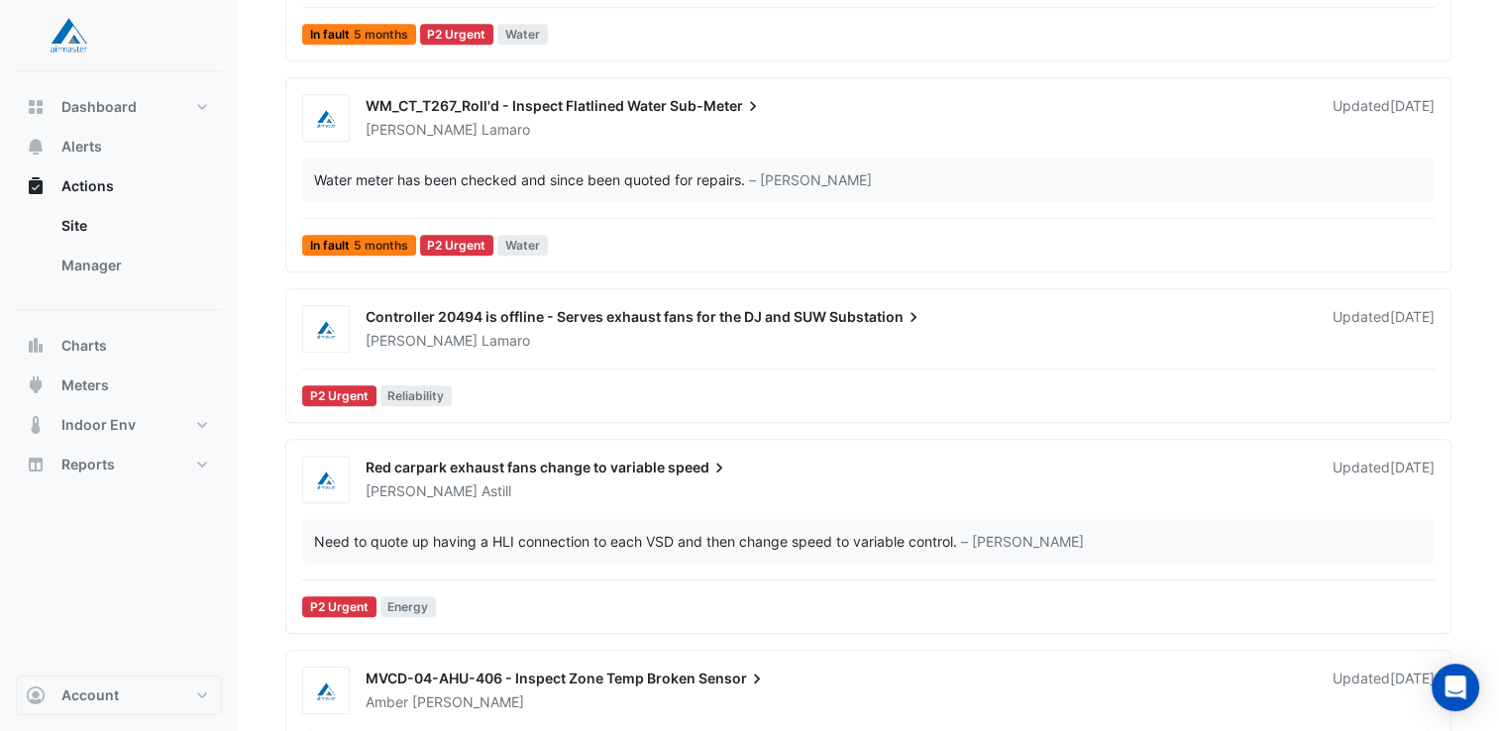
click at [854, 100] on div "WM_CT_T267_Roll'd - Inspect Flatlined Water Sub-Meter" at bounding box center [837, 108] width 943 height 24
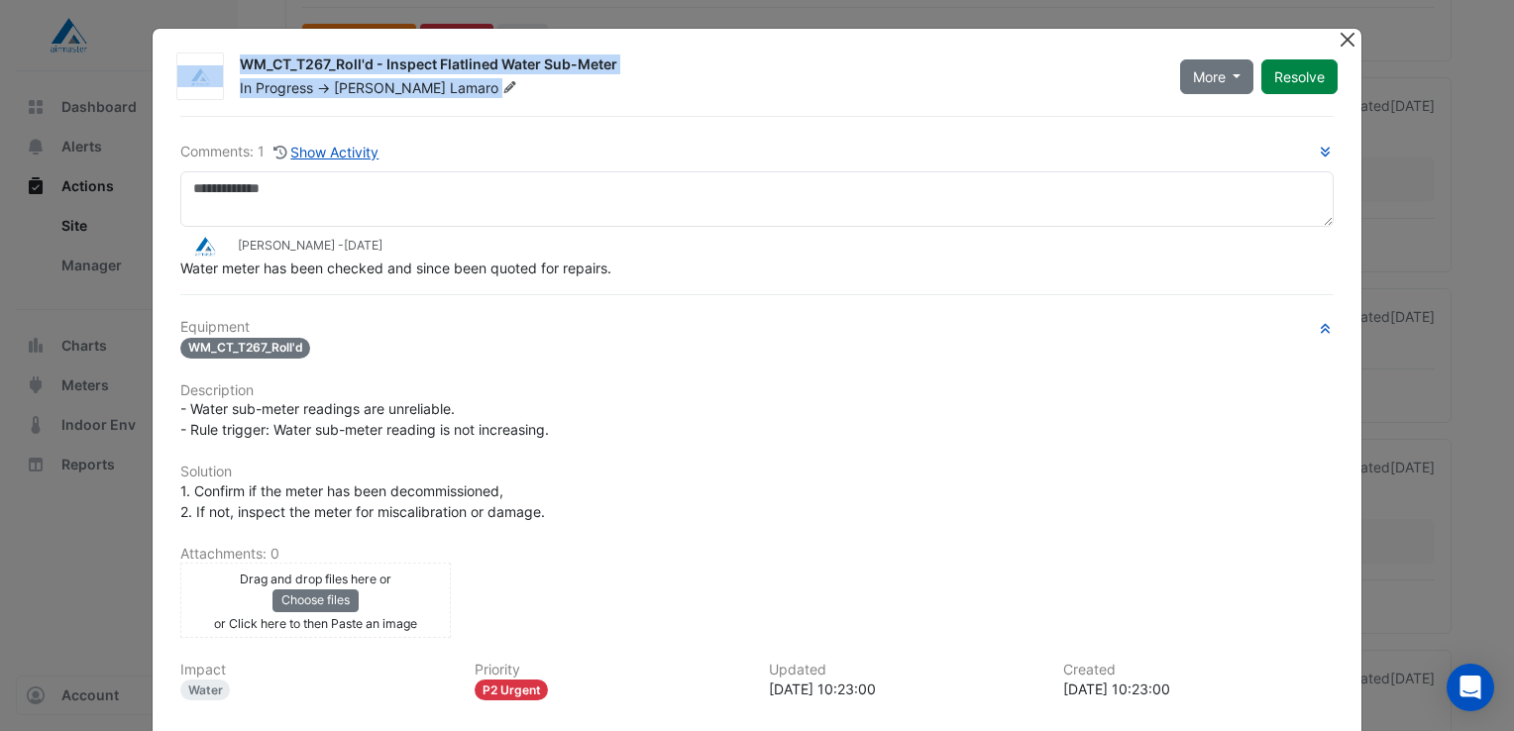
click at [1330, 38] on app-escalated-ticket-details-modal "WM_CT_T267_Roll'd - Inspect Flatlined Water Sub-Meter In Progress -> [PERSON_NA…" at bounding box center [757, 461] width 1209 height 865
click at [702, 3] on ngb-modal-window "WM_CT_T267_Roll'd - Inspect Flatlined Water Sub-Meter In Progress -> [PERSON_NA…" at bounding box center [757, 365] width 1514 height 731
click at [699, 14] on ngb-modal-window "WM_CT_T267_Roll'd - Inspect Flatlined Water Sub-Meter In Progress -> [PERSON_NA…" at bounding box center [757, 365] width 1514 height 731
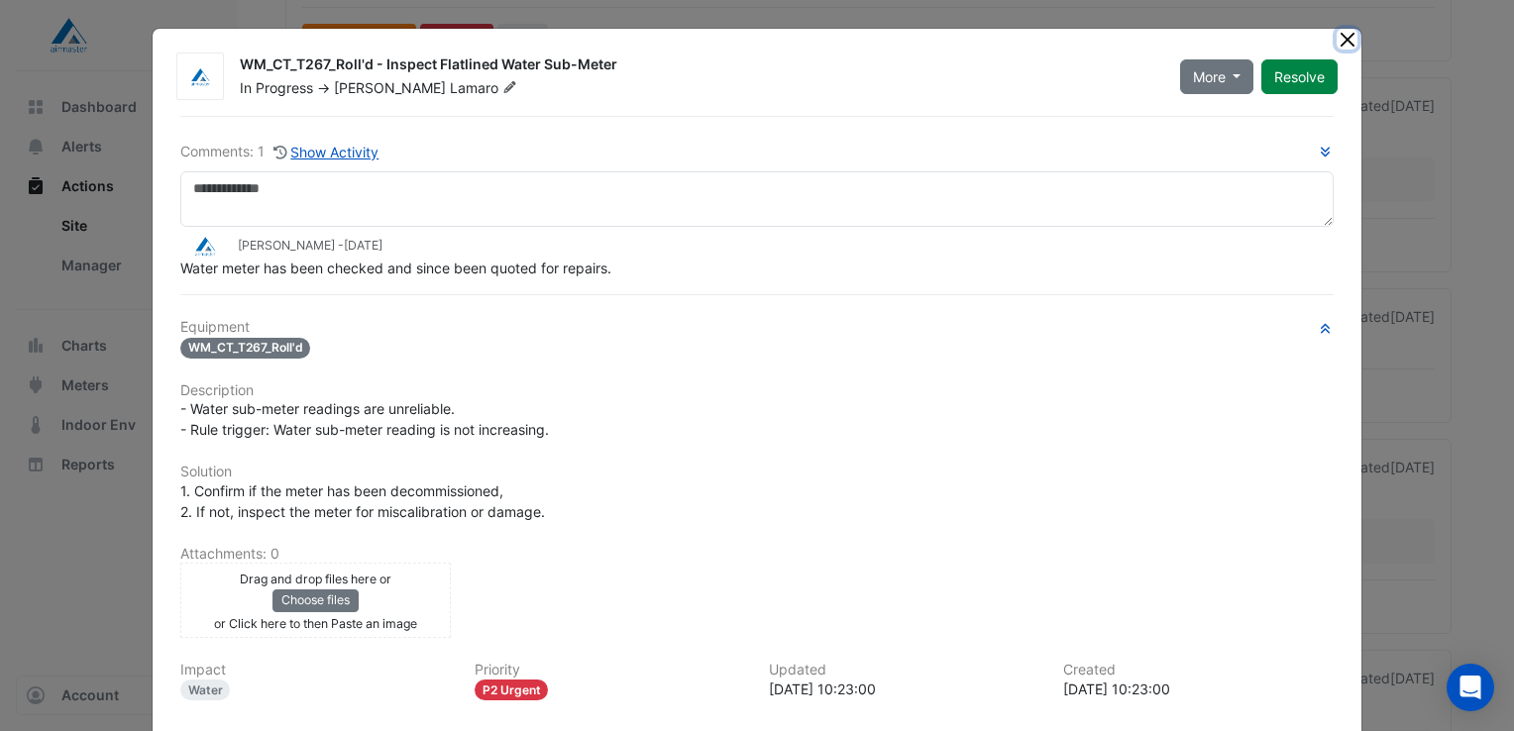
click at [1340, 38] on button "Close" at bounding box center [1347, 39] width 21 height 21
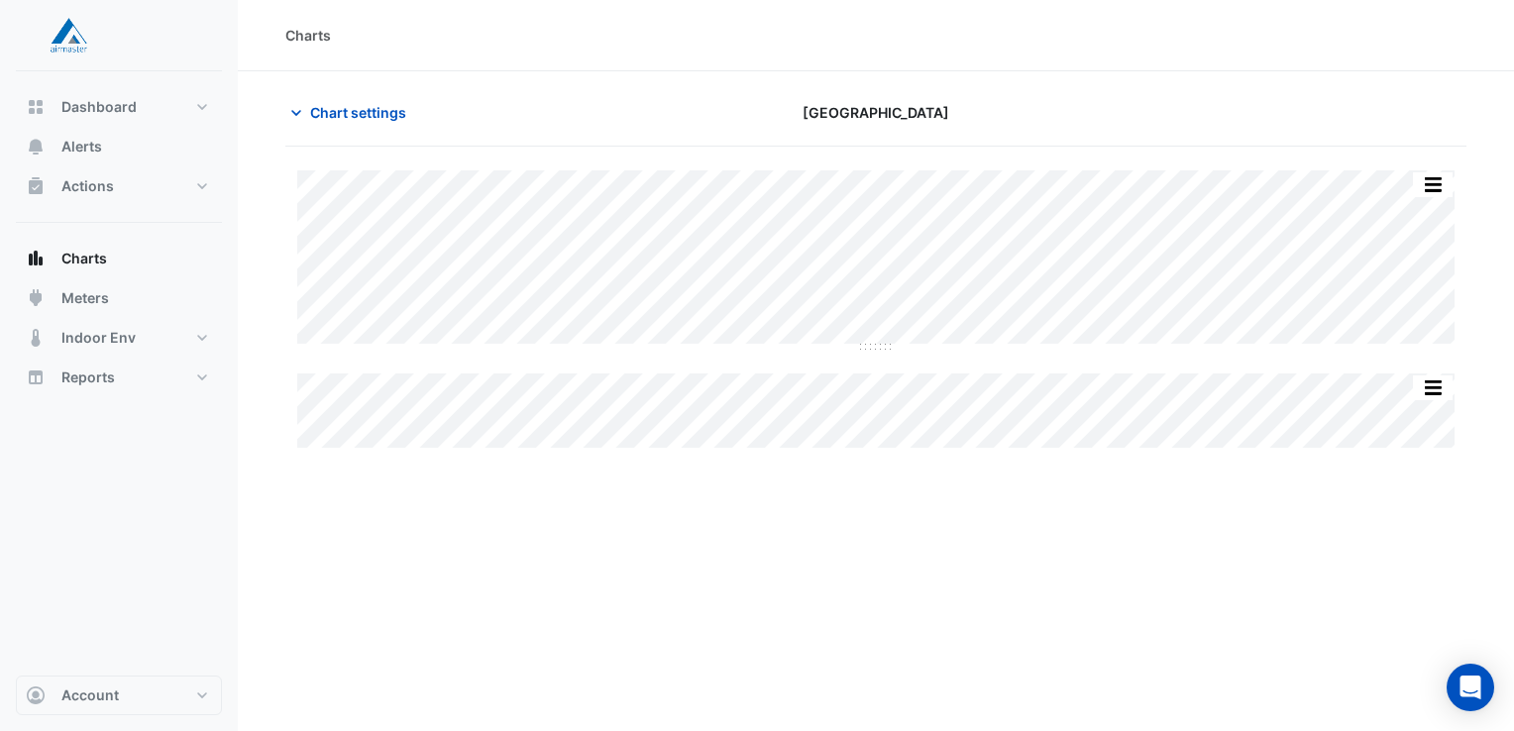
drag, startPoint x: 620, startPoint y: 161, endPoint x: 1189, endPoint y: 102, distance: 571.7
click at [1189, 102] on div at bounding box center [1277, 112] width 401 height 35
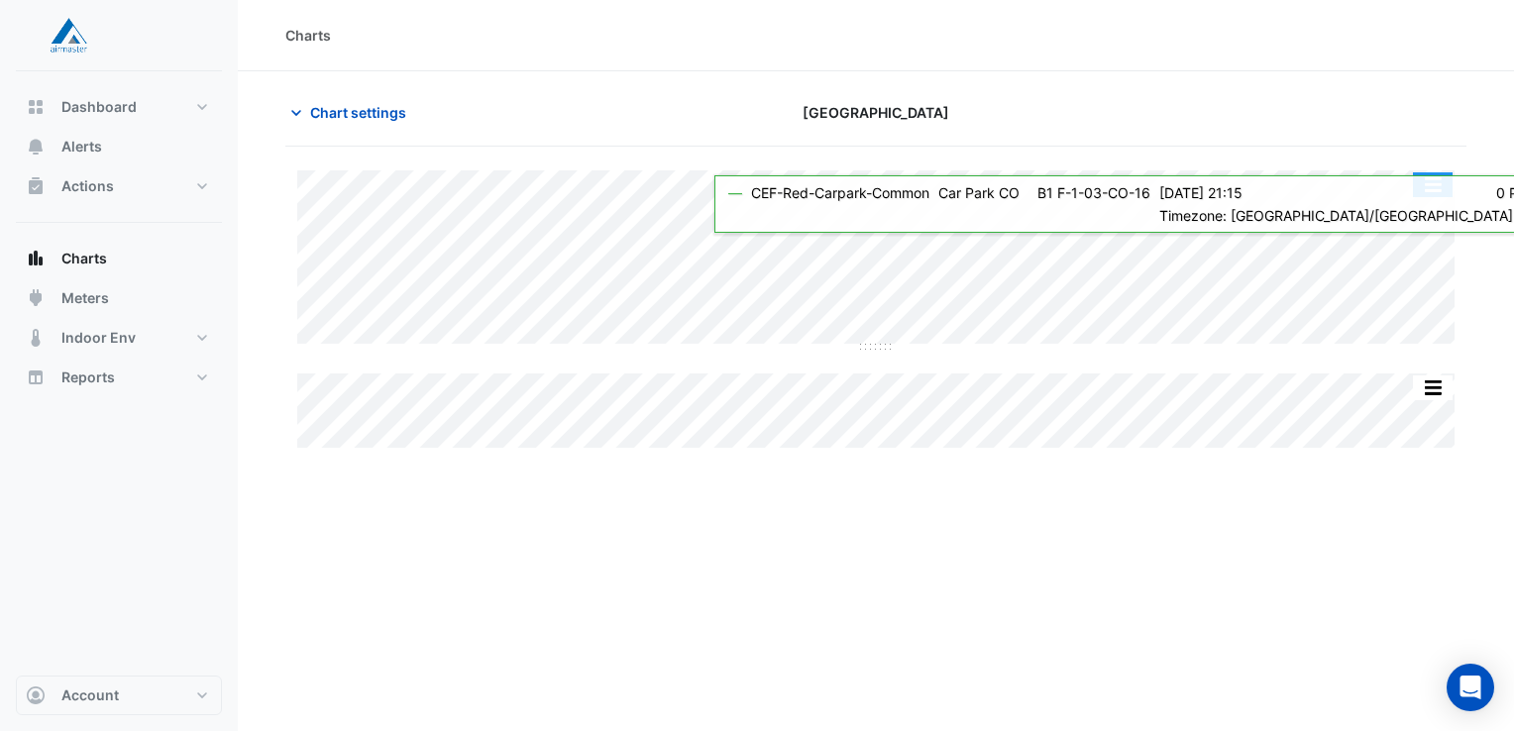
click at [1433, 186] on button "button" at bounding box center [1433, 184] width 40 height 25
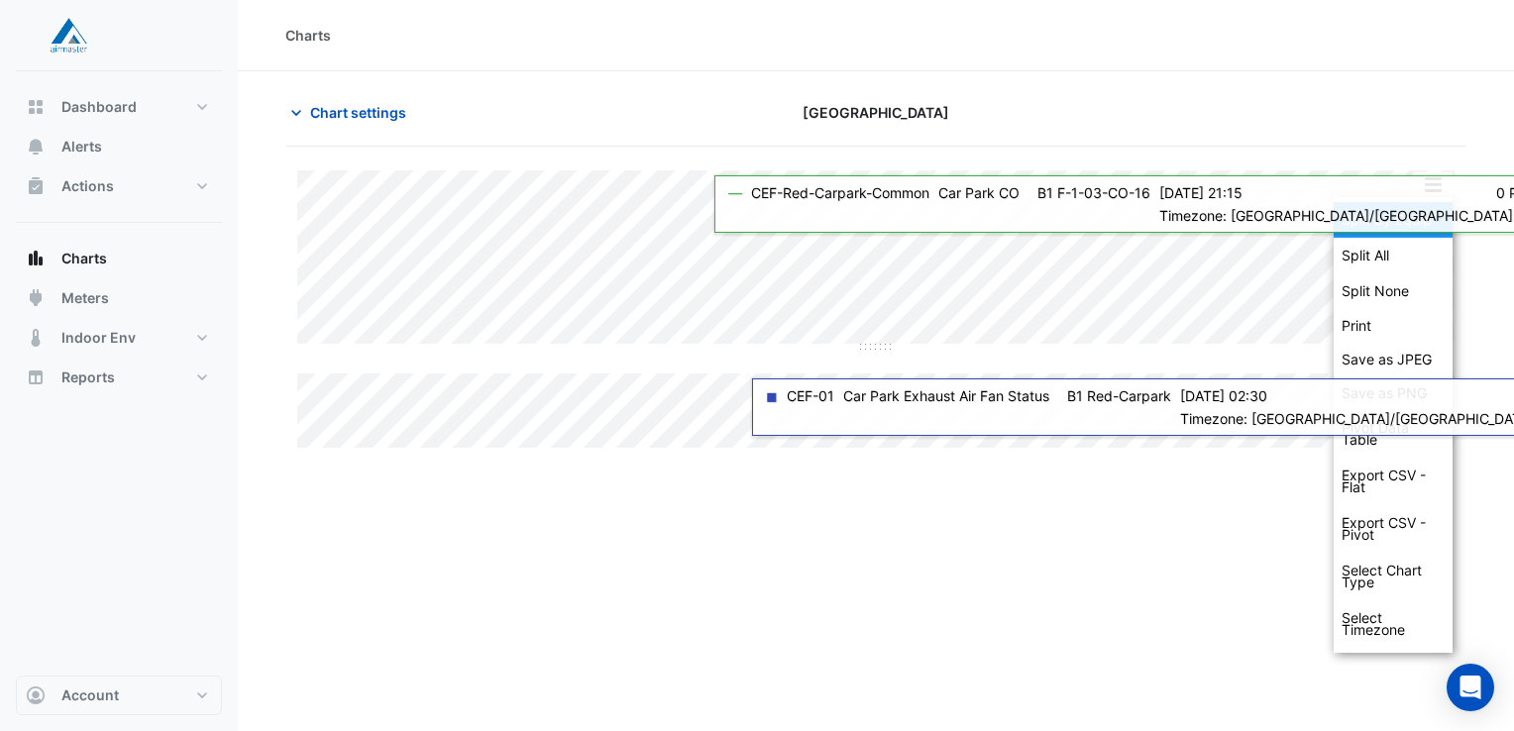
click at [1427, 218] on div "Split by Equip" at bounding box center [1393, 220] width 119 height 36
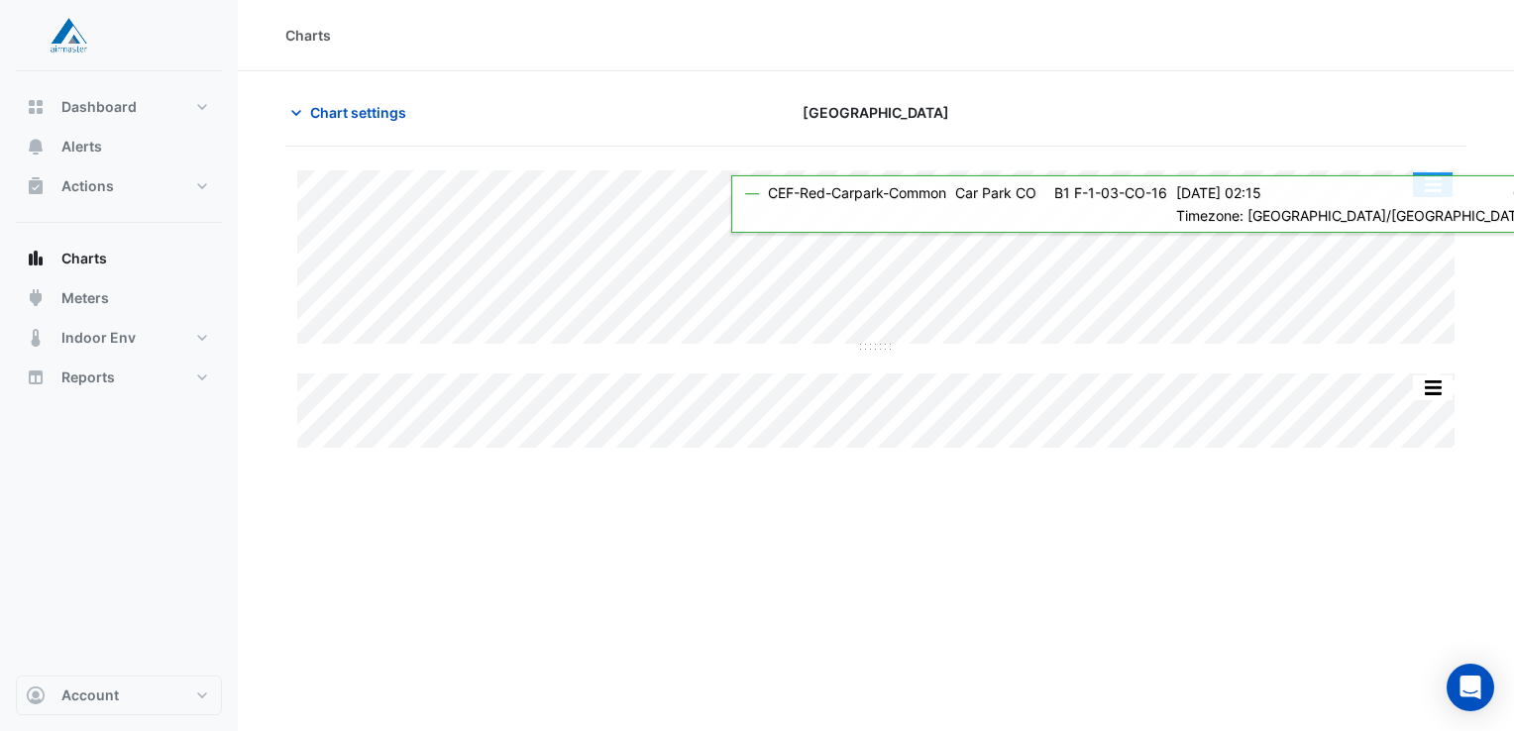
click at [1427, 184] on button "button" at bounding box center [1433, 184] width 40 height 25
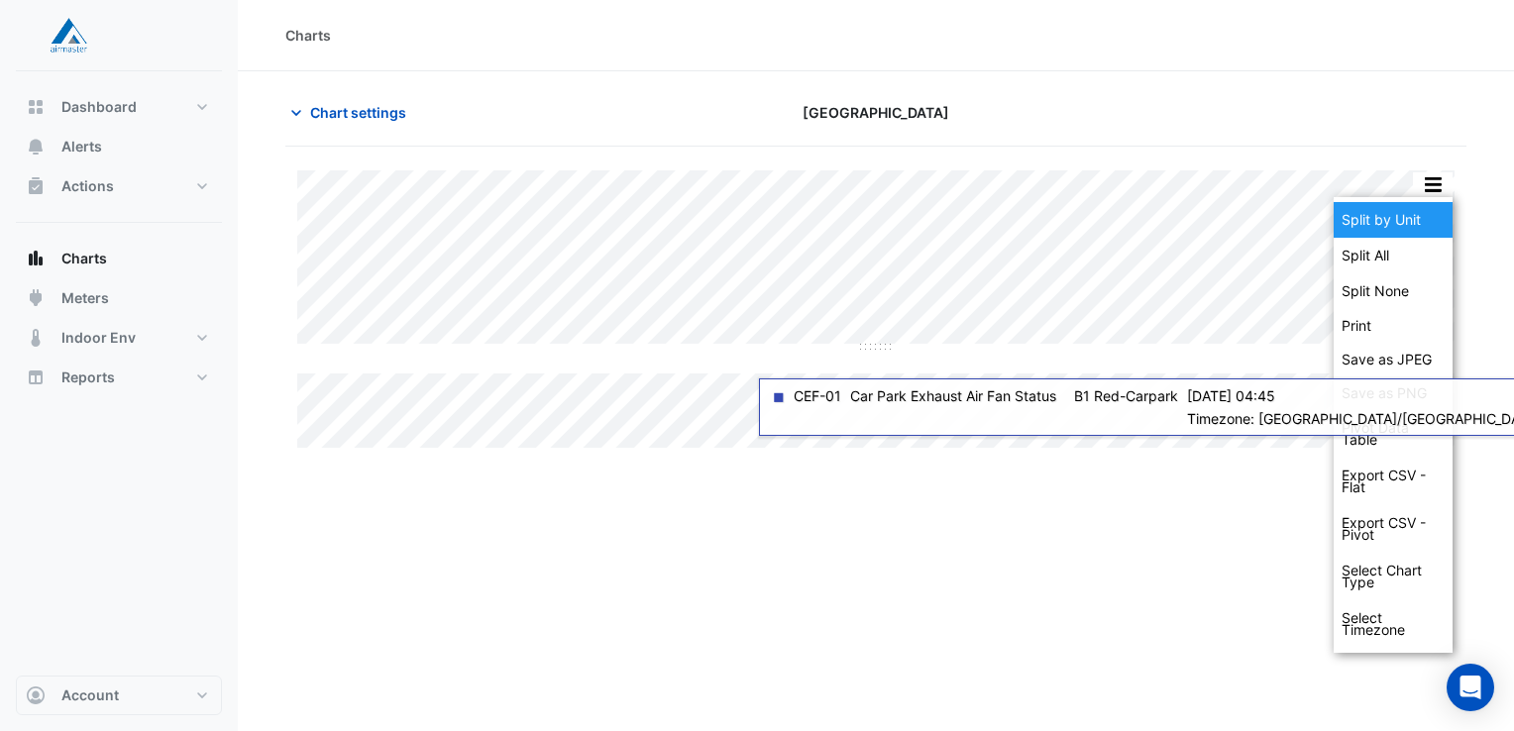
click at [1434, 218] on div "Split by Unit" at bounding box center [1393, 220] width 119 height 36
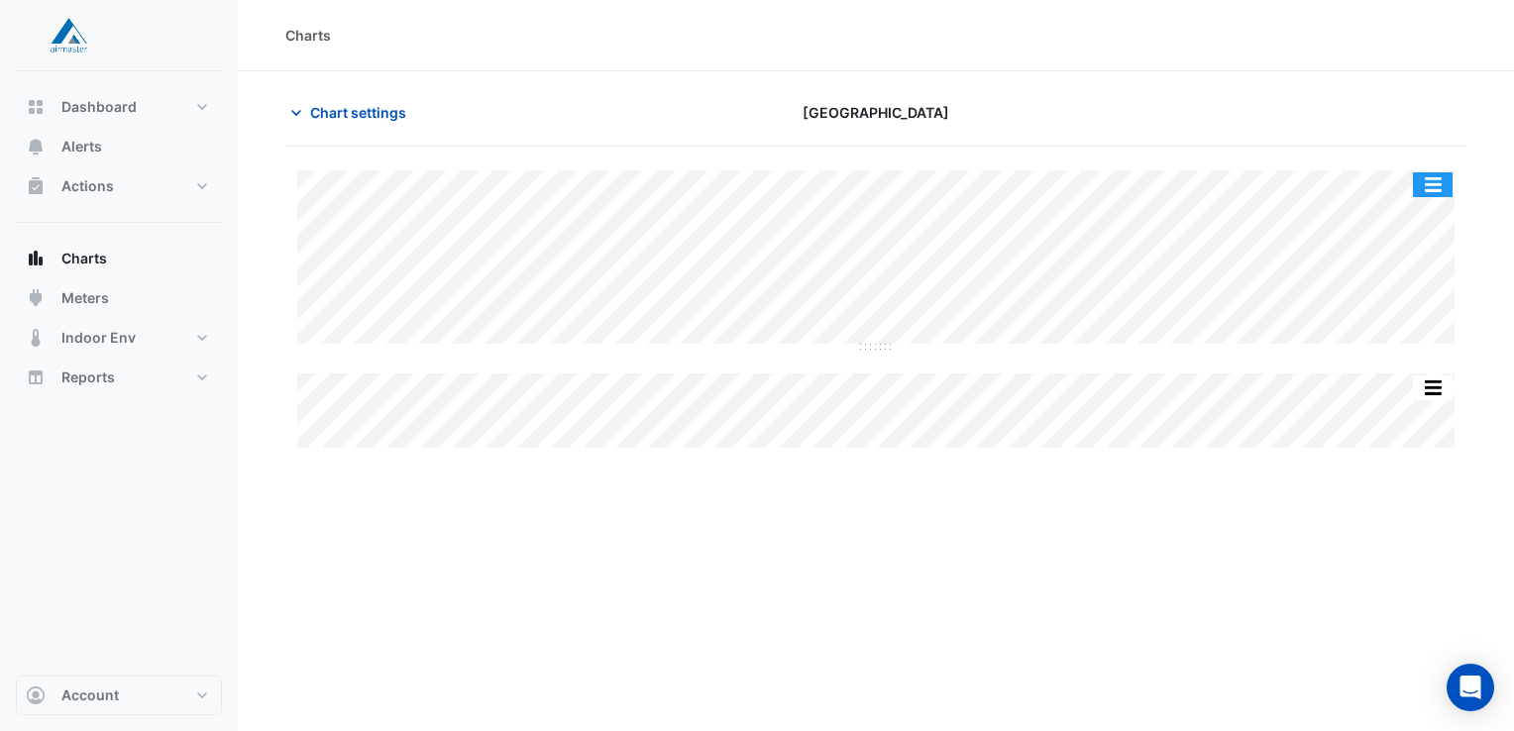
click at [1439, 185] on button "button" at bounding box center [1433, 184] width 40 height 25
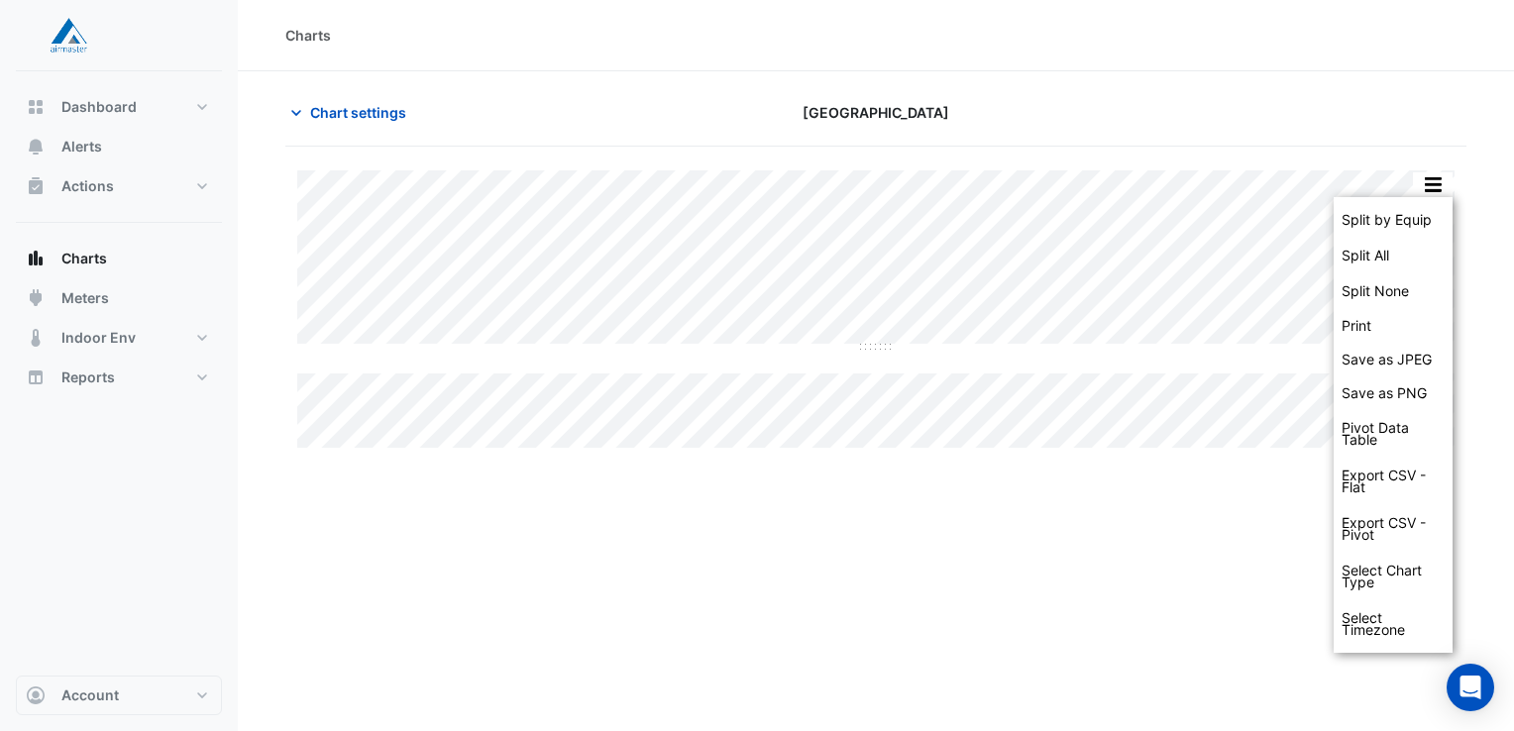
click at [1194, 630] on div "Charts Chart settings Castle Towers Split by Equip Split All Split None Print S…" at bounding box center [876, 365] width 1276 height 731
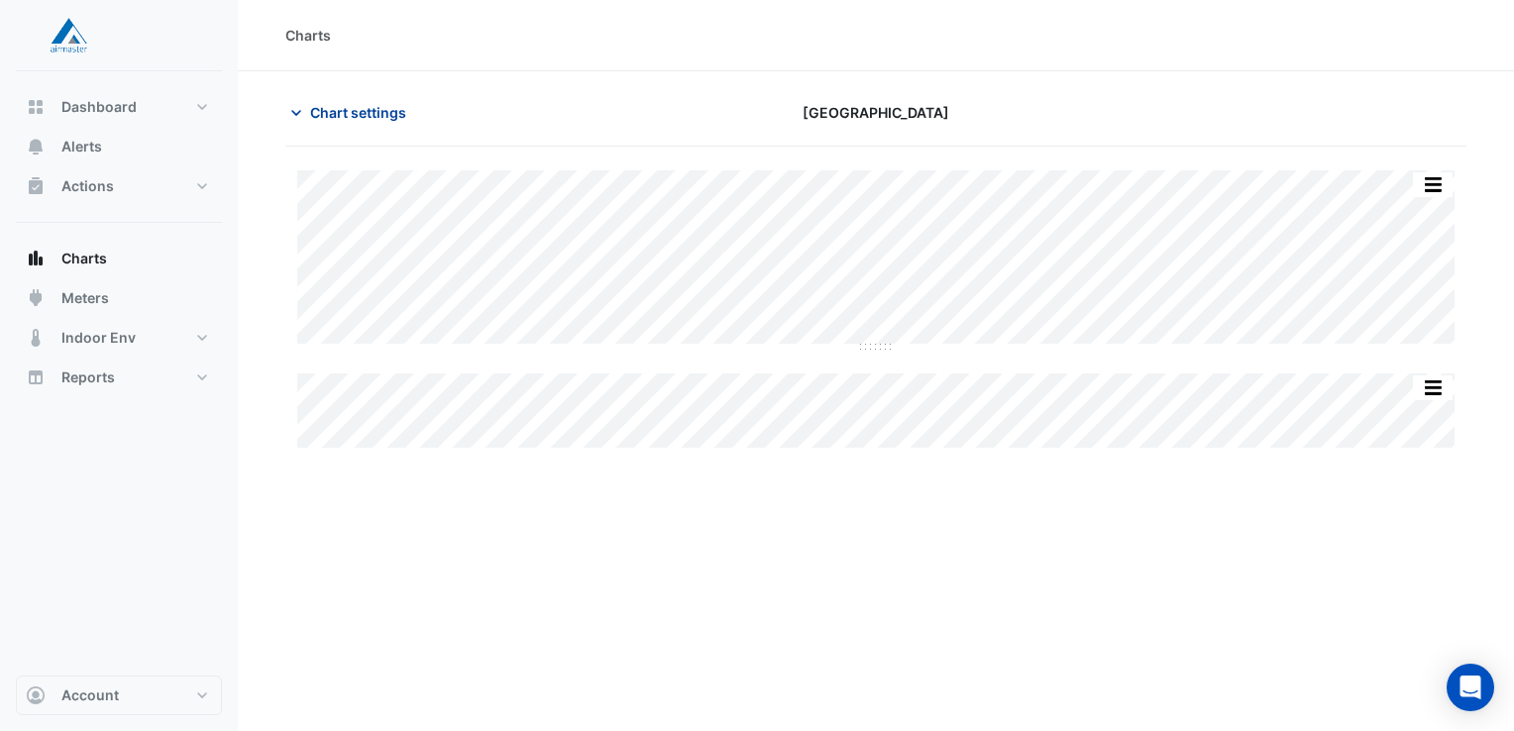
click at [346, 116] on span "Chart settings" at bounding box center [358, 112] width 96 height 21
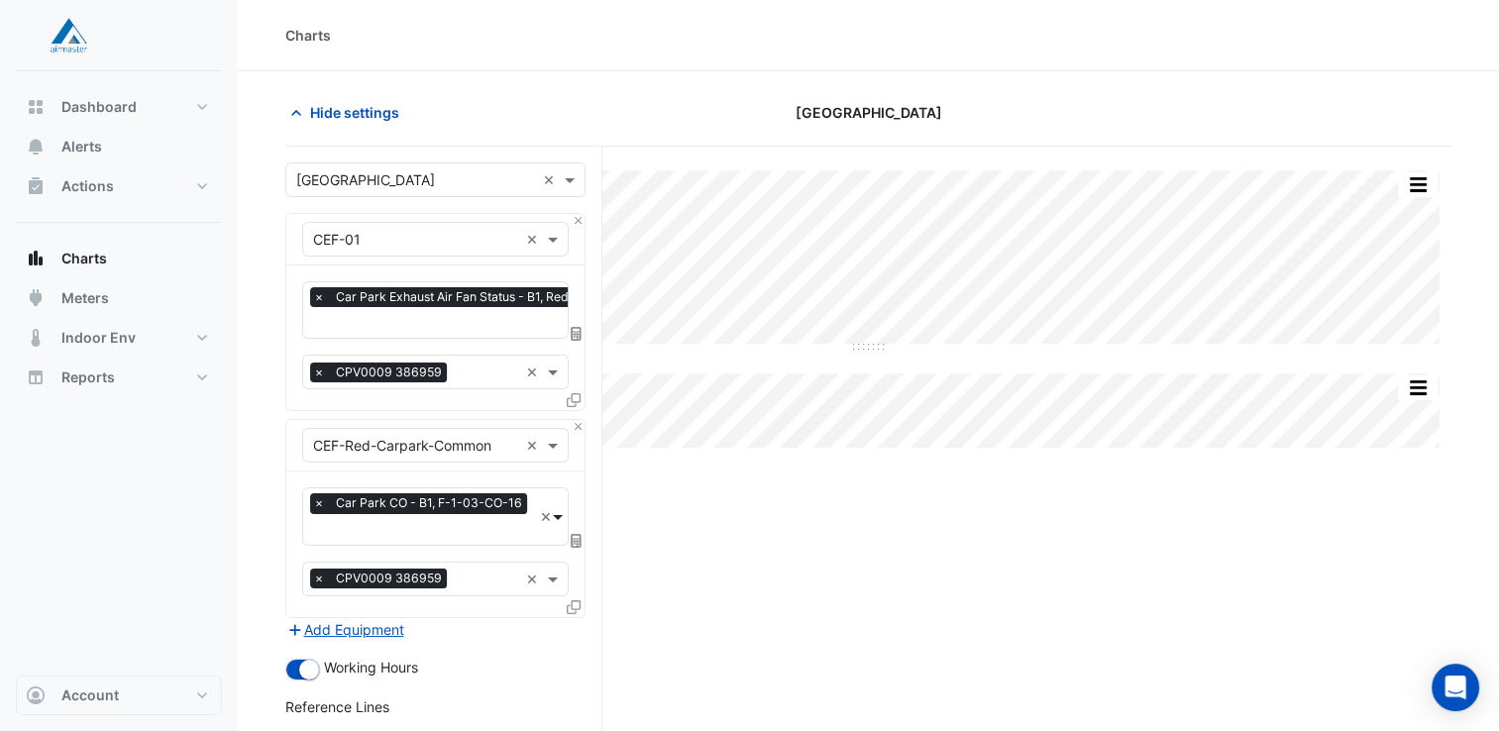
click at [555, 513] on span at bounding box center [560, 516] width 16 height 21
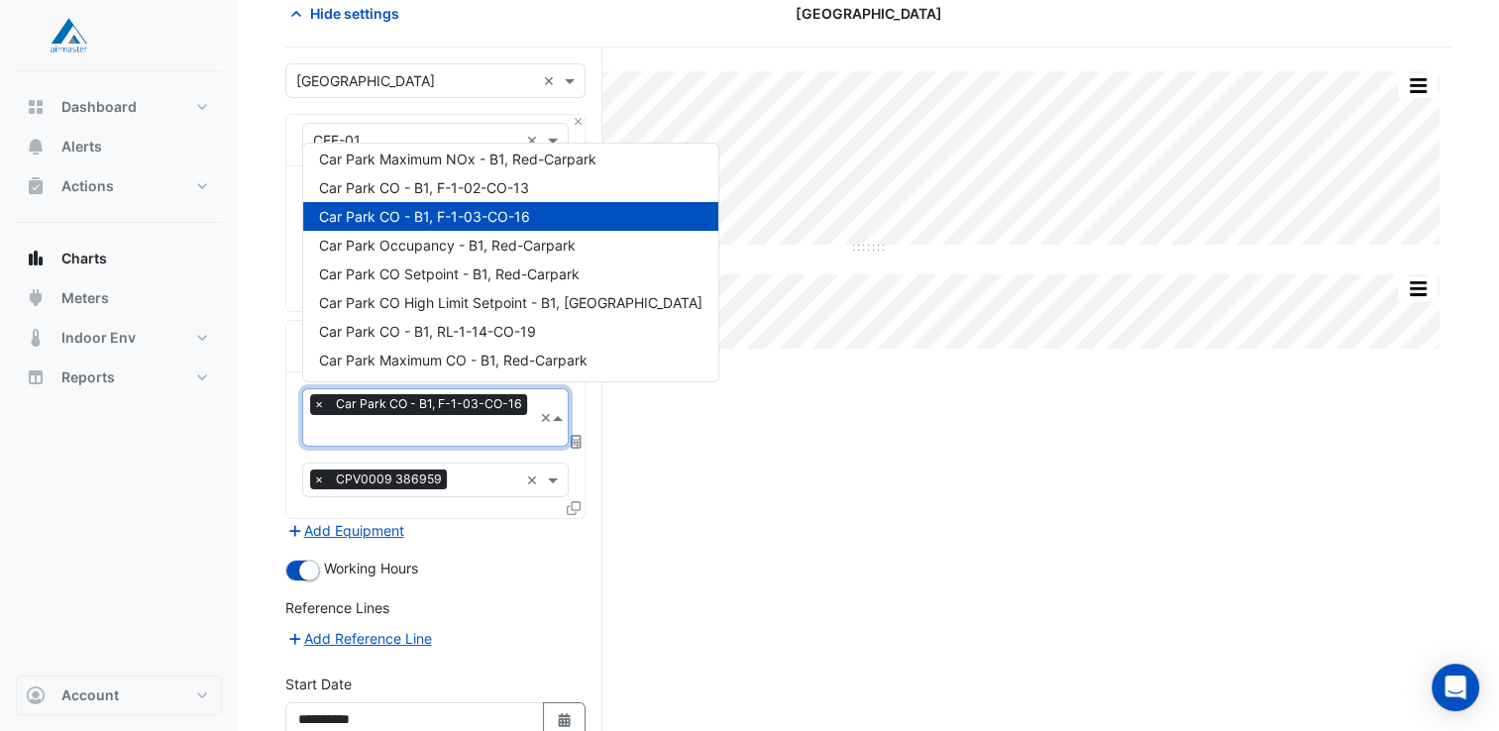
scroll to position [103, 0]
